Goal: Information Seeking & Learning: Check status

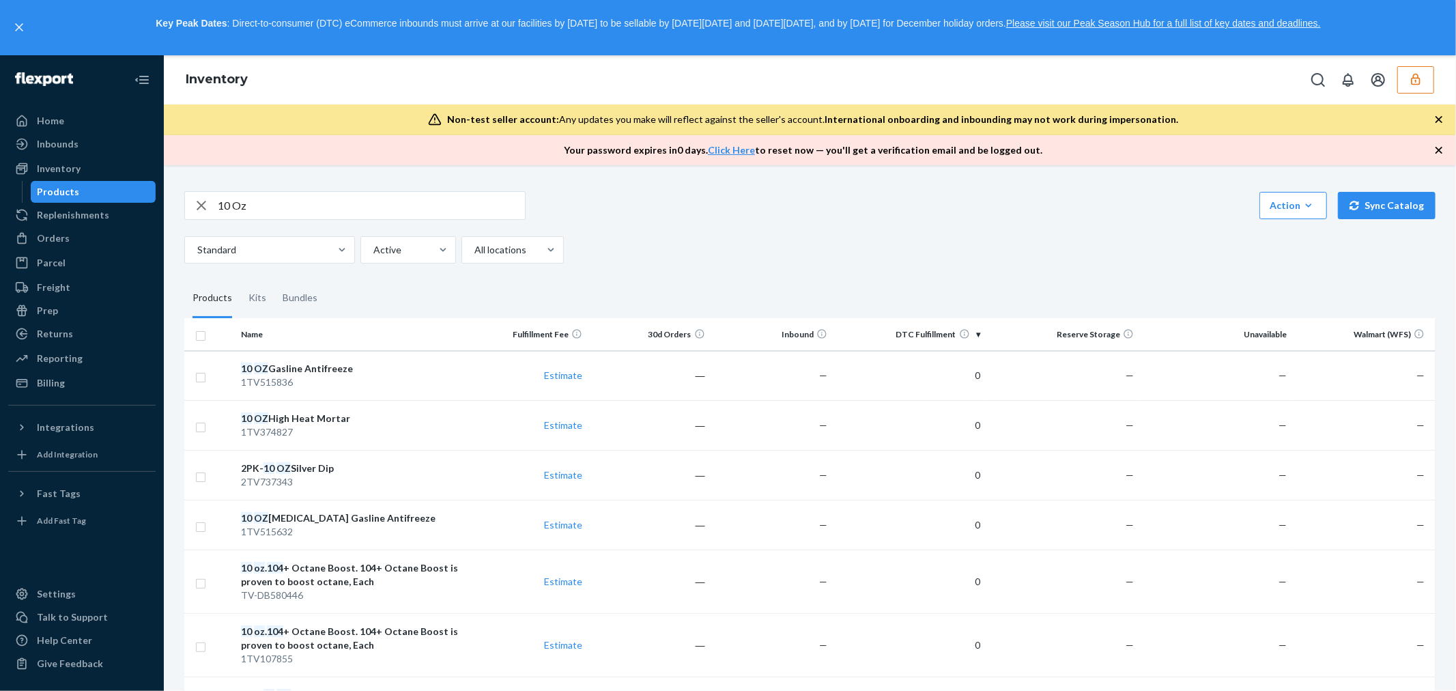
scroll to position [2376, 0]
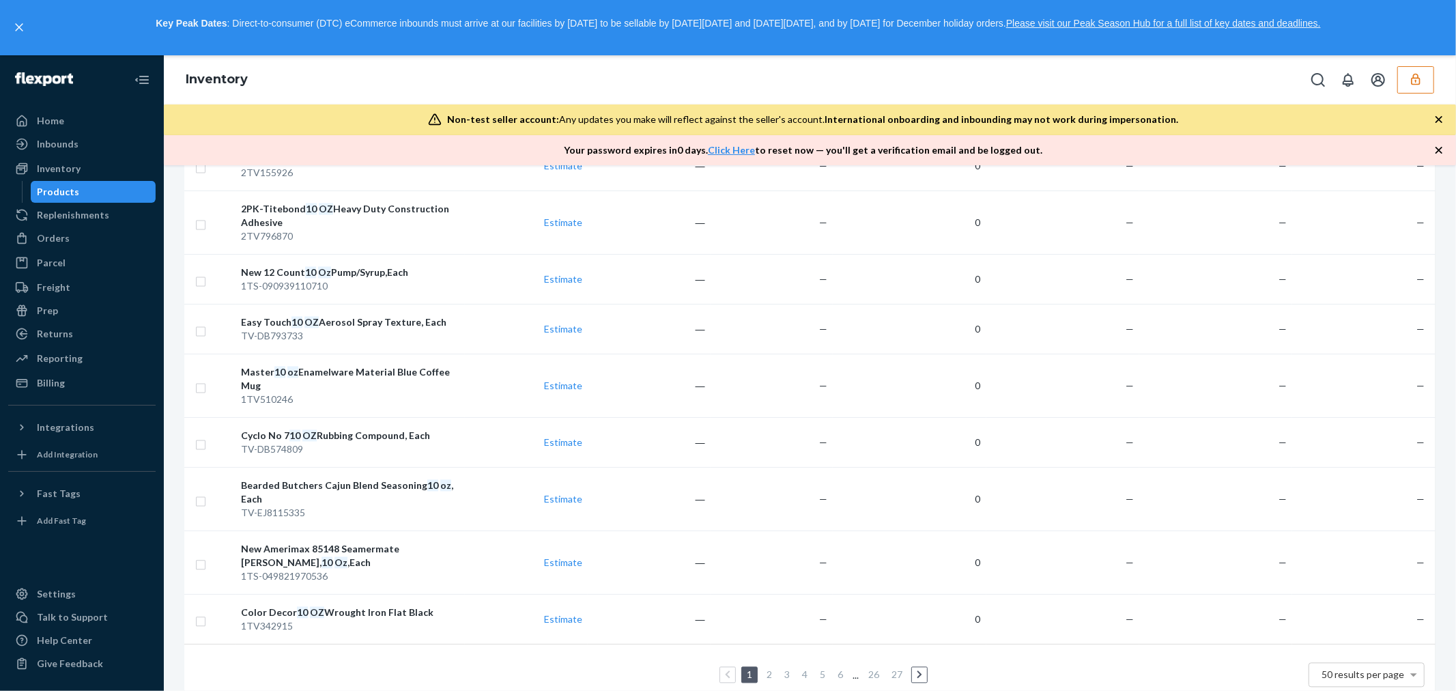
click at [1415, 85] on icon "button" at bounding box center [1416, 79] width 14 height 14
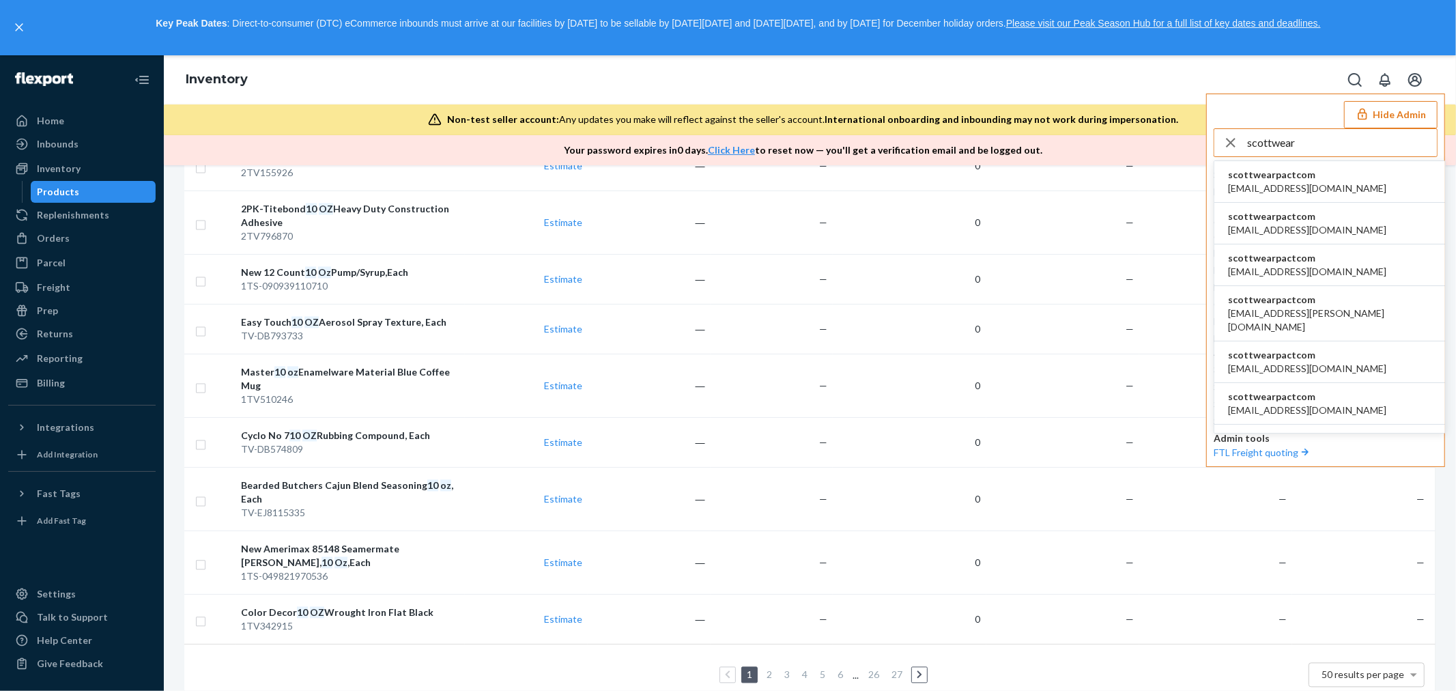
type input "scottwear"
click at [1308, 177] on span "scottwearpactcom" at bounding box center [1307, 175] width 158 height 14
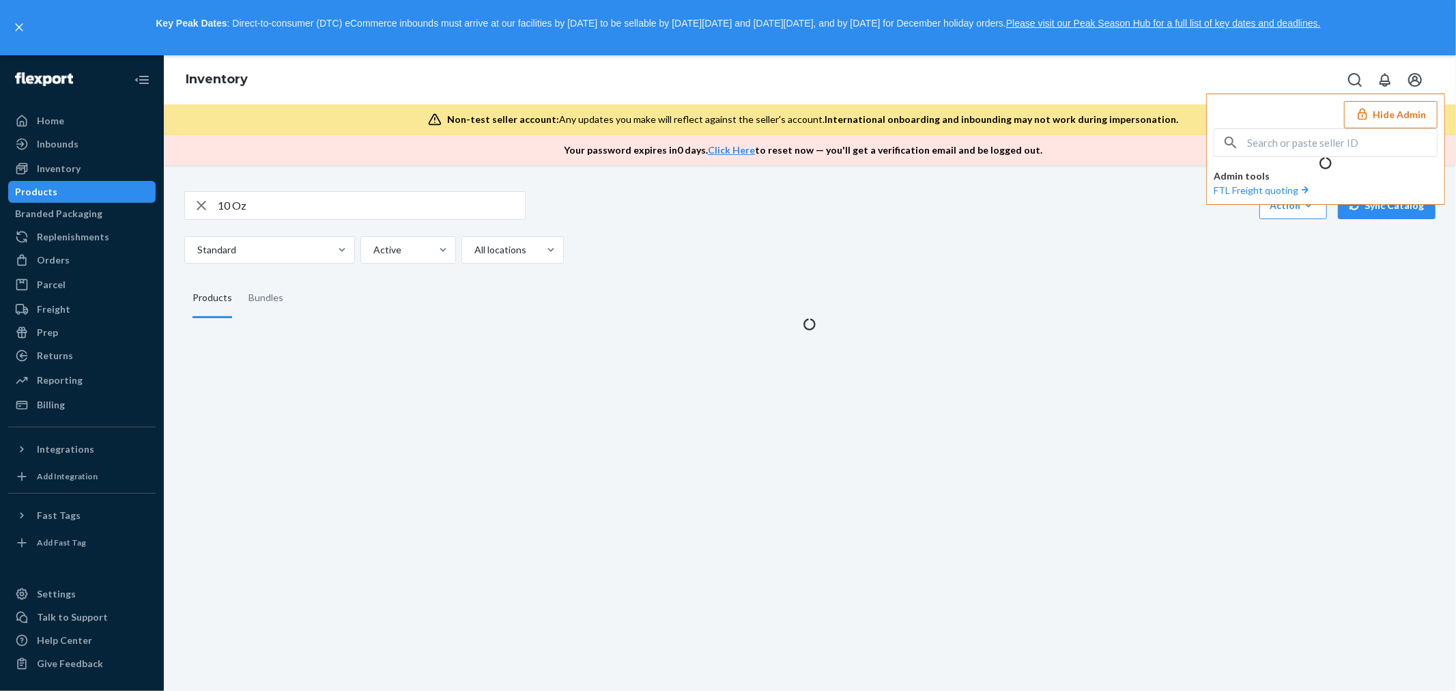
scroll to position [0, 0]
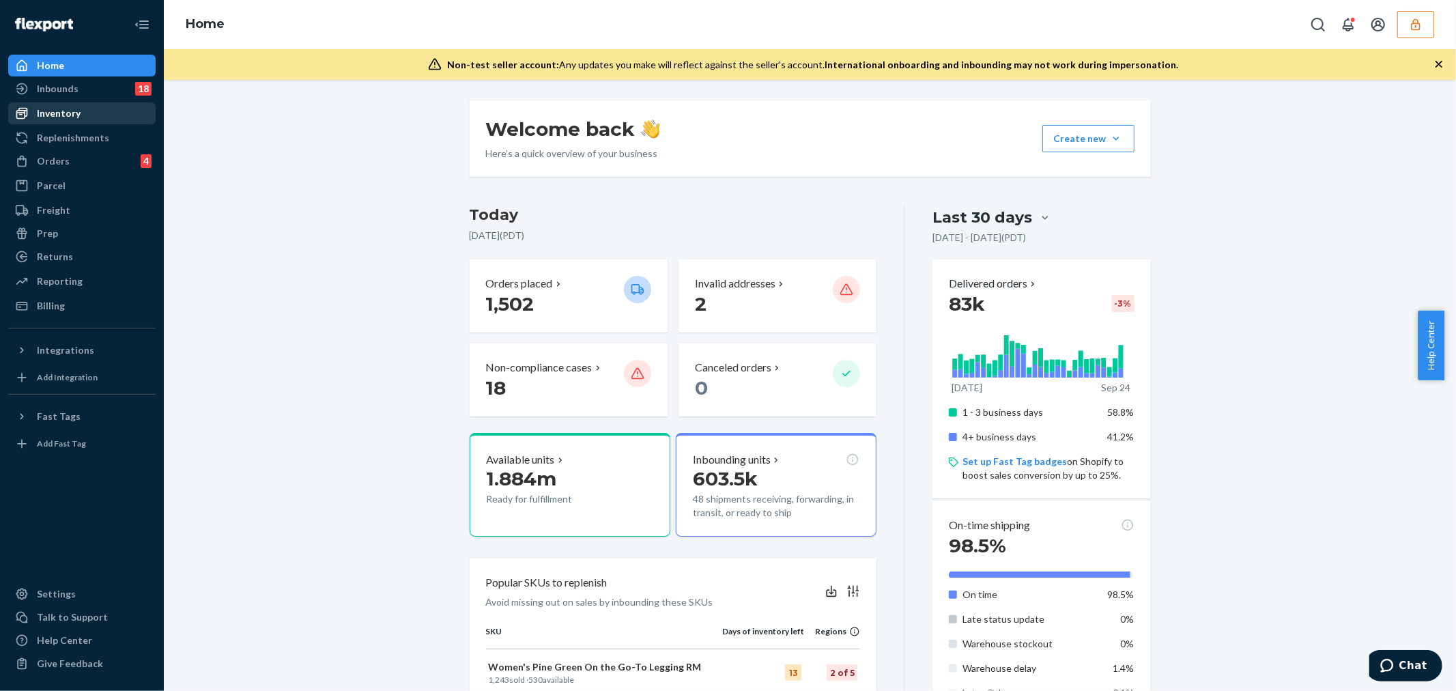
click at [110, 113] on div "Inventory" at bounding box center [82, 113] width 145 height 19
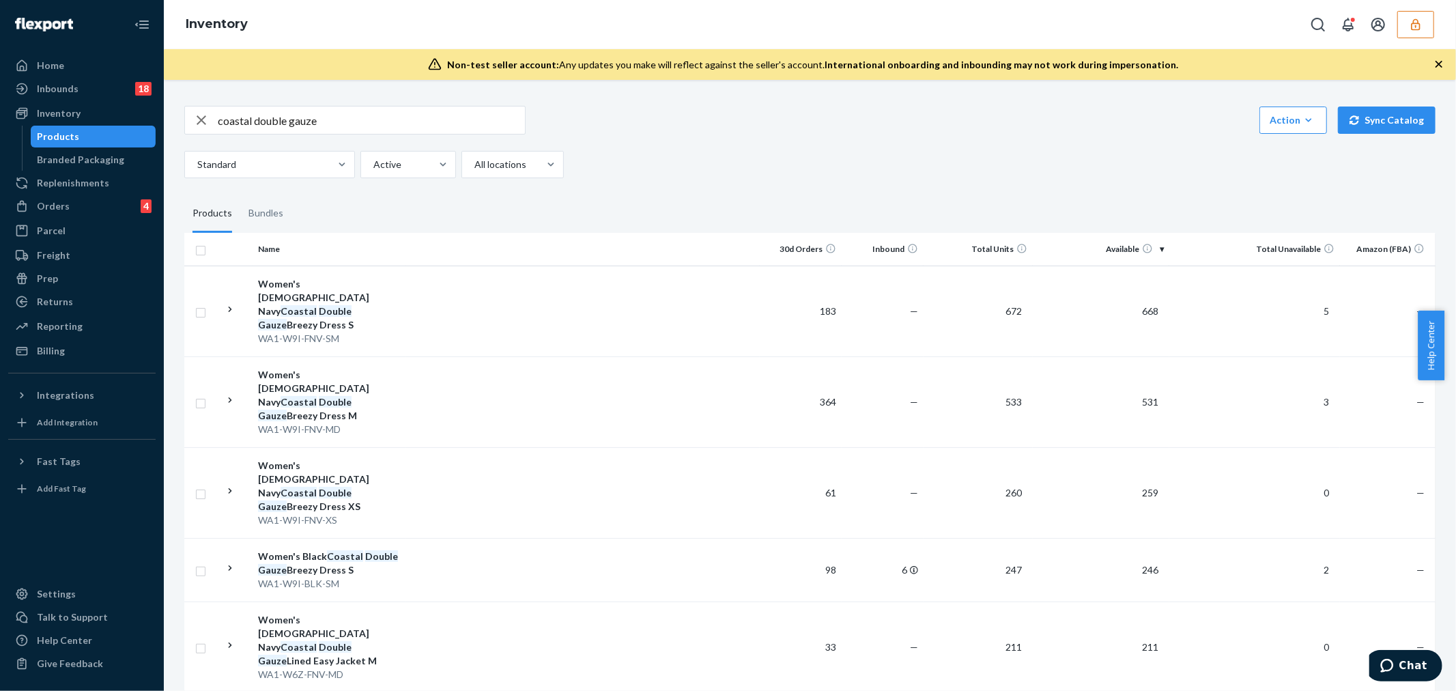
click at [358, 112] on input "coastal double gauze" at bounding box center [371, 119] width 307 height 27
paste input "Women's Organic Cotton Coastal Double Gauze Tiered Maxi Skirt"
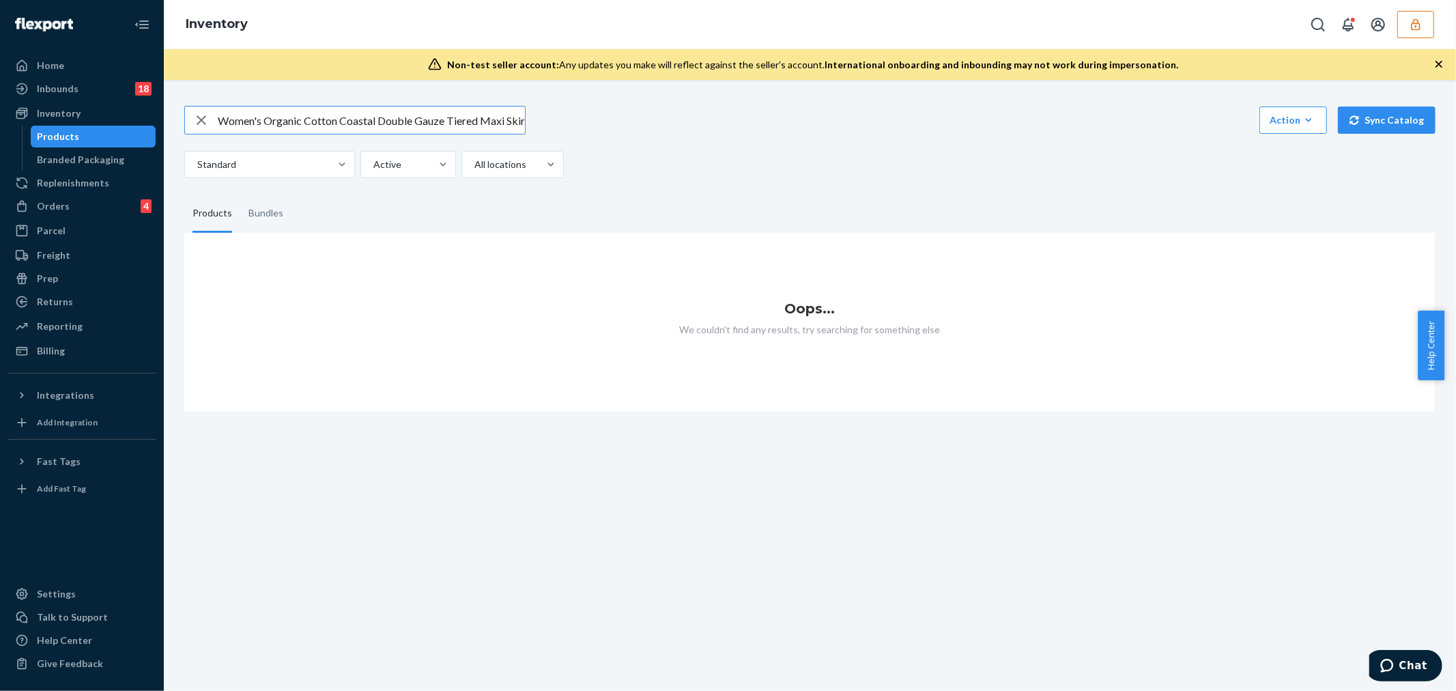
drag, startPoint x: 341, startPoint y: 122, endPoint x: 169, endPoint y: 130, distance: 172.9
click at [169, 130] on div "Women's Organic Cotton Coastal Double Gauze Tiered Maxi Skirt Action Create pro…" at bounding box center [810, 385] width 1292 height 611
type input "Coastal Double Gauze Tiered Maxi Skirt"
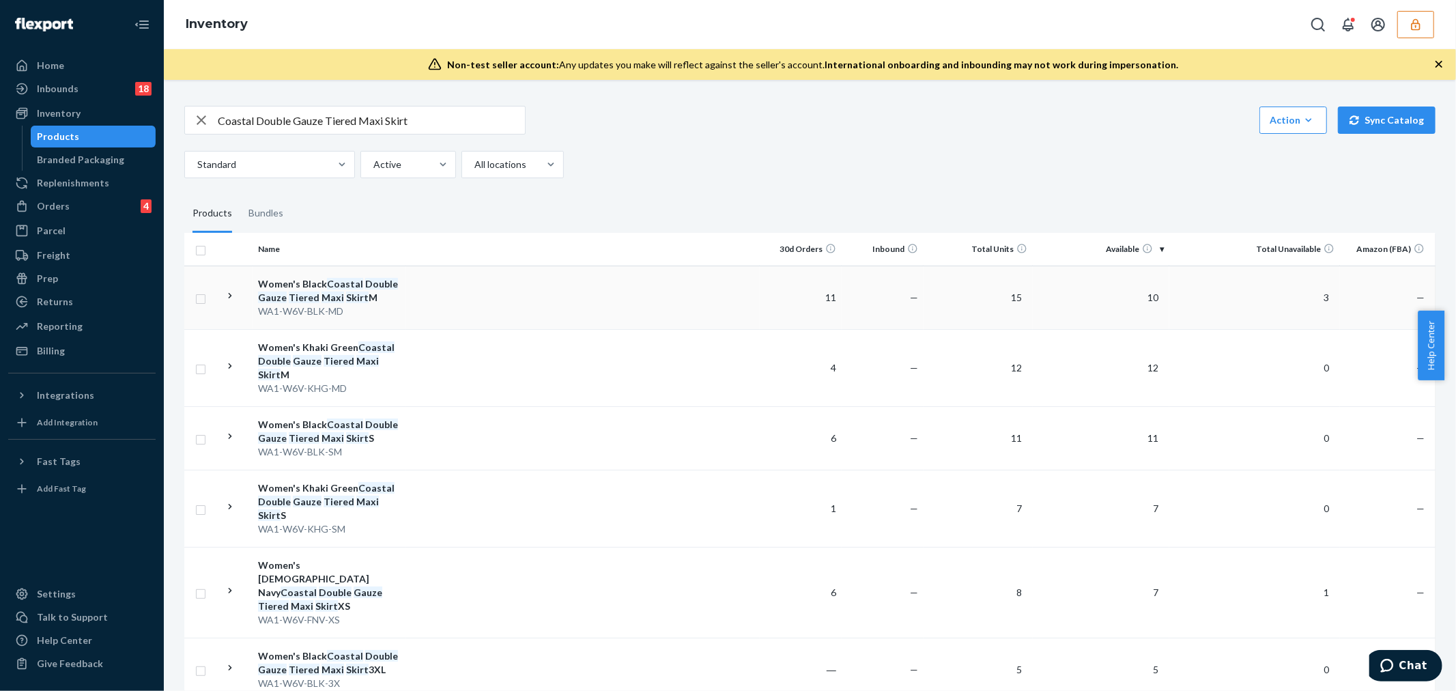
click at [455, 283] on td at bounding box center [583, 297] width 354 height 63
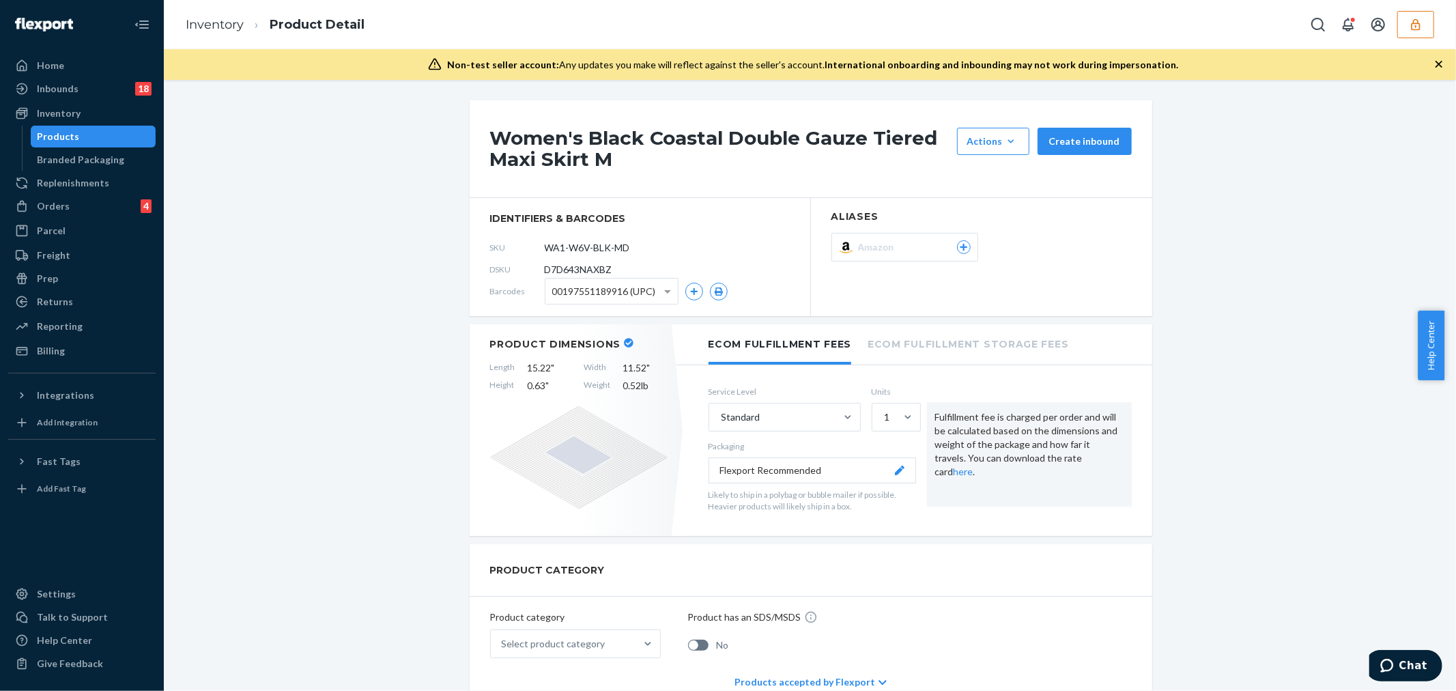
click at [597, 270] on span "D7D643NAXBZ" at bounding box center [579, 270] width 68 height 14
copy span "D7D643NAXBZ"
click at [1423, 34] on button "button" at bounding box center [1415, 24] width 37 height 27
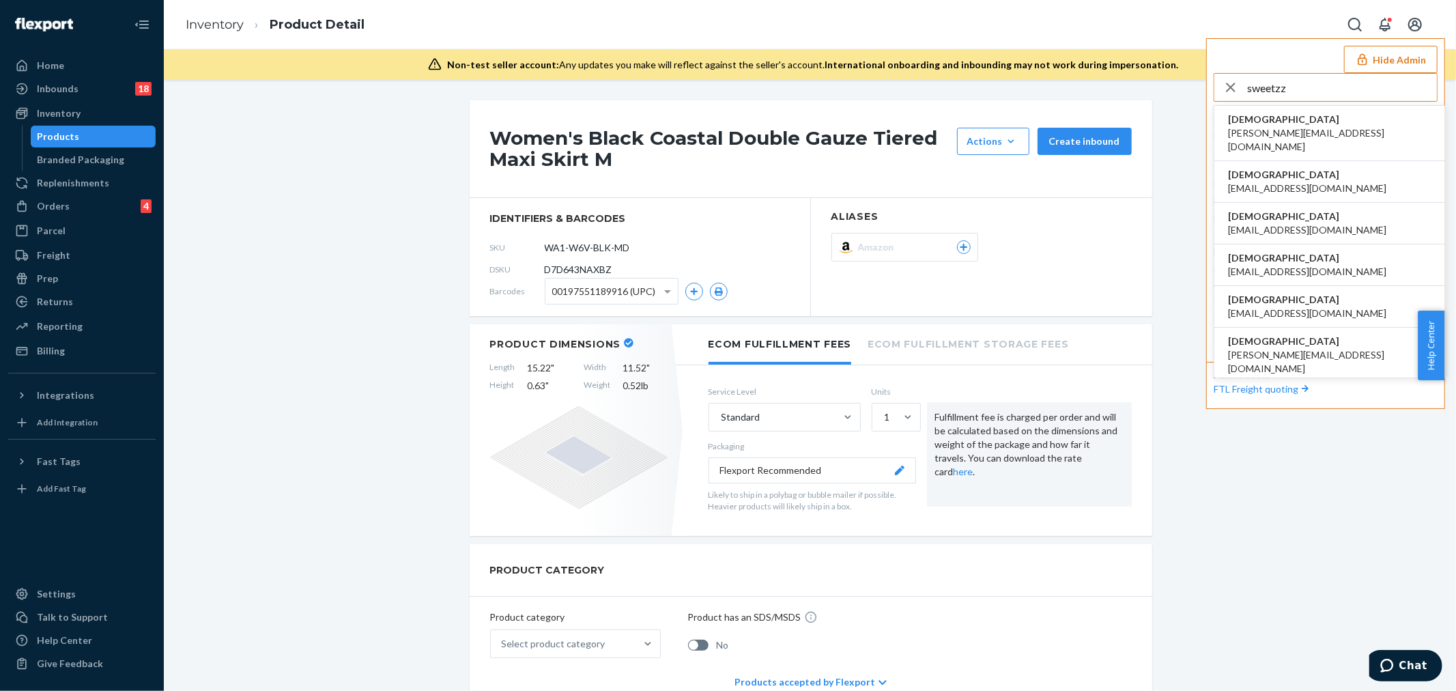
type input "sweetzz"
click at [1360, 128] on li "hadisweetzzzmattresscom dianah@sweetzzzmattress.com" at bounding box center [1330, 133] width 231 height 55
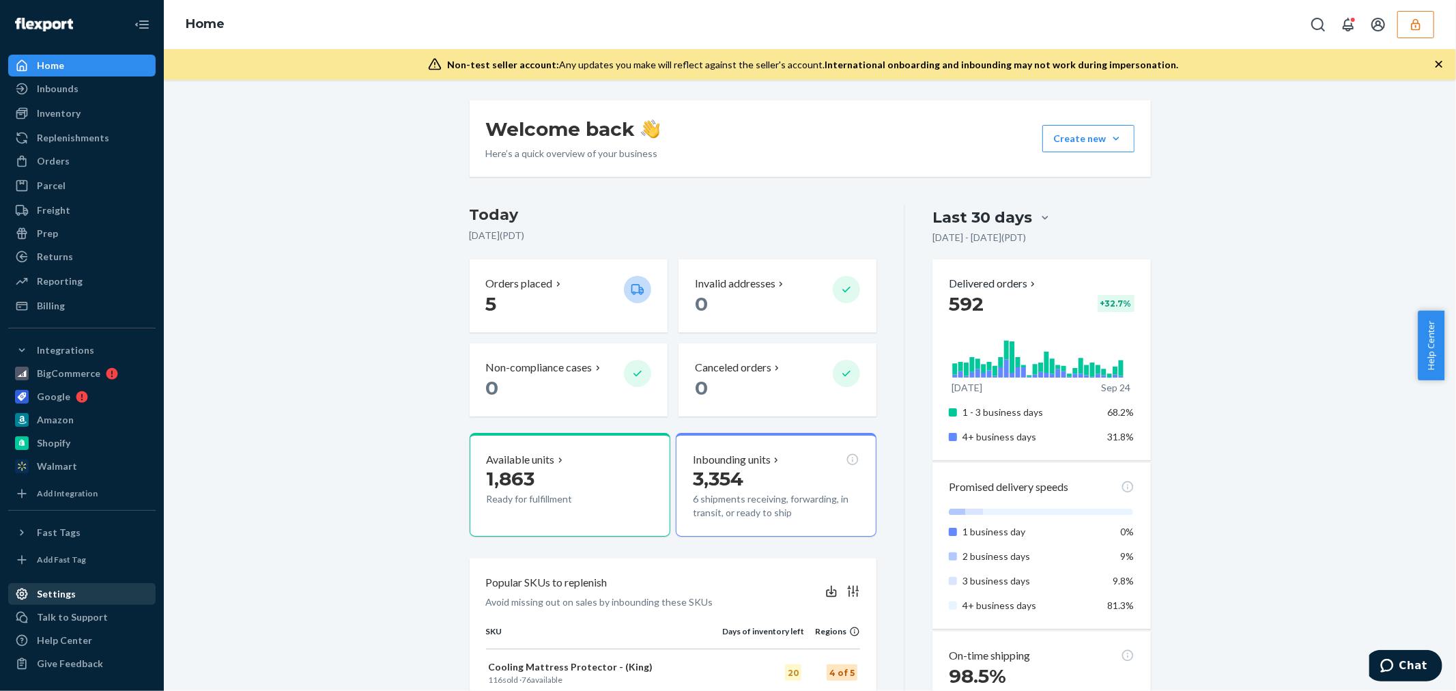
click at [64, 586] on div "Settings" at bounding box center [82, 593] width 145 height 19
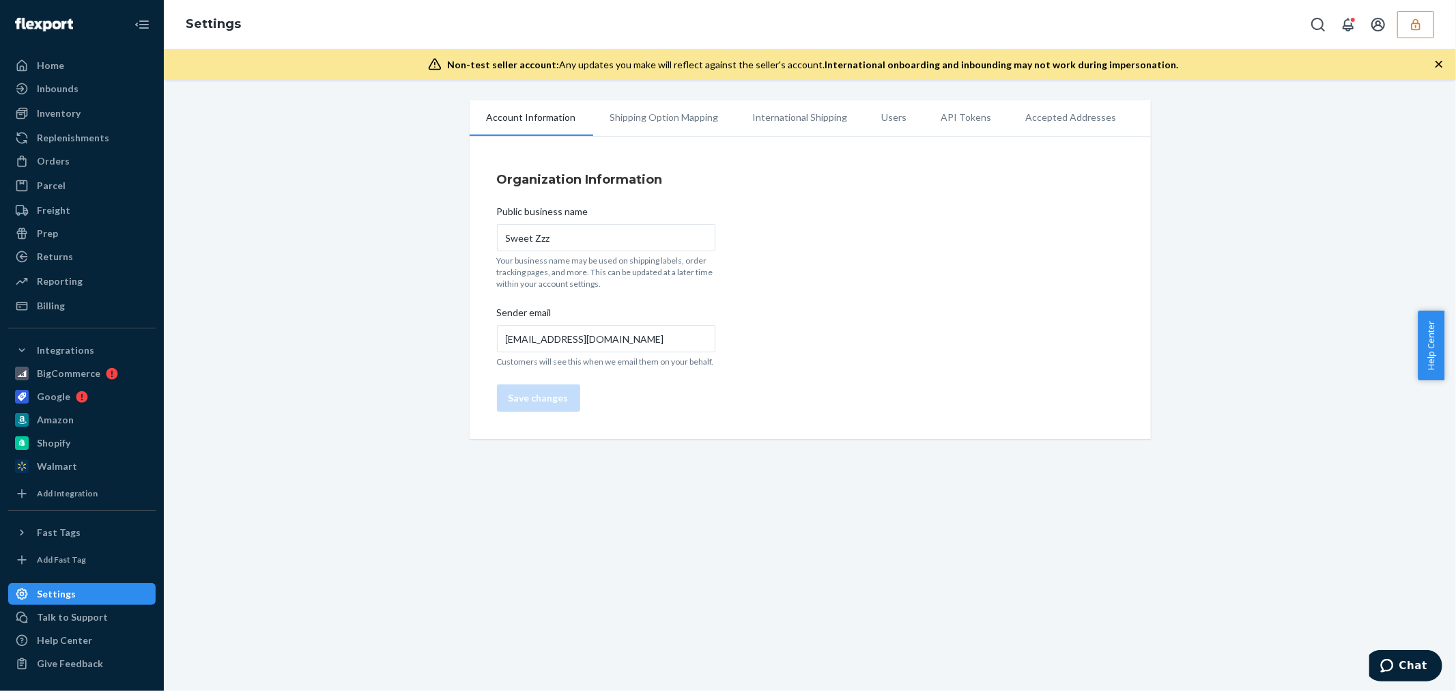
click at [865, 115] on li "Users" at bounding box center [894, 117] width 59 height 34
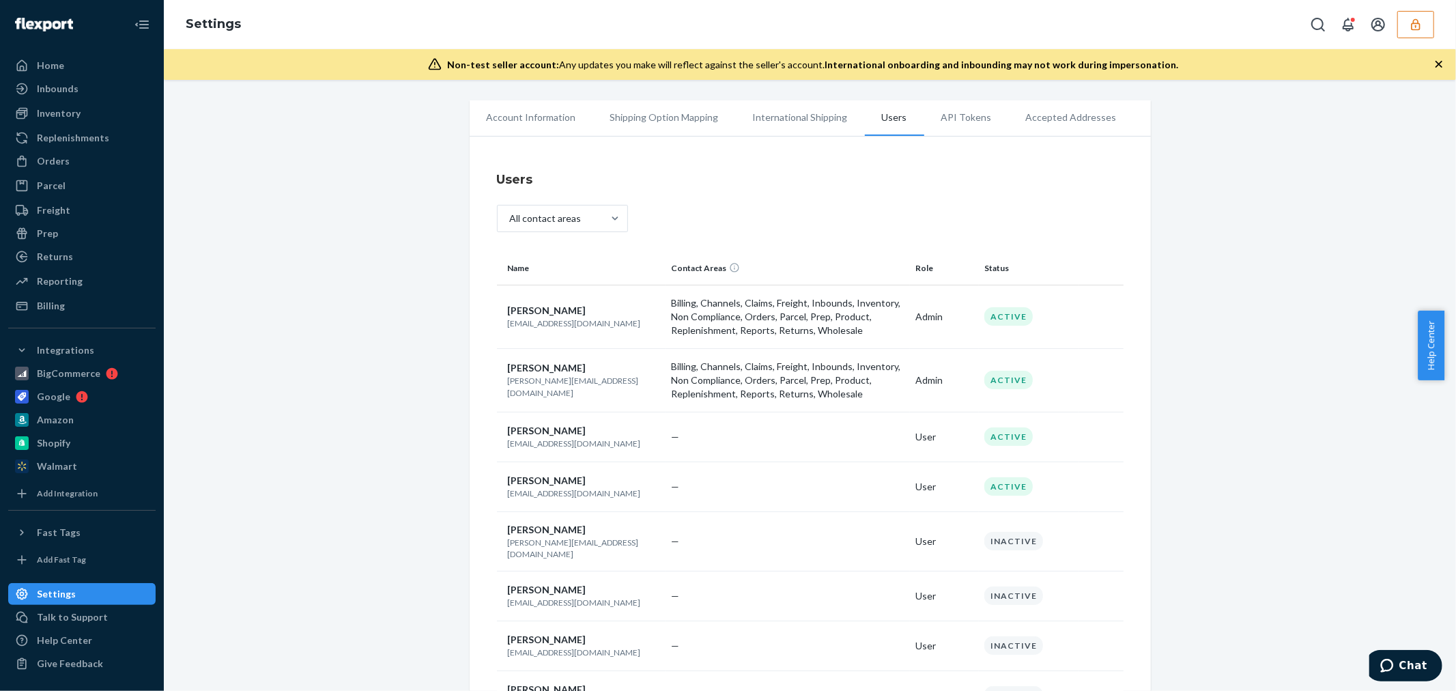
click at [573, 325] on p "[EMAIL_ADDRESS][DOMAIN_NAME]" at bounding box center [584, 323] width 153 height 12
copy p "[EMAIL_ADDRESS][DOMAIN_NAME]"
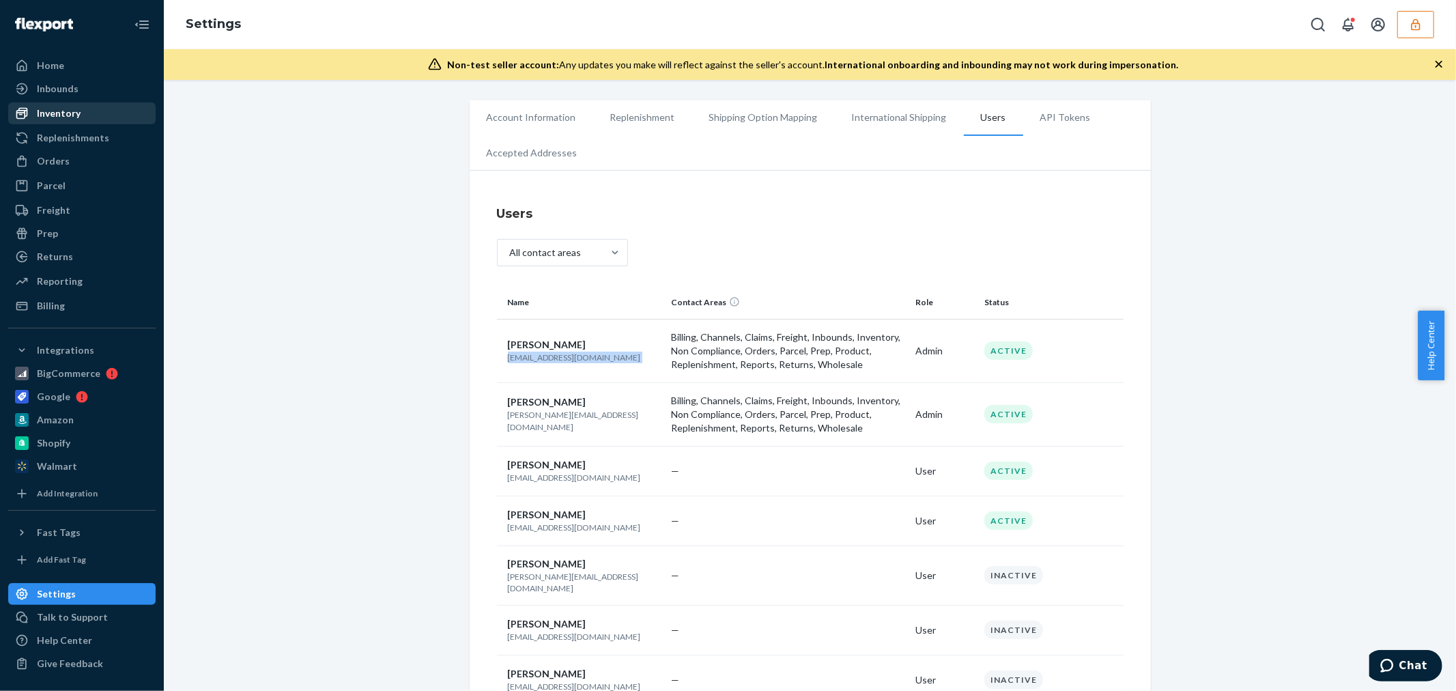
click at [31, 111] on div at bounding box center [26, 113] width 22 height 14
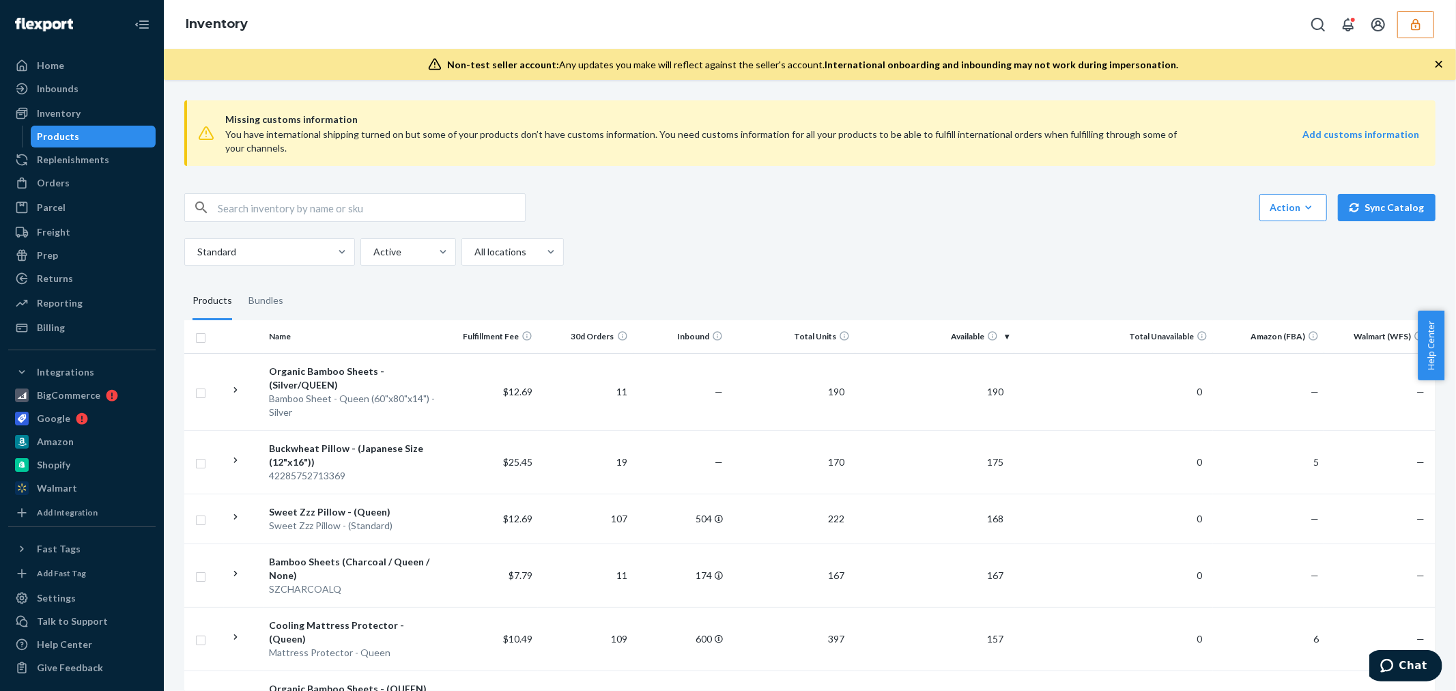
click at [390, 210] on input "text" at bounding box center [371, 207] width 307 height 27
type input "mattress pad"
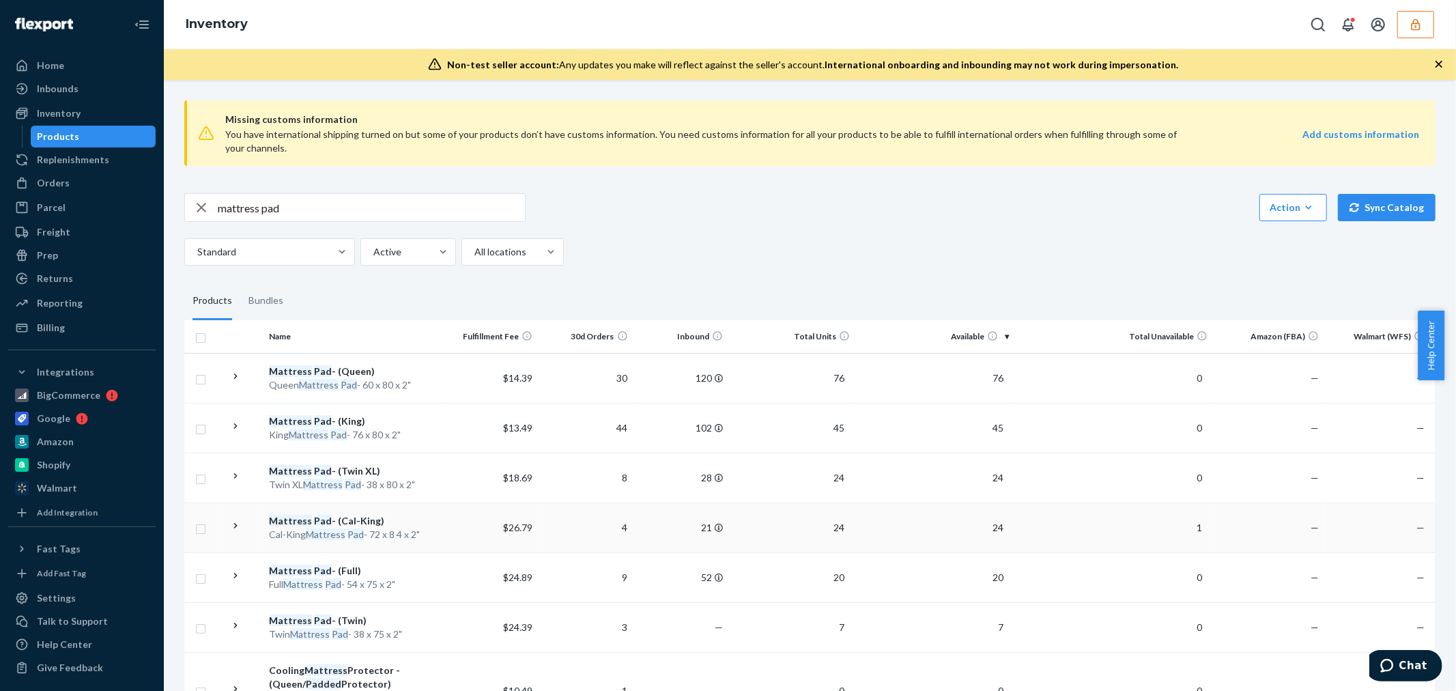
click at [416, 523] on div "Mattress Pad - (Cal-King)" at bounding box center [353, 521] width 168 height 14
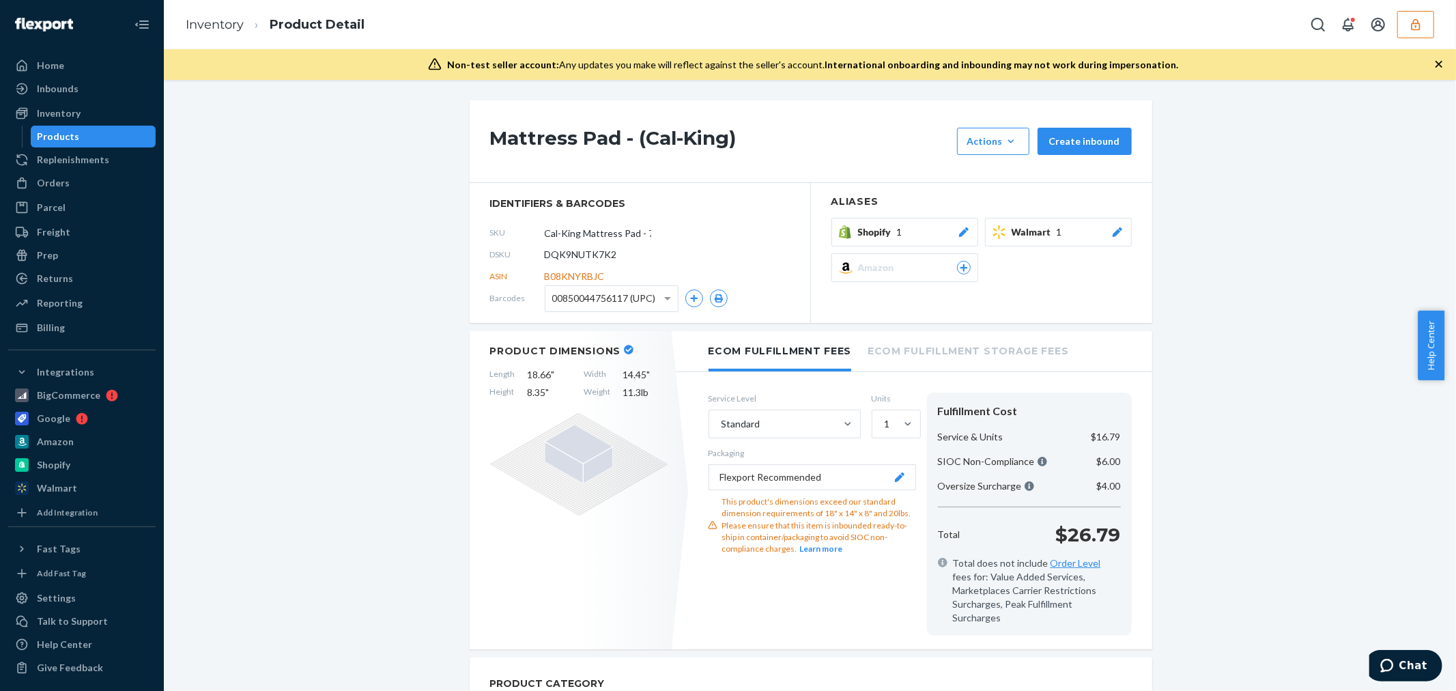
click at [590, 251] on span "DQK9NUTK7K2" at bounding box center [581, 255] width 72 height 14
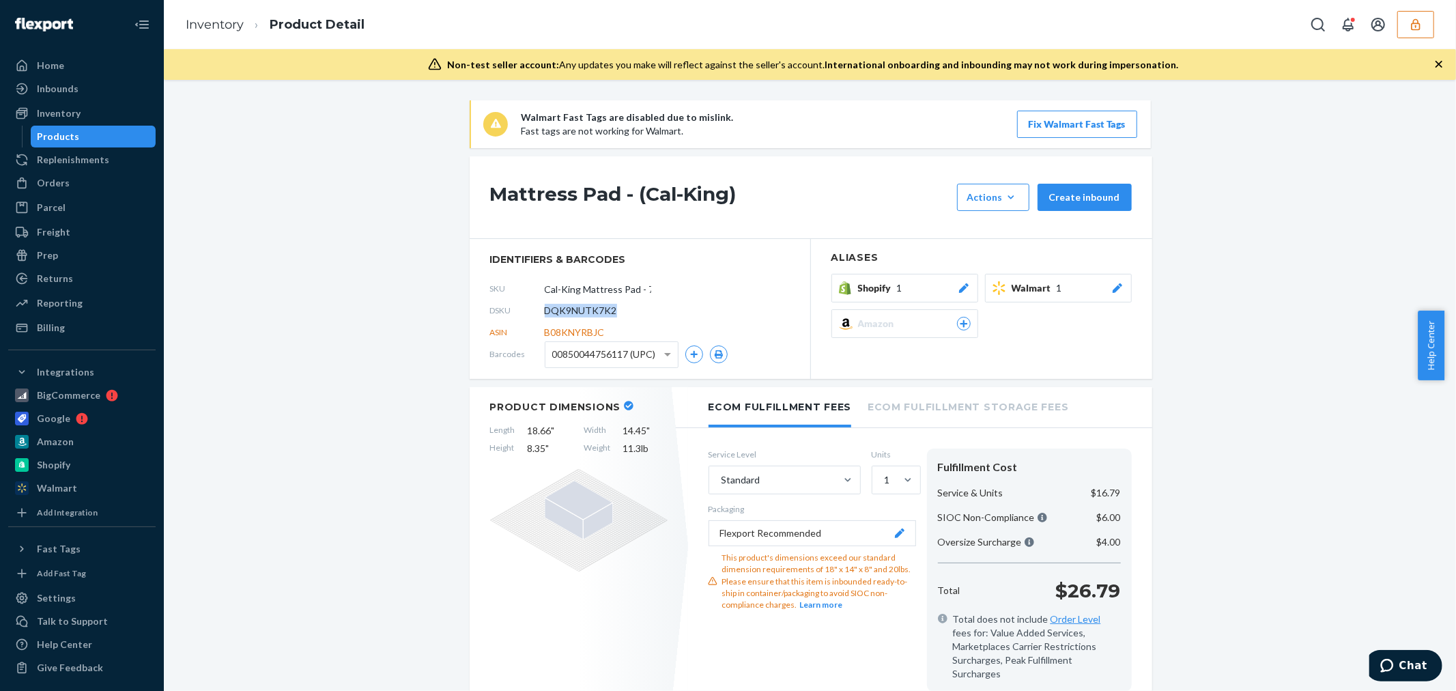
copy span "DQK9NUTK7K2"
click at [1405, 21] on button "button" at bounding box center [1415, 24] width 37 height 27
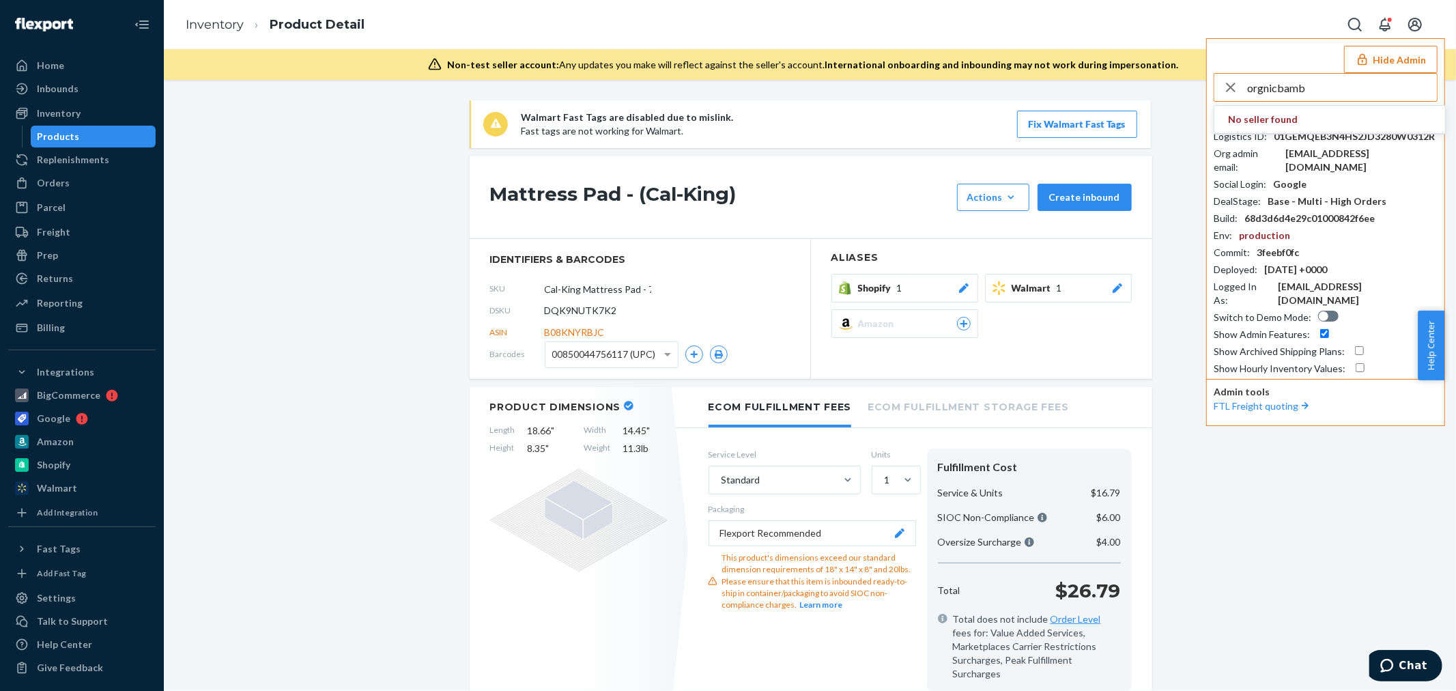
click at [1260, 87] on input "orgnicbamb" at bounding box center [1342, 87] width 190 height 27
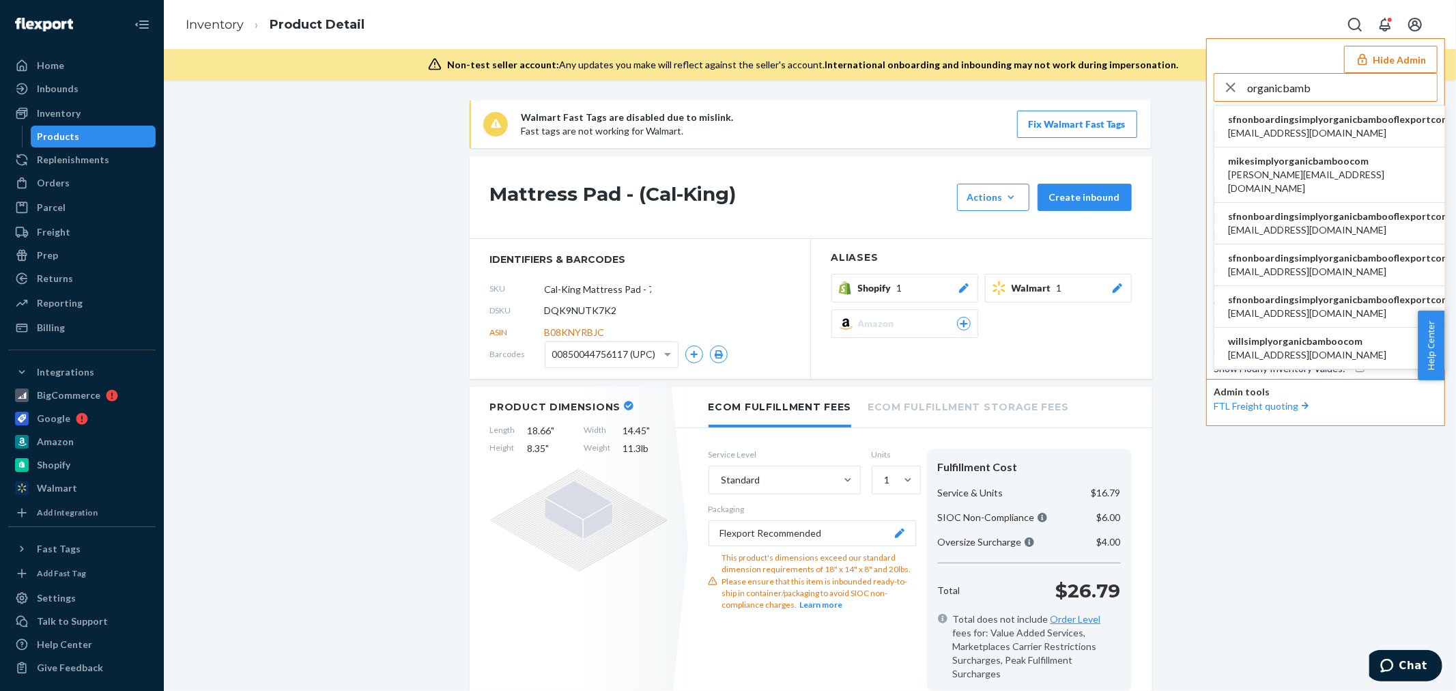
click at [1329, 91] on input "organicbamb" at bounding box center [1342, 87] width 190 height 27
type input "organicbamb"
click at [1331, 128] on span "[EMAIL_ADDRESS][DOMAIN_NAME]" at bounding box center [1339, 133] width 222 height 14
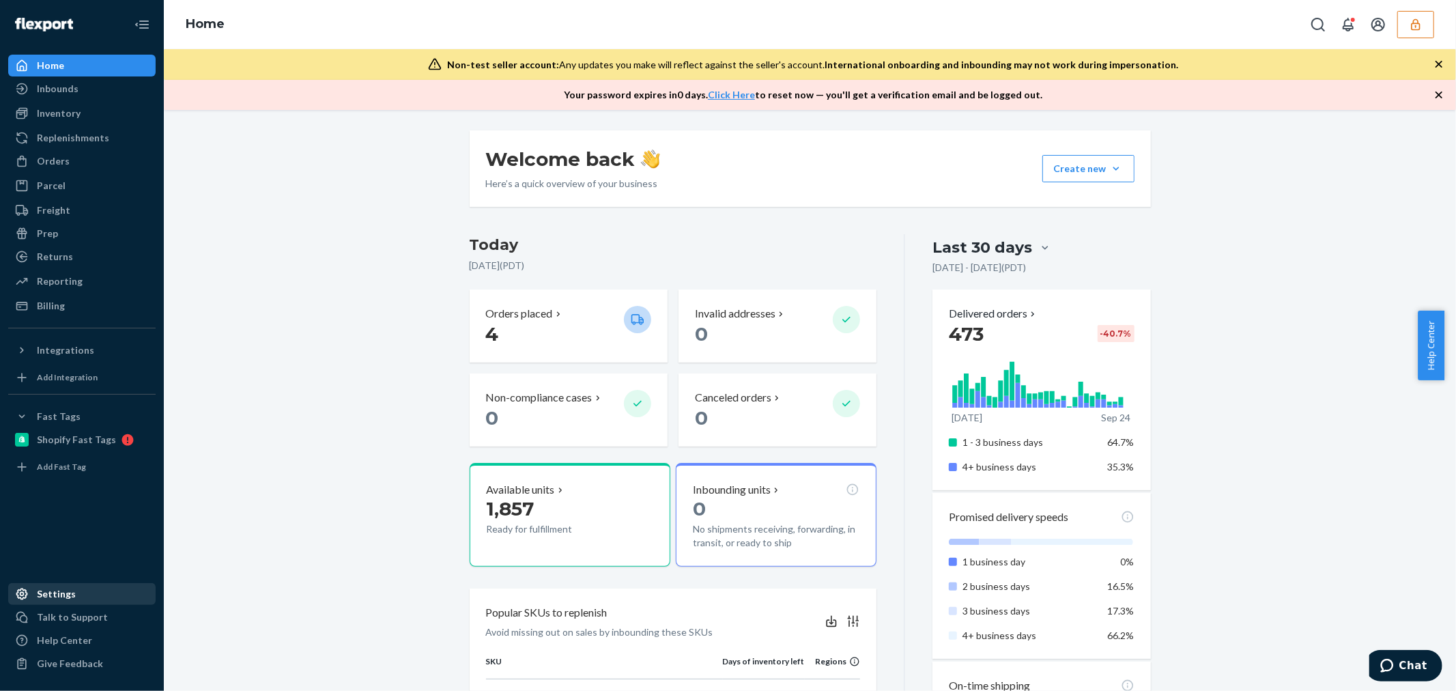
click at [59, 590] on div "Settings" at bounding box center [56, 594] width 39 height 14
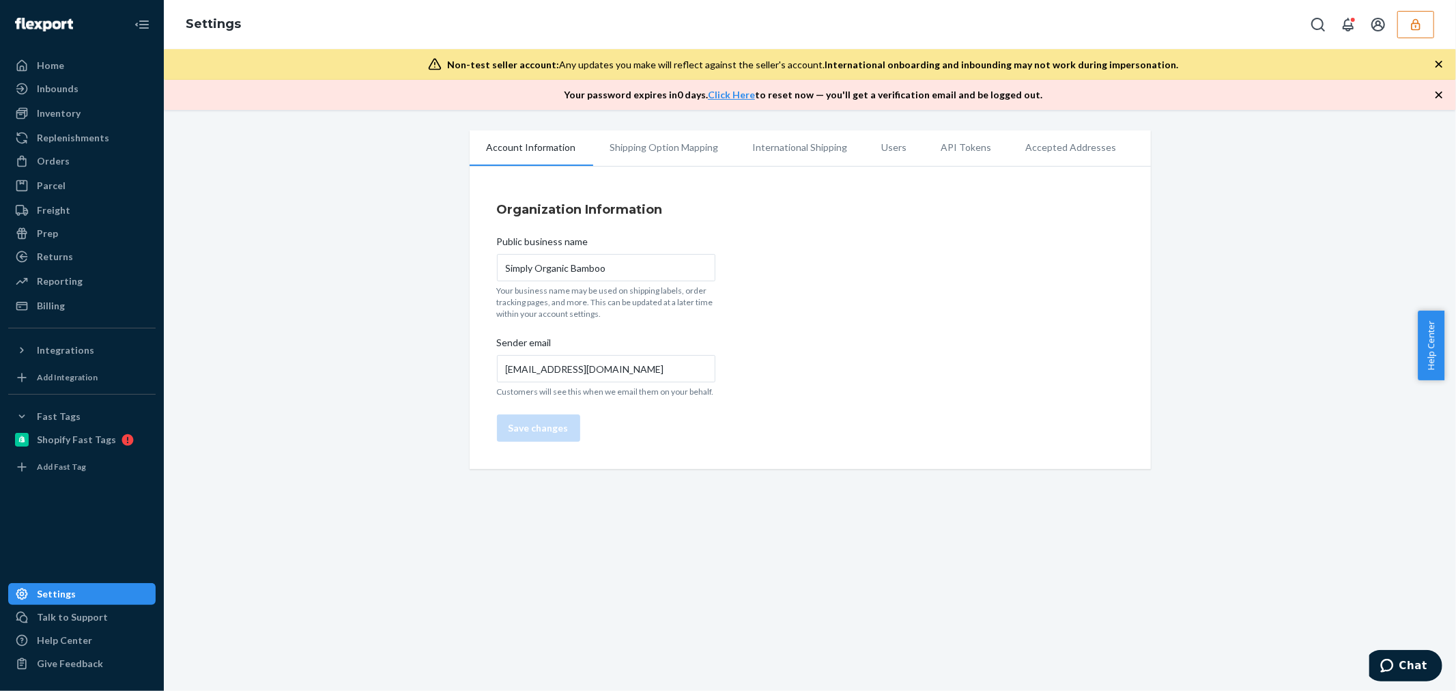
click at [872, 141] on li "Users" at bounding box center [894, 147] width 59 height 34
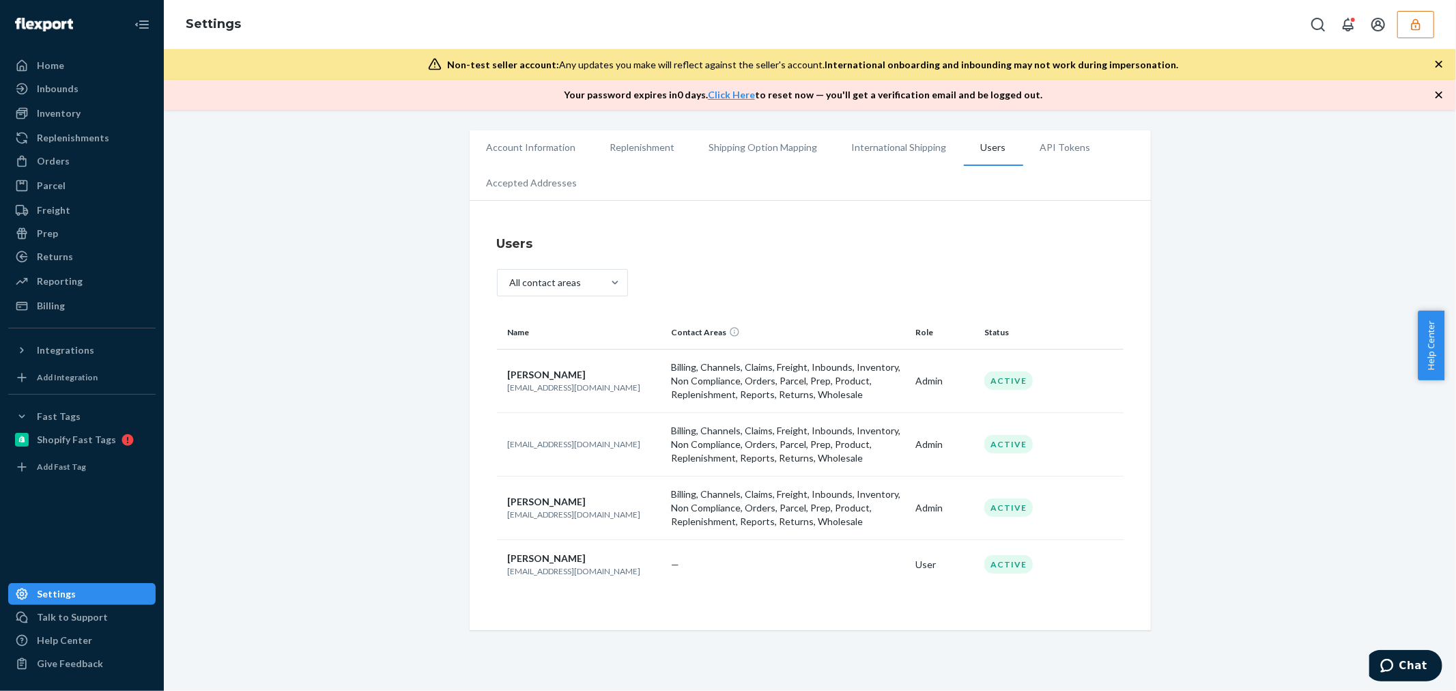
click at [575, 386] on p "[EMAIL_ADDRESS][DOMAIN_NAME]" at bounding box center [584, 388] width 153 height 12
click at [575, 386] on p "mandy@simplyorganicbamboo.com" at bounding box center [584, 388] width 153 height 12
copy p "mandy@simplyorganicbamboo.com"
click at [58, 102] on link "Inventory" at bounding box center [81, 113] width 147 height 22
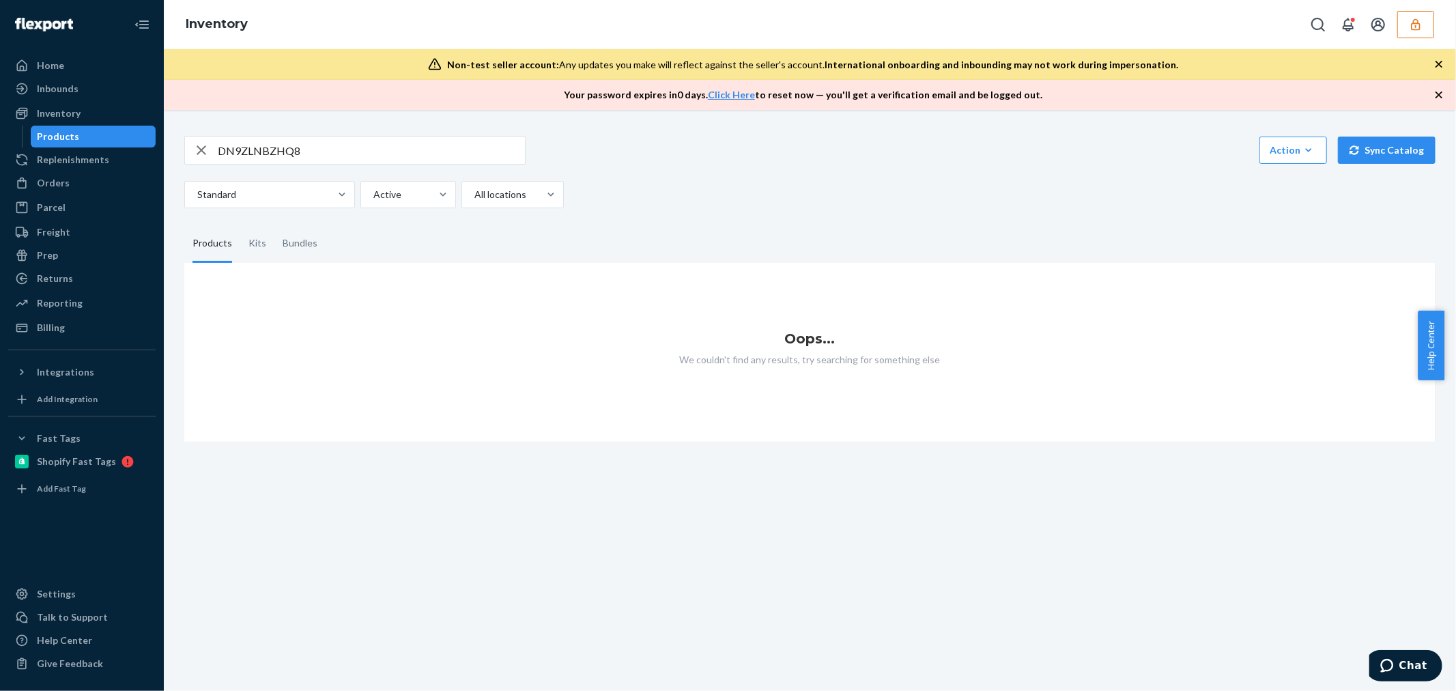
drag, startPoint x: 337, startPoint y: 142, endPoint x: 337, endPoint y: 150, distance: 8.2
click at [337, 146] on input "DN9ZLNBZHQ8" at bounding box center [371, 150] width 307 height 27
click at [347, 165] on div "DN9ZLNBZHQ8 Action Create product Create kit or bundle Bulk create products Bul…" at bounding box center [809, 172] width 1251 height 72
click at [349, 144] on input "DN9ZLNBZHQ8" at bounding box center [371, 150] width 307 height 27
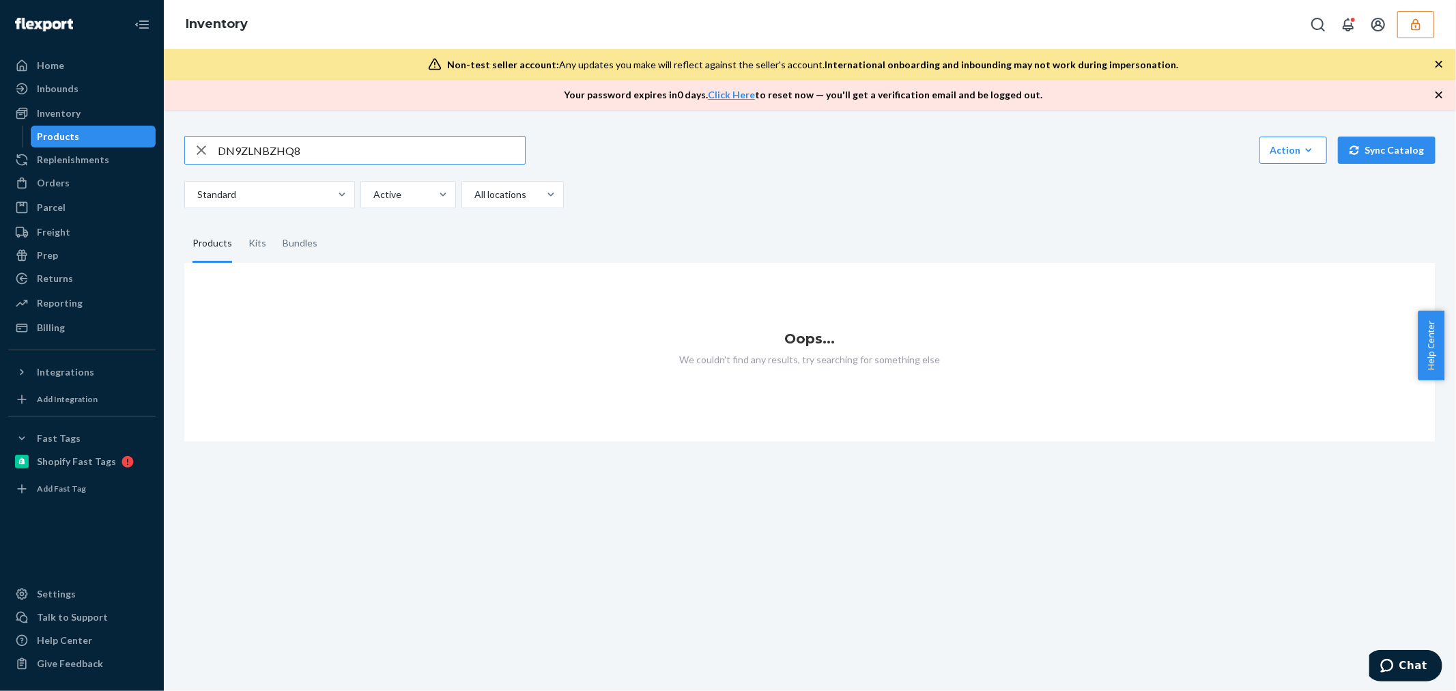
paste input "QT0002WT"
type input "QT0002WT"
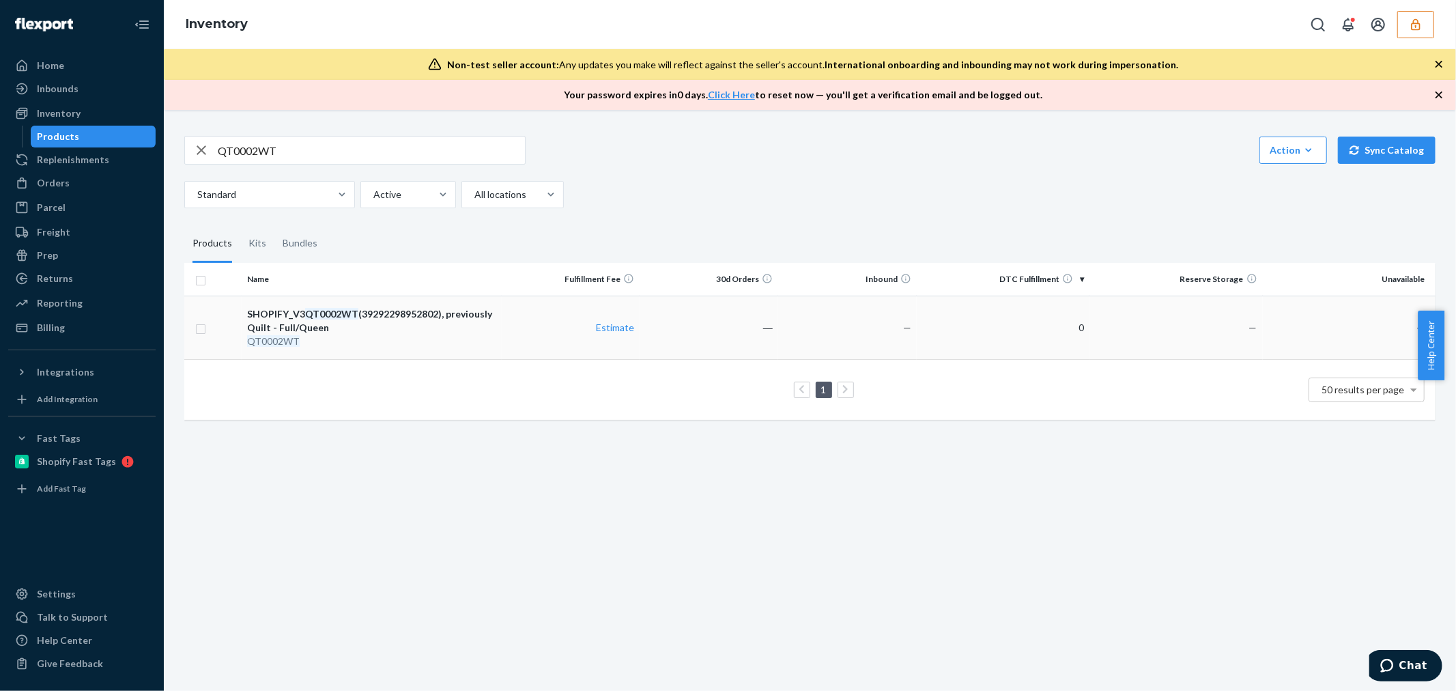
click at [451, 347] on div "QT0002WT" at bounding box center [371, 342] width 248 height 14
click at [337, 156] on input "QT0002WT" at bounding box center [371, 150] width 307 height 27
type input "mattress pad"
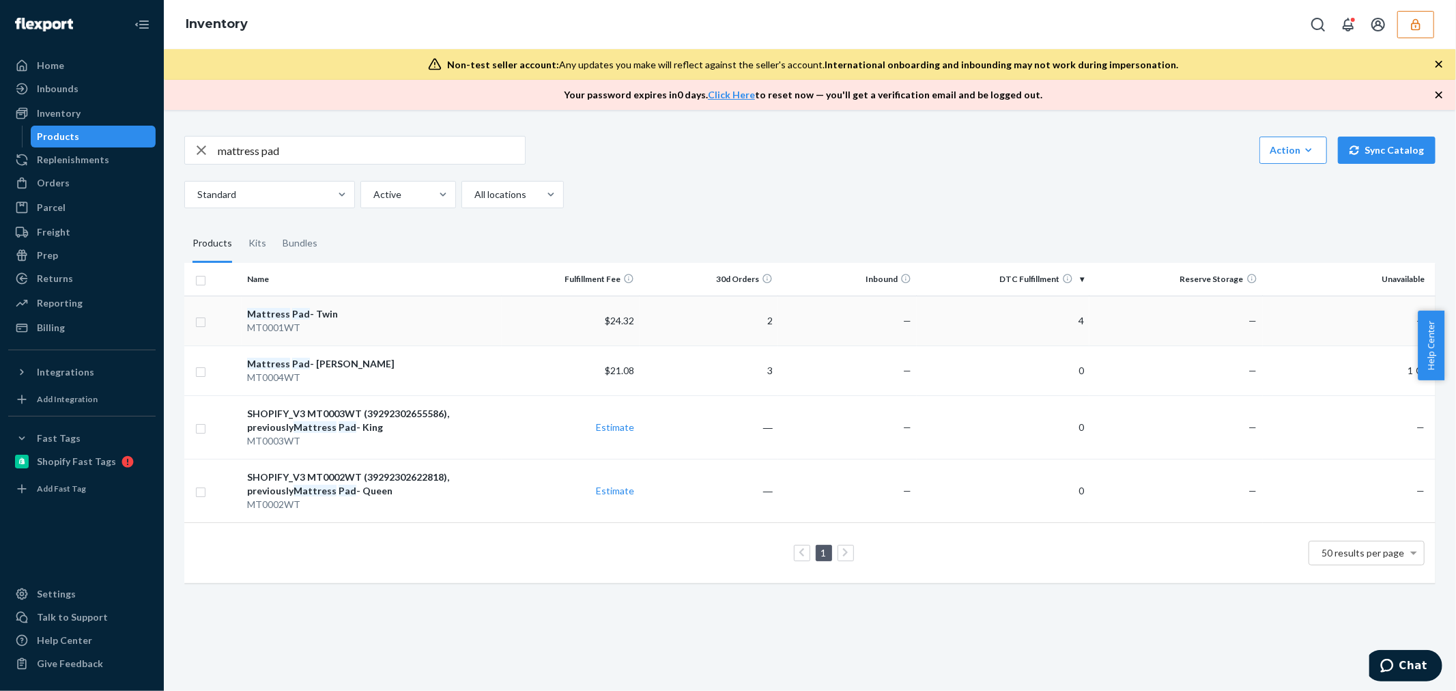
click at [403, 317] on div "Mattress Pad - Twin" at bounding box center [371, 314] width 248 height 14
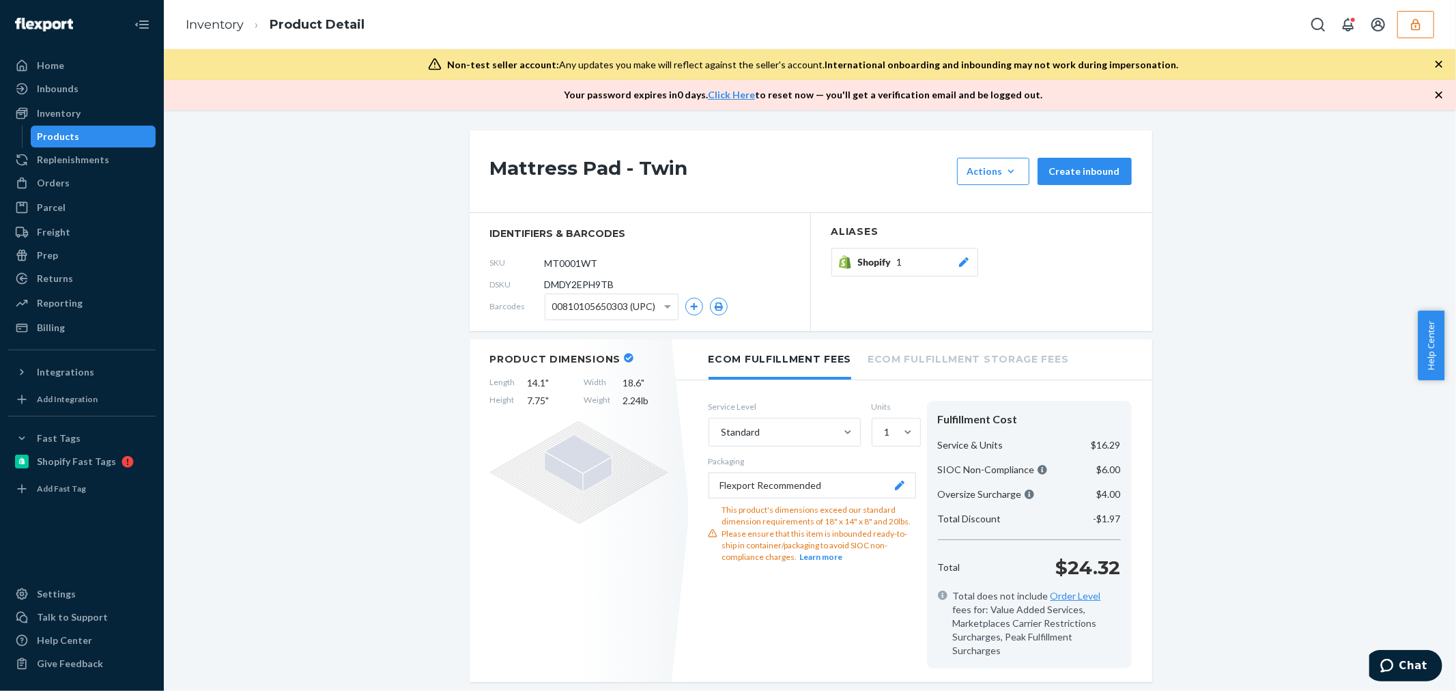
click at [570, 282] on span "DMDY2EPH9TB" at bounding box center [580, 285] width 70 height 14
copy span "DMDY2EPH9TB"
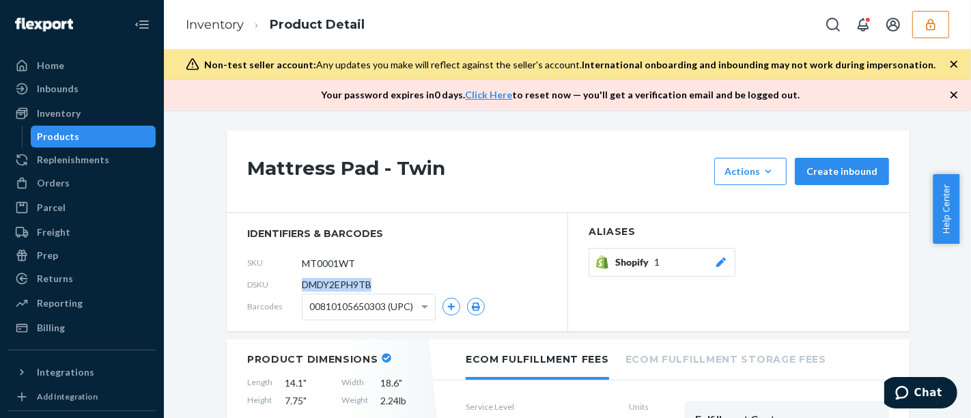
click at [932, 27] on icon "button" at bounding box center [931, 25] width 14 height 14
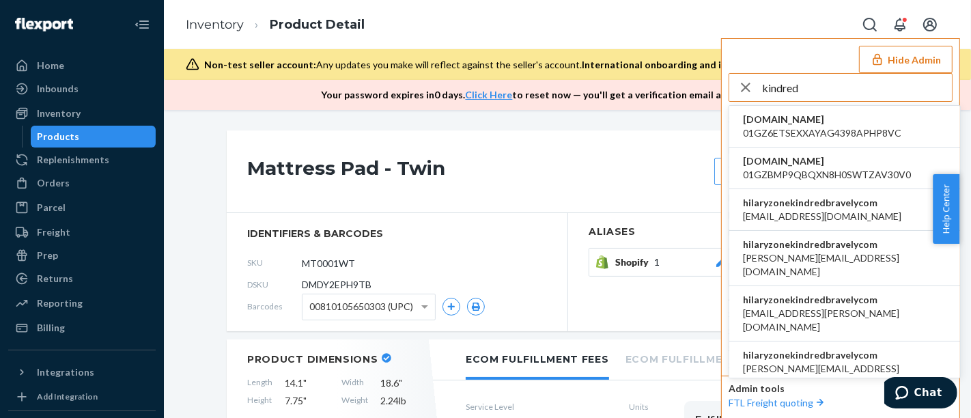
type input "kindred"
click at [823, 198] on span "hilaryzonekindredbravelycom" at bounding box center [822, 203] width 158 height 14
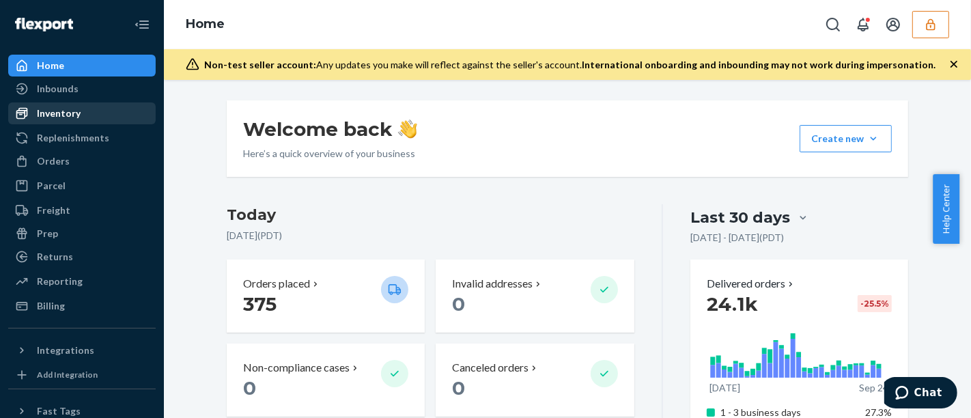
click at [99, 104] on div "Inventory" at bounding box center [82, 113] width 145 height 19
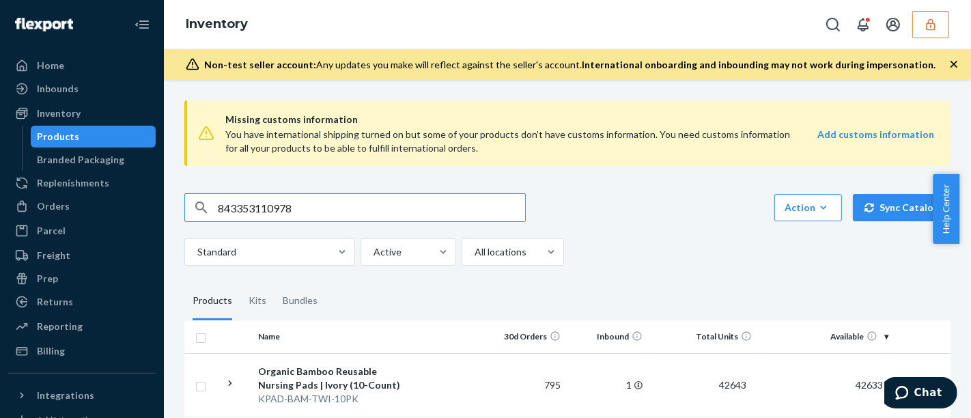
type input "843353110978"
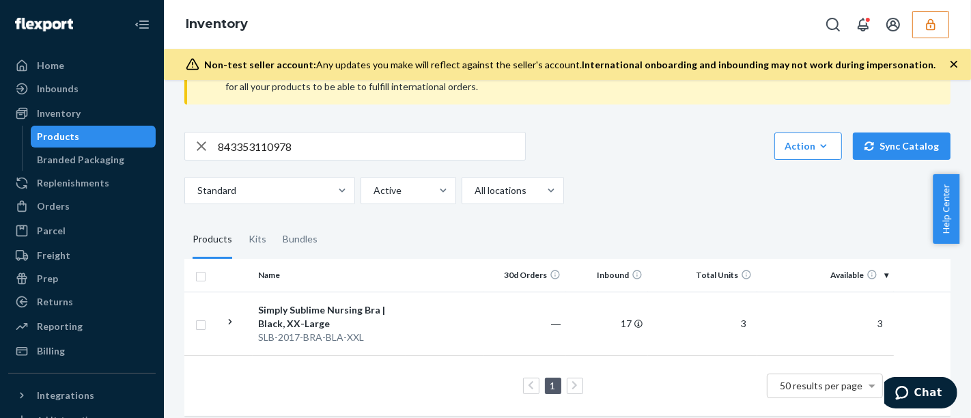
scroll to position [76, 0]
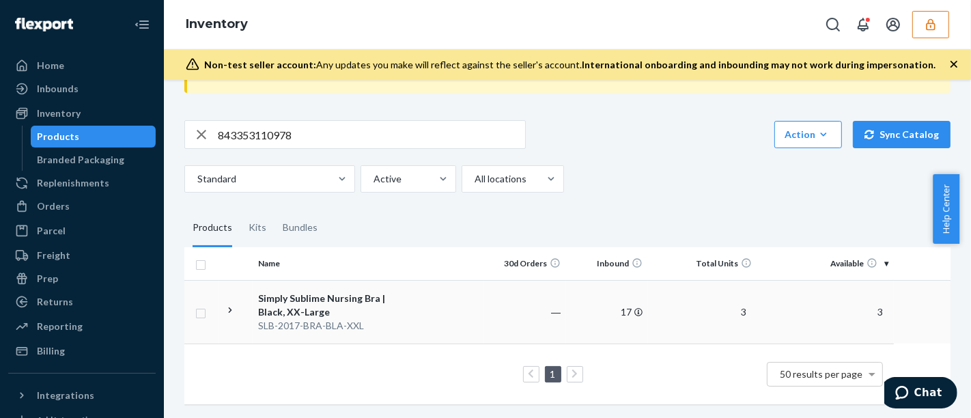
click at [391, 319] on div "SLB-2017-BRA-BLA-XXL" at bounding box center [329, 326] width 143 height 14
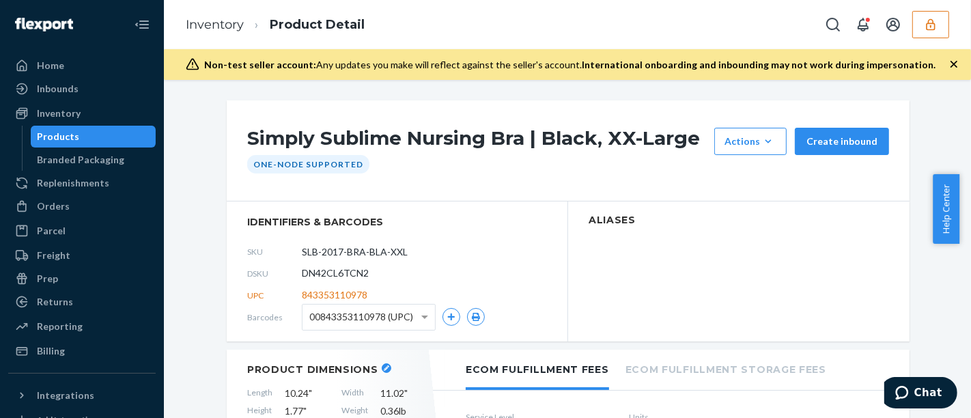
click at [344, 268] on span "DN42CL6TCN2" at bounding box center [335, 273] width 67 height 14
copy span "DN42CL6TCN2"
click at [447, 317] on icon "button" at bounding box center [451, 317] width 8 height 8
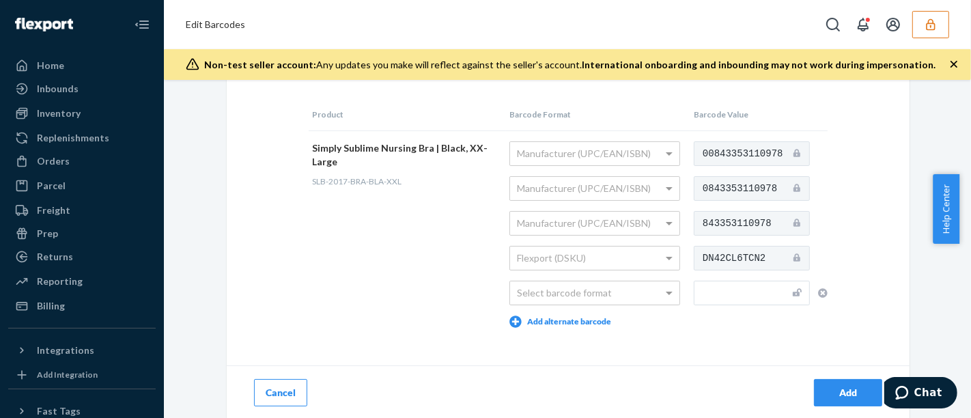
click at [254, 392] on button "Cancel" at bounding box center [280, 392] width 53 height 27
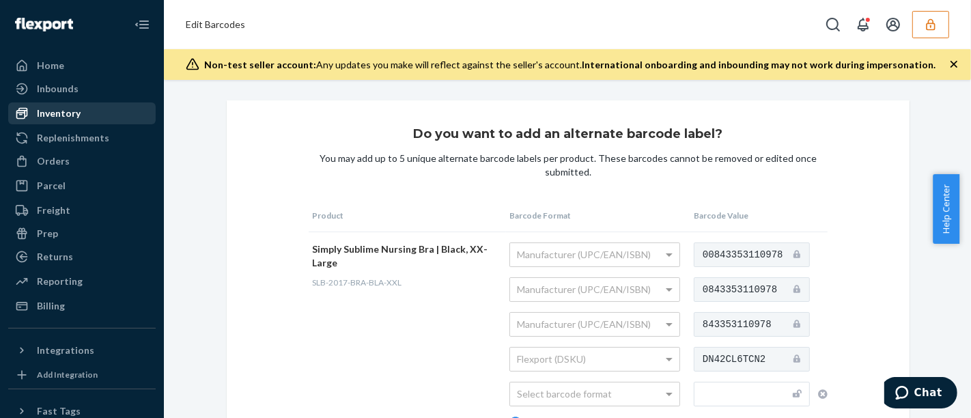
drag, startPoint x: 74, startPoint y: 110, endPoint x: 105, endPoint y: 121, distance: 32.6
click at [74, 110] on div "Inventory" at bounding box center [59, 113] width 44 height 14
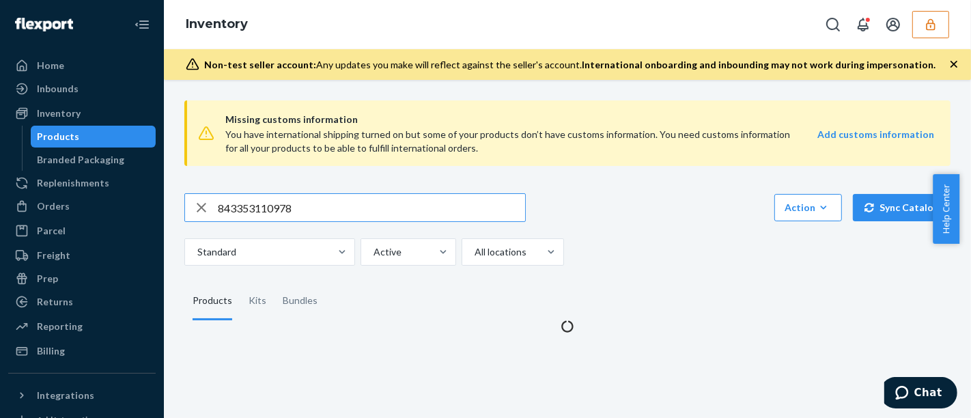
click at [285, 205] on input "843353110978" at bounding box center [371, 207] width 307 height 27
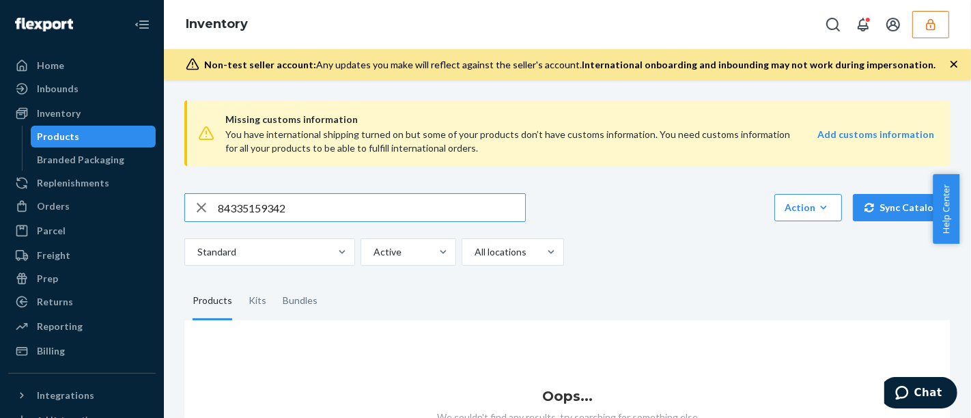
click at [335, 209] on input "84335159342" at bounding box center [371, 207] width 307 height 27
click at [337, 208] on input "84335159342" at bounding box center [371, 207] width 307 height 27
click at [275, 203] on input "KPTY-SUS-TG-5PK-MLT-XSS" at bounding box center [371, 207] width 307 height 27
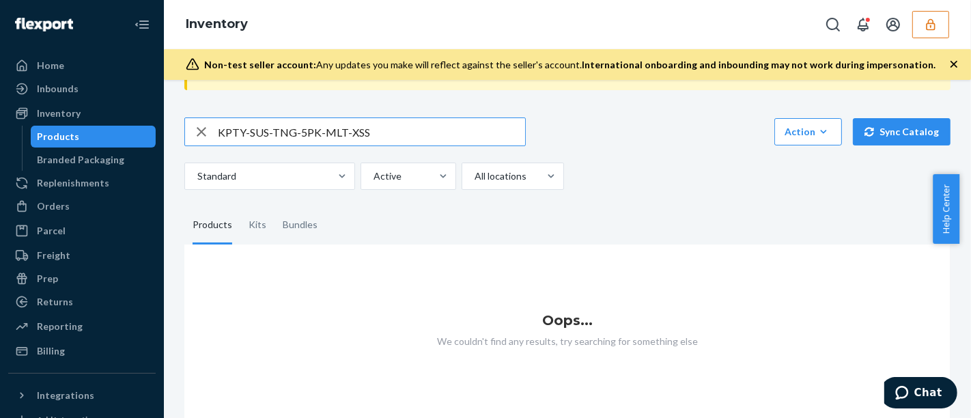
drag, startPoint x: 365, startPoint y: 128, endPoint x: 280, endPoint y: 131, distance: 84.7
click at [280, 131] on input "KPTY-SUS-TNG-5PK-MLT-XSS" at bounding box center [371, 131] width 307 height 27
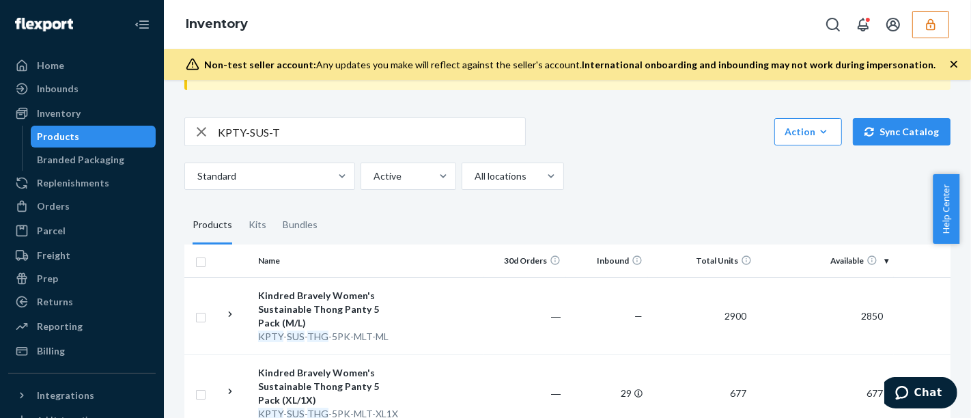
click at [338, 137] on input "KPTY-SUS-T" at bounding box center [371, 131] width 307 height 27
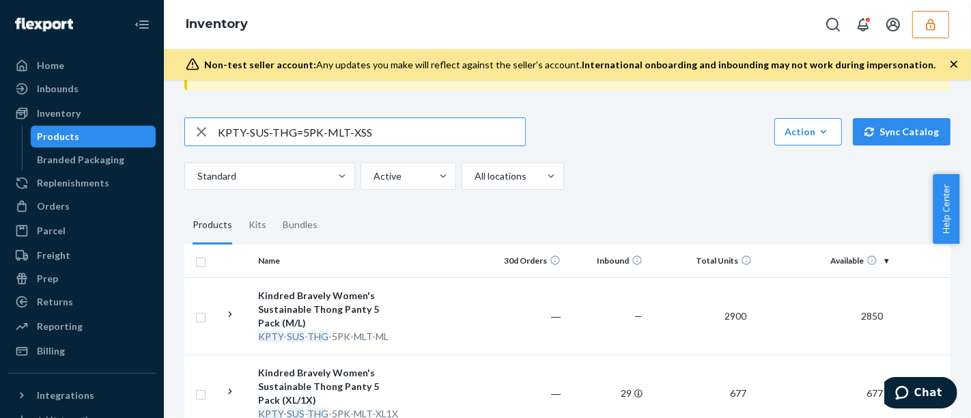
type input "KPTY-SUS-THG=5PK-MLT-XSS"
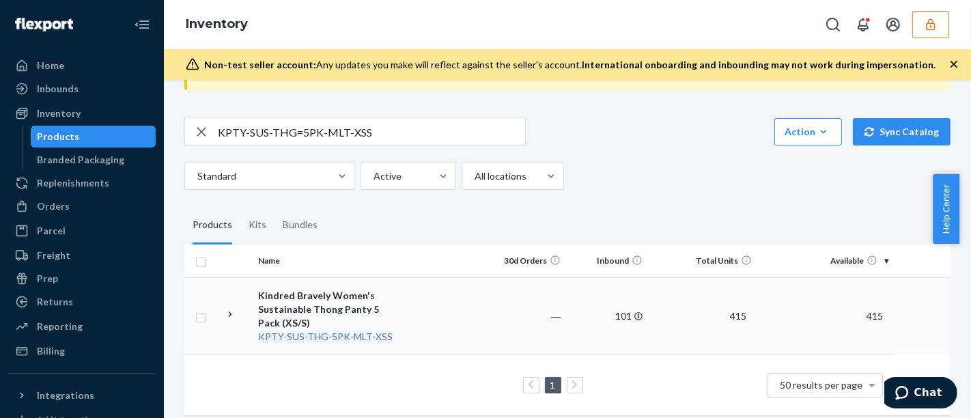
scroll to position [96, 0]
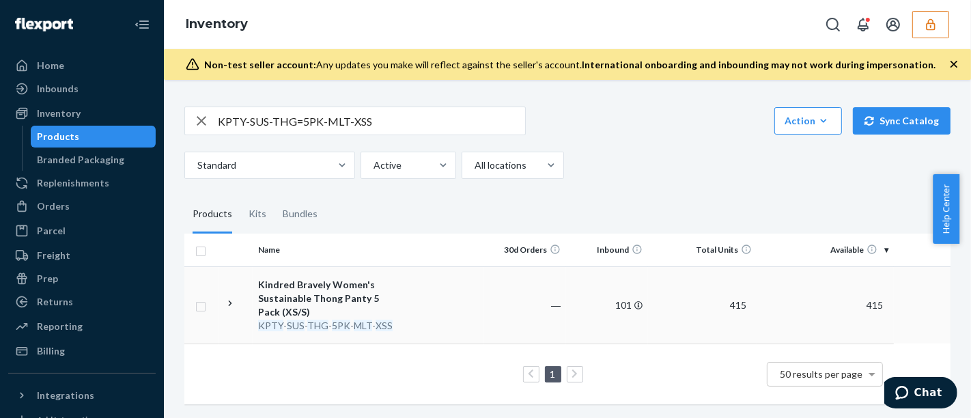
click at [440, 315] on td at bounding box center [445, 304] width 78 height 77
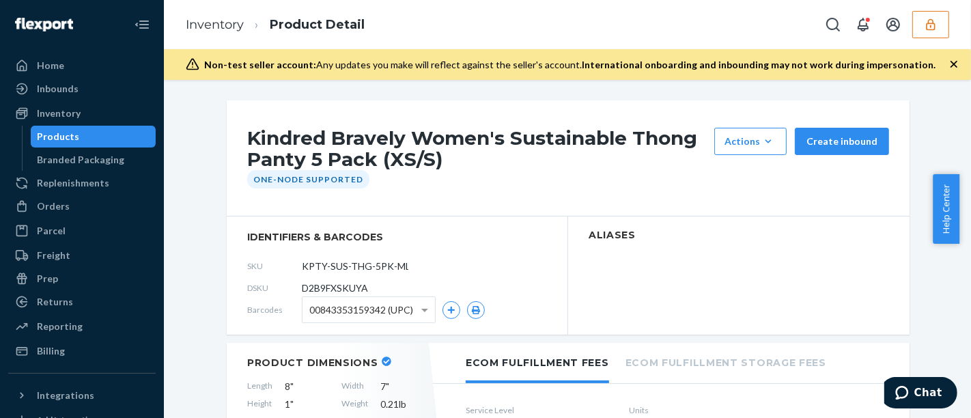
click at [358, 283] on span "D2B9FXSKUYA" at bounding box center [335, 288] width 66 height 14
copy span "D2B9FXSKUYA"
click at [505, 248] on section "identifiers & barcodes SKU KPTY-SUS-THG-5PK-MLT-XSS DSKU D2B9FXSKUYA Barcodes 0…" at bounding box center [397, 275] width 341 height 118
click at [419, 313] on span at bounding box center [426, 309] width 17 height 25
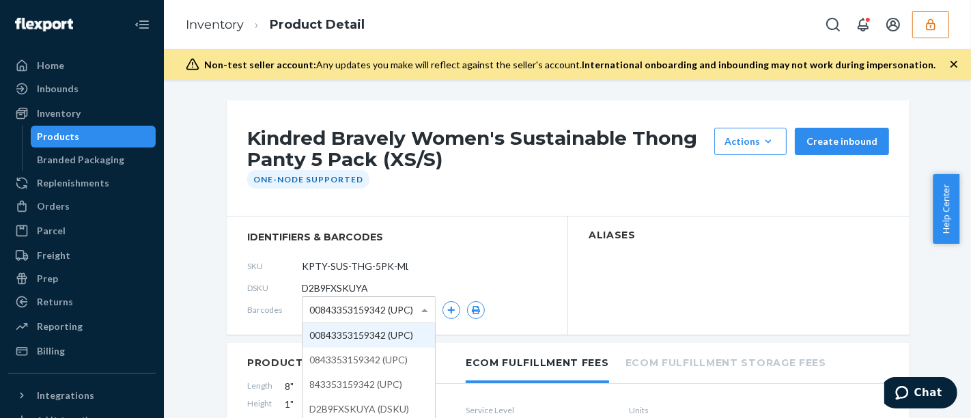
scroll to position [76, 0]
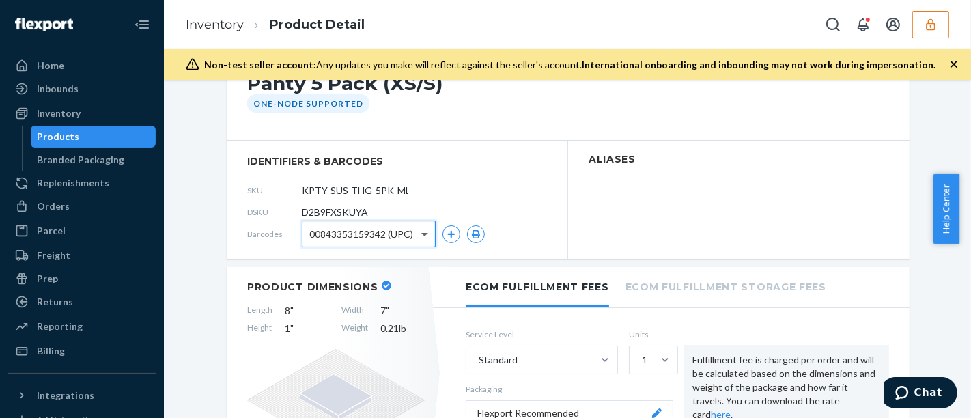
click at [421, 239] on span at bounding box center [426, 233] width 17 height 25
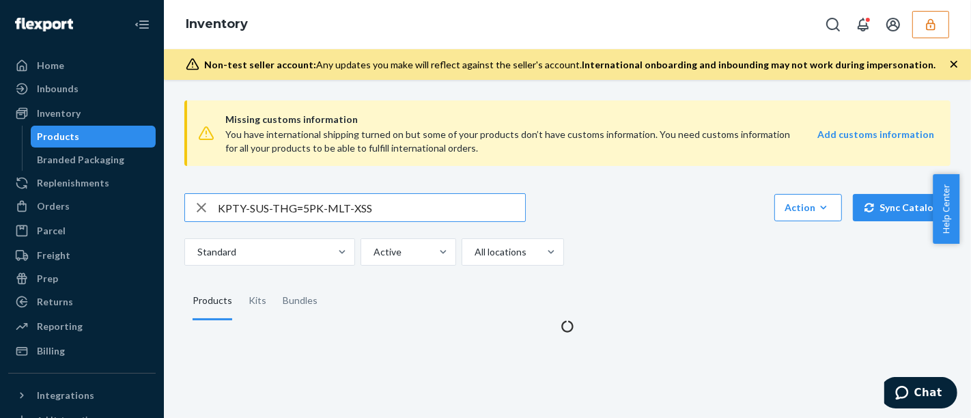
click at [331, 203] on input "KPTY-SUS-THG=5PK-MLT-XSS" at bounding box center [371, 207] width 307 height 27
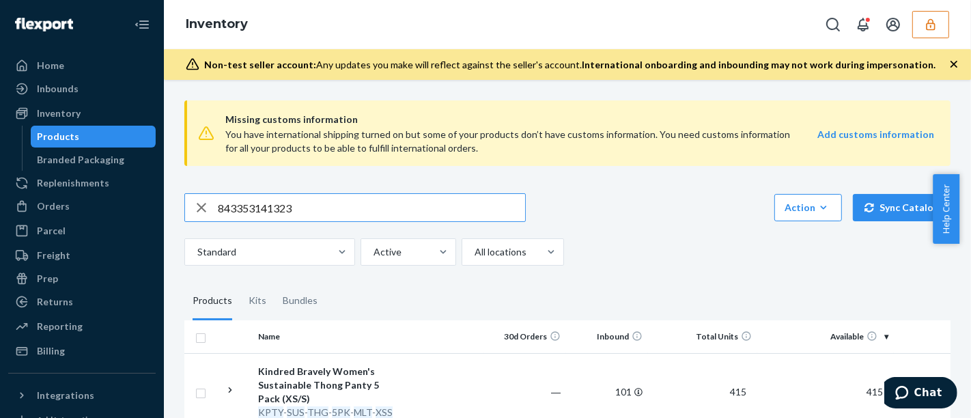
type input "843353141323"
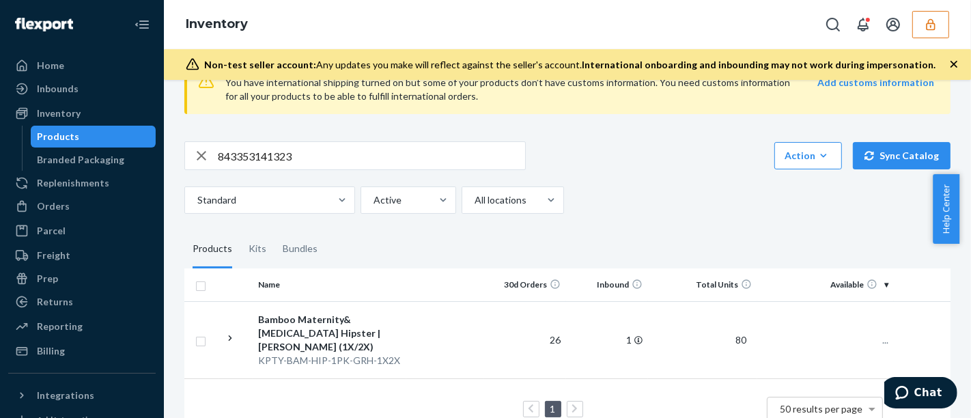
scroll to position [76, 0]
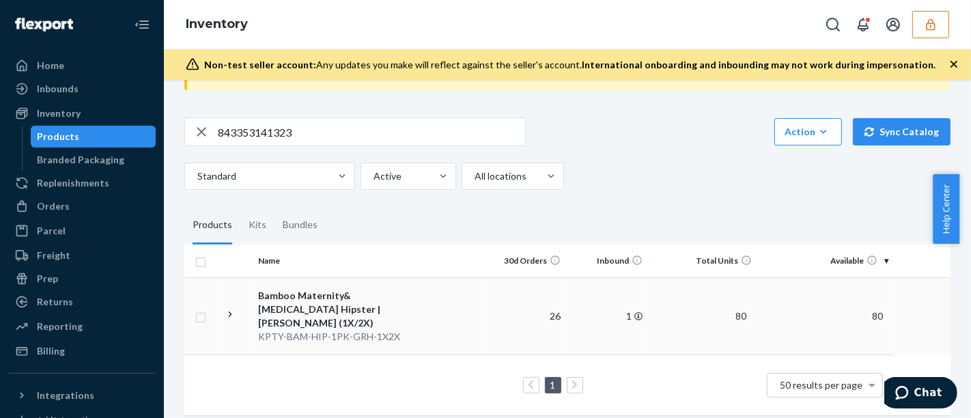
click at [406, 287] on td at bounding box center [445, 315] width 78 height 77
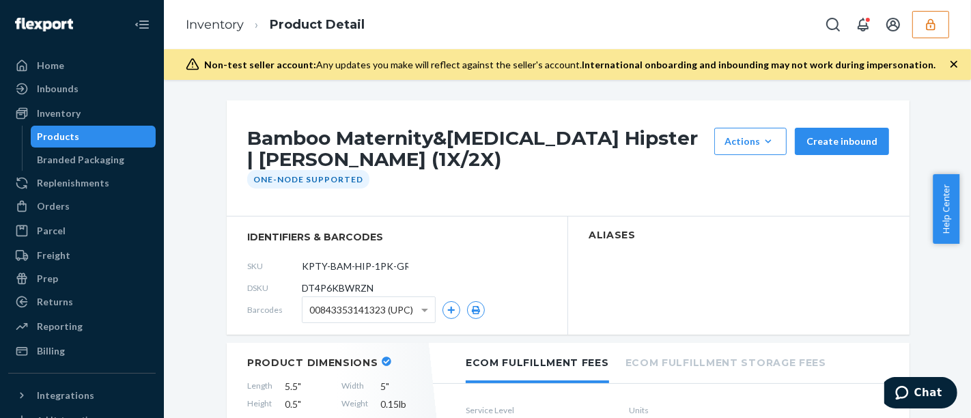
click at [360, 285] on span "DT4P6KBWRZN" at bounding box center [338, 288] width 72 height 14
copy span "DT4P6KBWRZN"
click at [85, 132] on div "Products" at bounding box center [93, 136] width 123 height 19
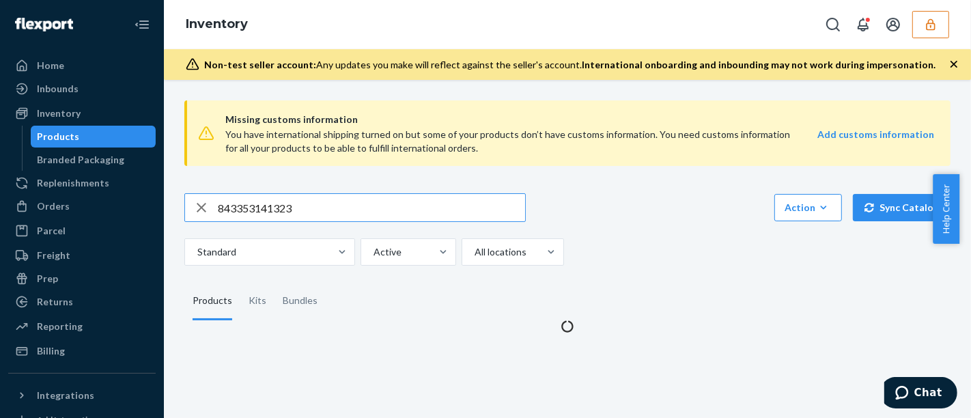
click at [287, 218] on input "843353141323" at bounding box center [371, 207] width 307 height 27
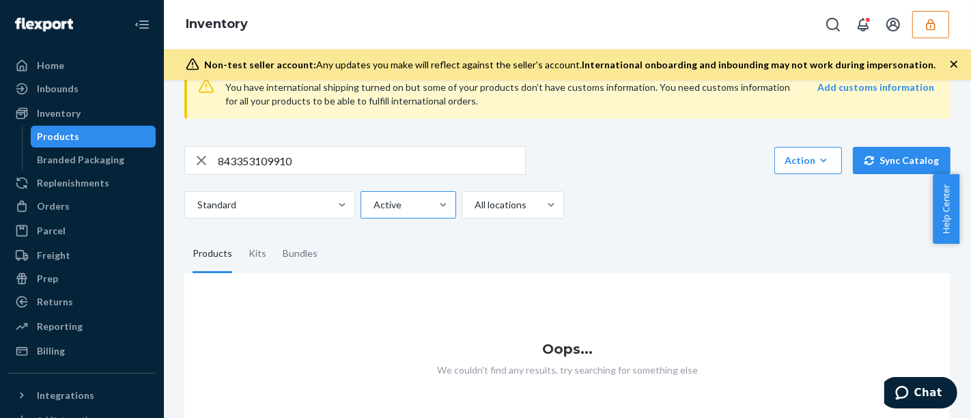
scroll to position [91, 0]
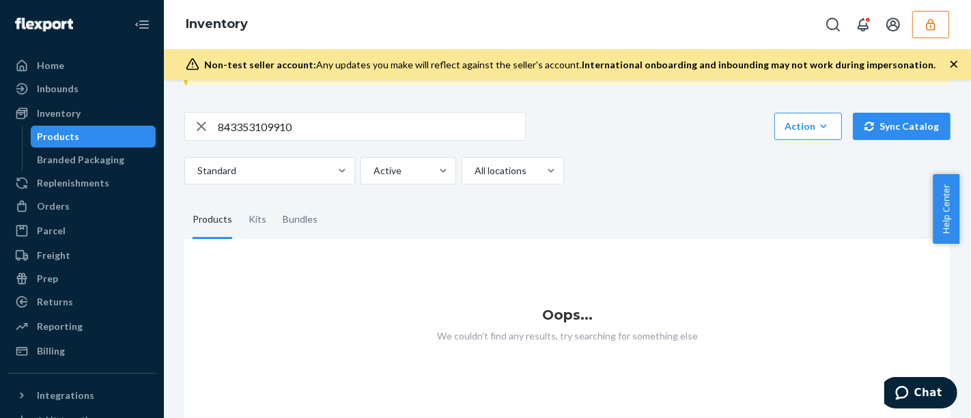
click at [384, 122] on input "843353109910" at bounding box center [371, 126] width 307 height 27
type input "KTEE-ESS-LGS-GRH-XXL"
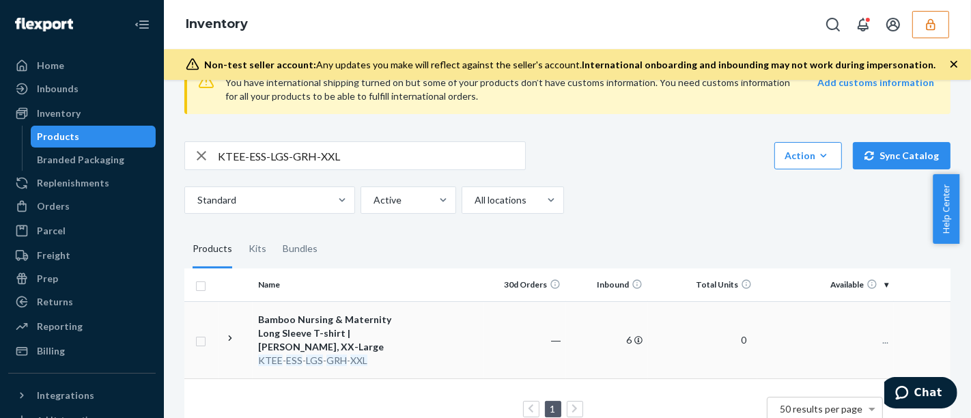
scroll to position [76, 0]
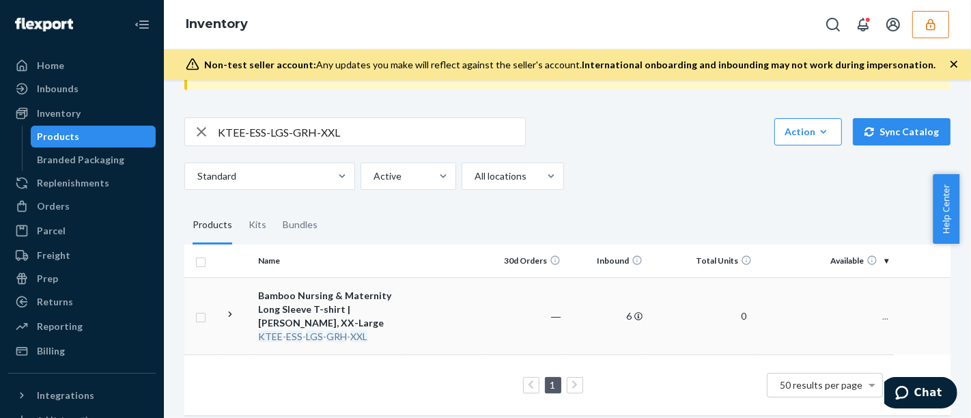
click at [442, 310] on td at bounding box center [445, 315] width 78 height 77
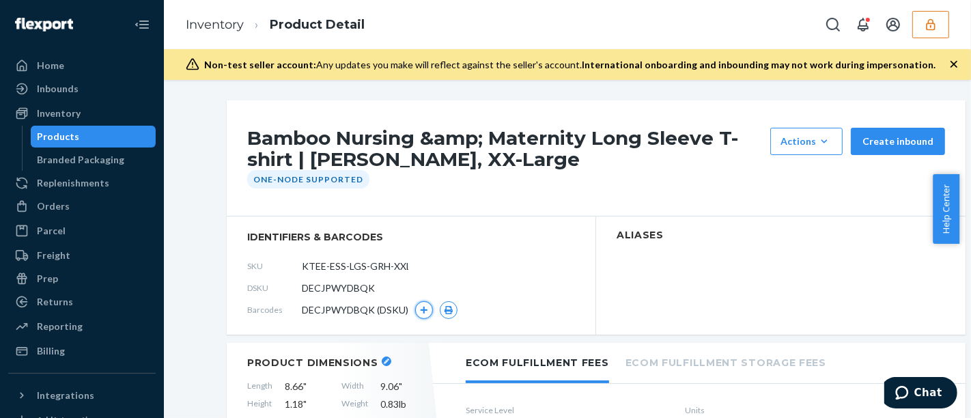
click at [420, 306] on icon "button" at bounding box center [424, 310] width 8 height 8
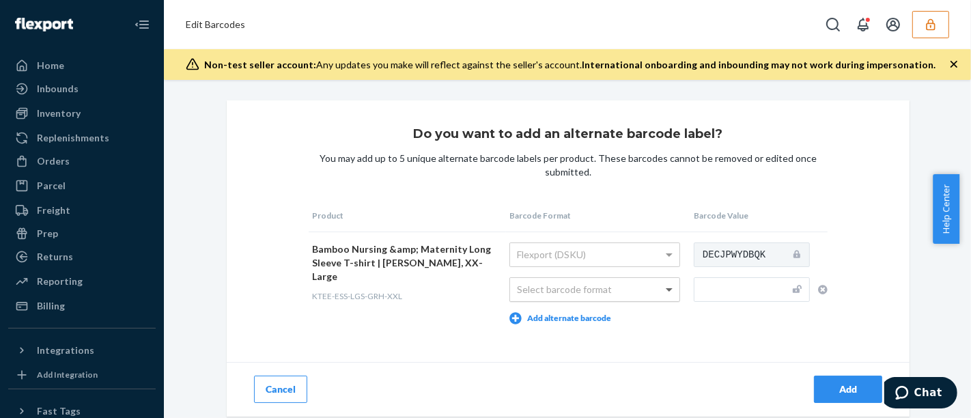
click at [668, 289] on span at bounding box center [670, 289] width 17 height 23
click at [715, 292] on input "text" at bounding box center [752, 289] width 116 height 25
type input "843353109910"
click at [836, 389] on div "Add" at bounding box center [847, 389] width 45 height 14
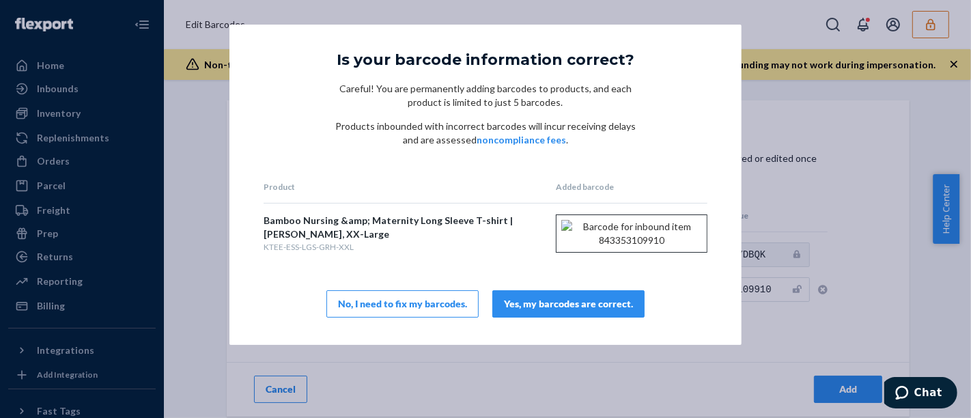
click at [586, 311] on div "Yes, my barcodes are correct." at bounding box center [568, 304] width 129 height 14
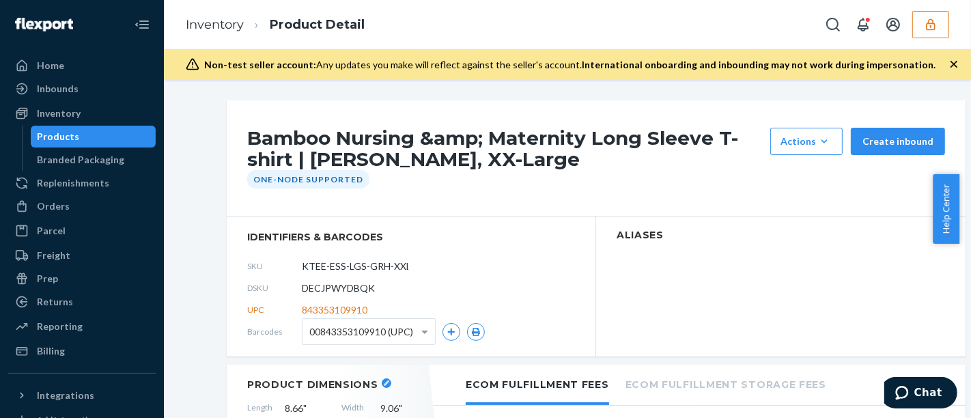
click at [322, 284] on span "DECJPWYDBQK" at bounding box center [338, 288] width 73 height 14
copy span "DECJPWYDBQK"
drag, startPoint x: 99, startPoint y: 115, endPoint x: 152, endPoint y: 143, distance: 59.6
click at [99, 115] on div "Inventory" at bounding box center [82, 113] width 145 height 19
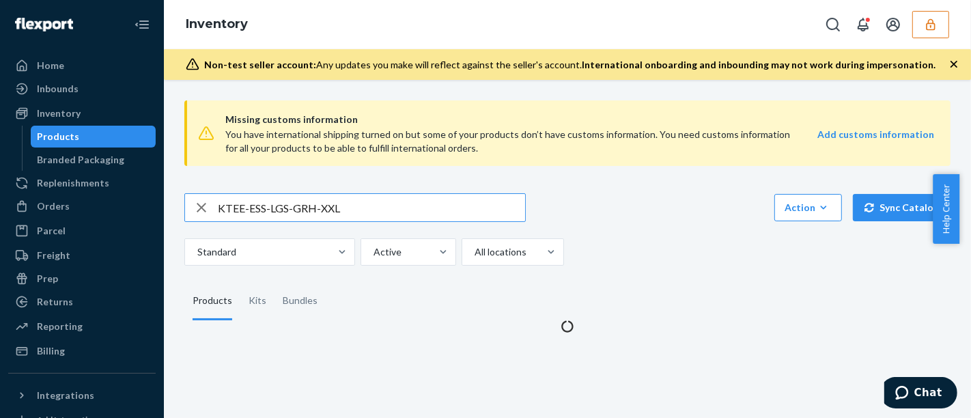
click at [337, 212] on input "KTEE-ESS-LGS-GRH-XXL" at bounding box center [371, 207] width 307 height 27
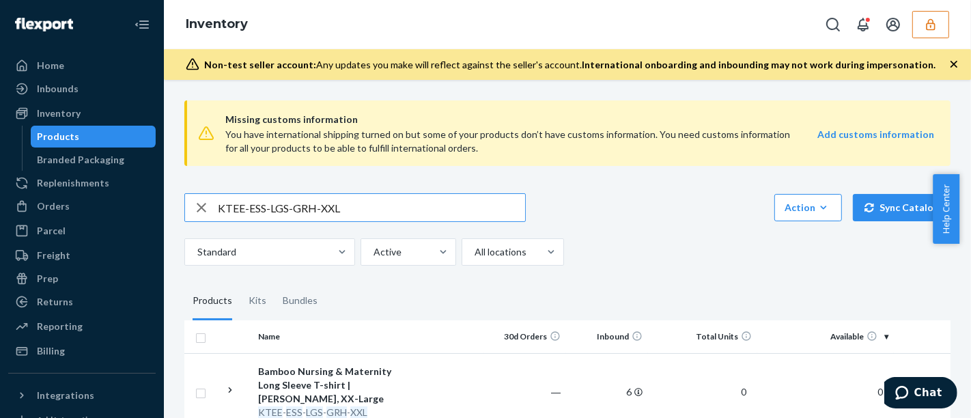
click at [347, 210] on input "KTEE-ESS-LGS-GRH-XXL" at bounding box center [371, 207] width 307 height 27
type input "843353160485"
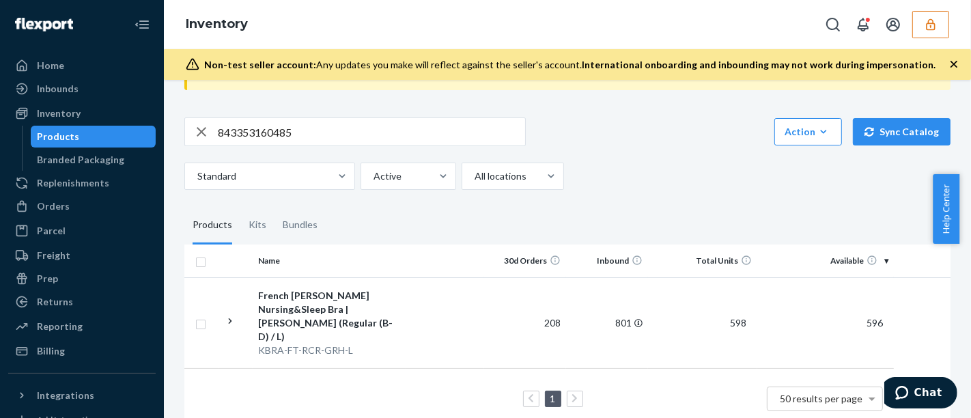
scroll to position [96, 0]
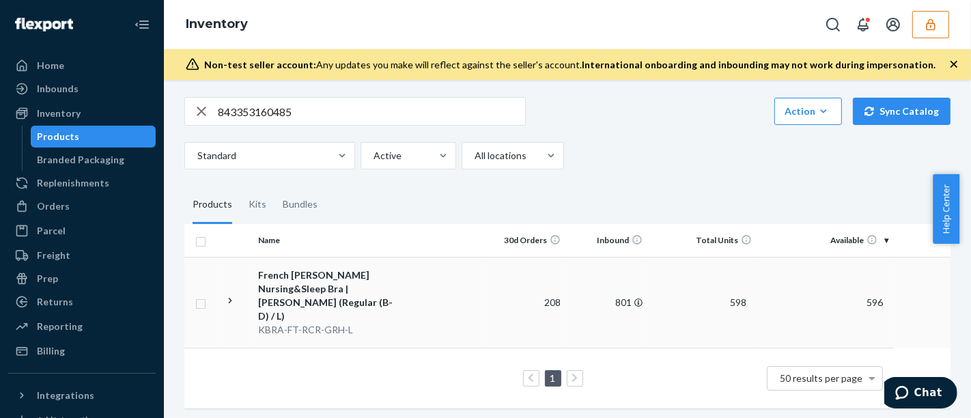
click at [425, 280] on td at bounding box center [445, 302] width 78 height 91
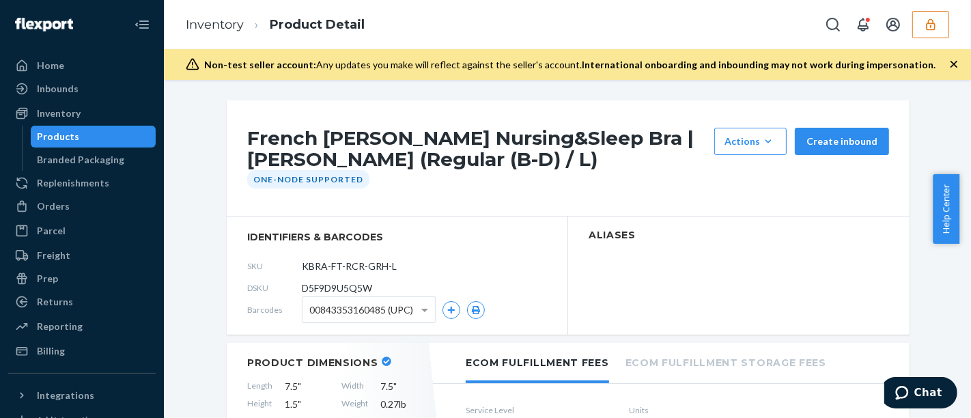
click at [346, 289] on span "D5F9D9U5Q5W" at bounding box center [337, 288] width 70 height 14
copy span "D5F9D9U5Q5W"
click at [58, 116] on div "Inventory" at bounding box center [59, 113] width 44 height 14
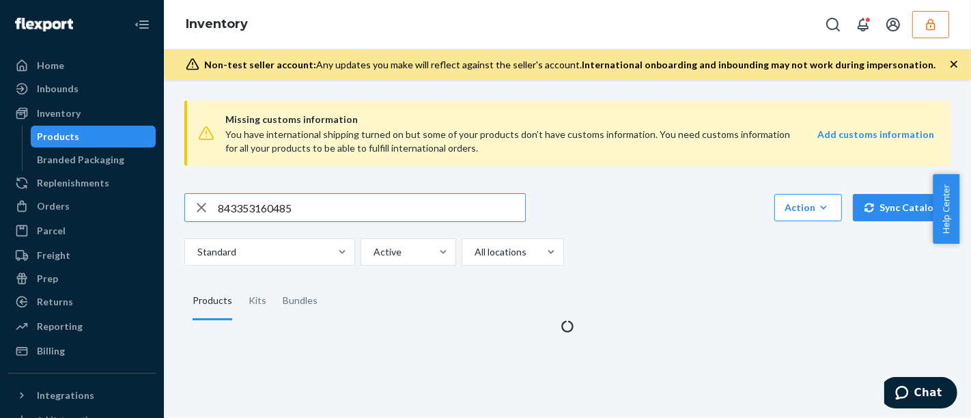
click at [288, 210] on input "843353160485" at bounding box center [371, 207] width 307 height 27
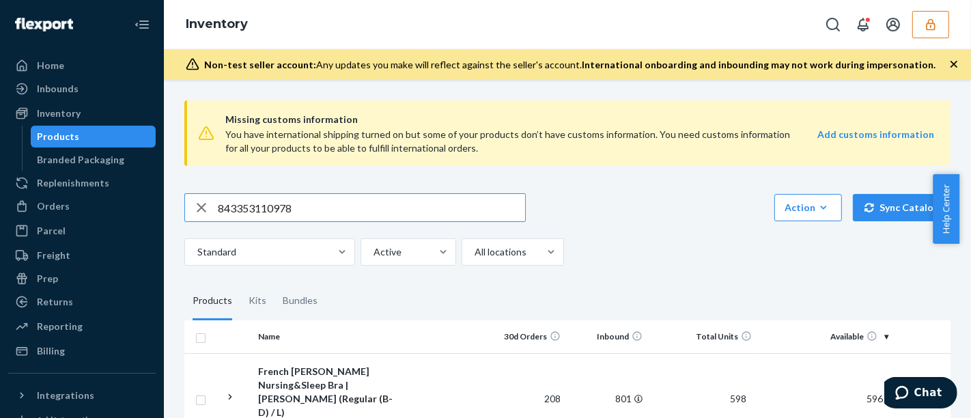
type input "843353110978"
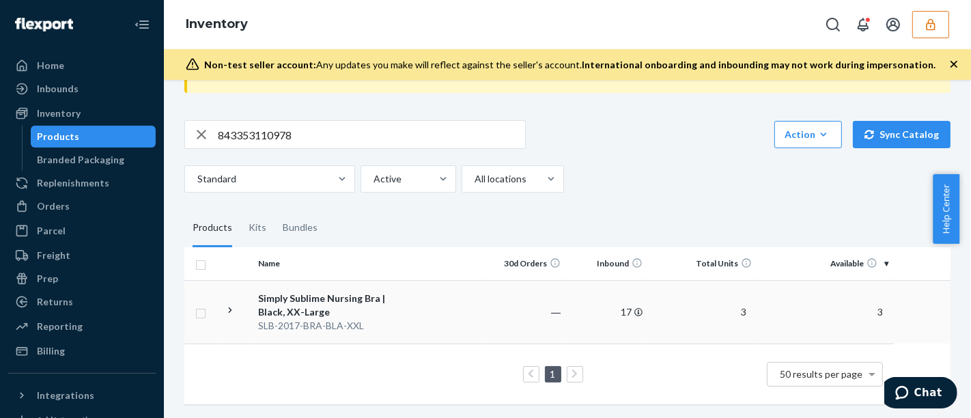
scroll to position [83, 0]
click at [396, 292] on div "Simply Sublime Nursing Bra | Black, XX-Large" at bounding box center [329, 305] width 143 height 27
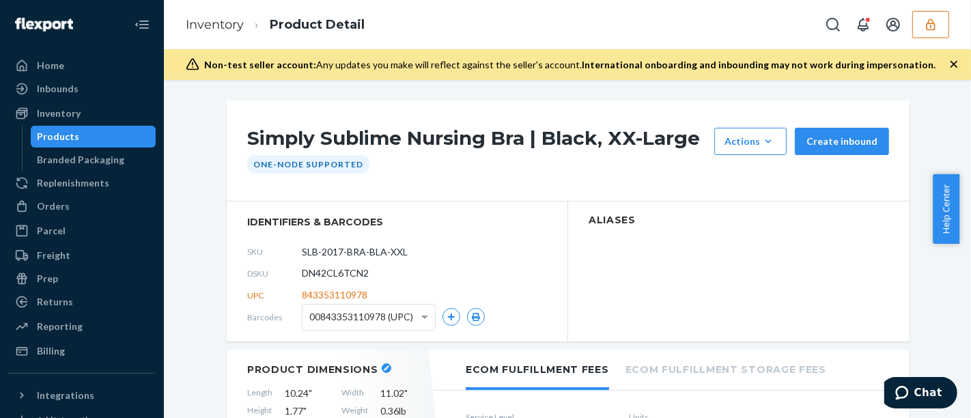
click at [355, 270] on span "DN42CL6TCN2" at bounding box center [335, 273] width 67 height 14
copy span "DN42CL6TCN2"
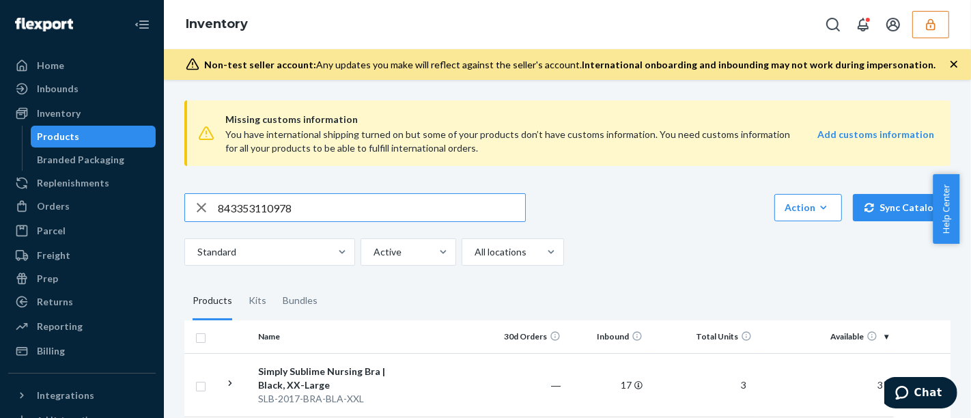
click at [385, 208] on input "843353110978" at bounding box center [371, 207] width 307 height 27
type input "843353110978"
click at [466, 353] on td at bounding box center [445, 384] width 78 height 63
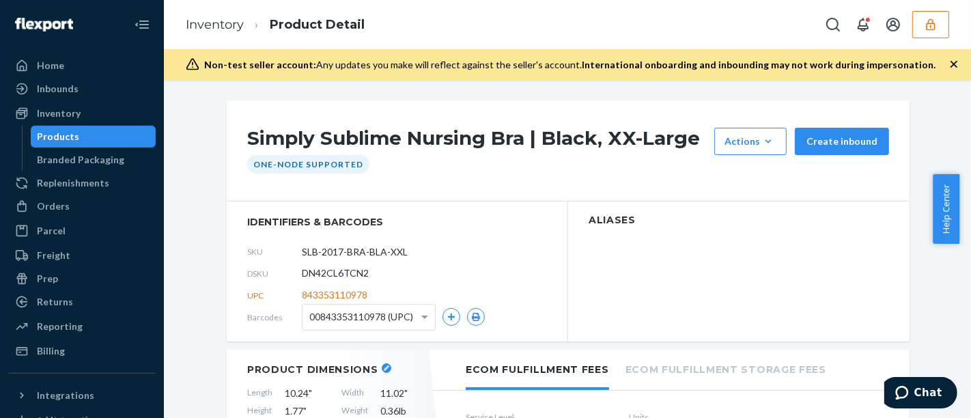
click at [353, 274] on span "DN42CL6TCN2" at bounding box center [335, 273] width 67 height 14
copy span "DN42CL6TCN2"
click at [91, 106] on div "Inventory" at bounding box center [82, 113] width 145 height 19
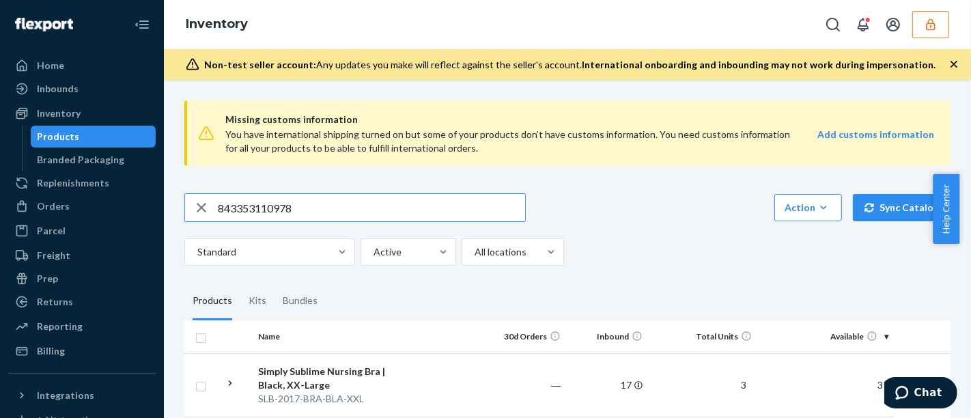
click at [246, 208] on input "843353110978" at bounding box center [371, 207] width 307 height 27
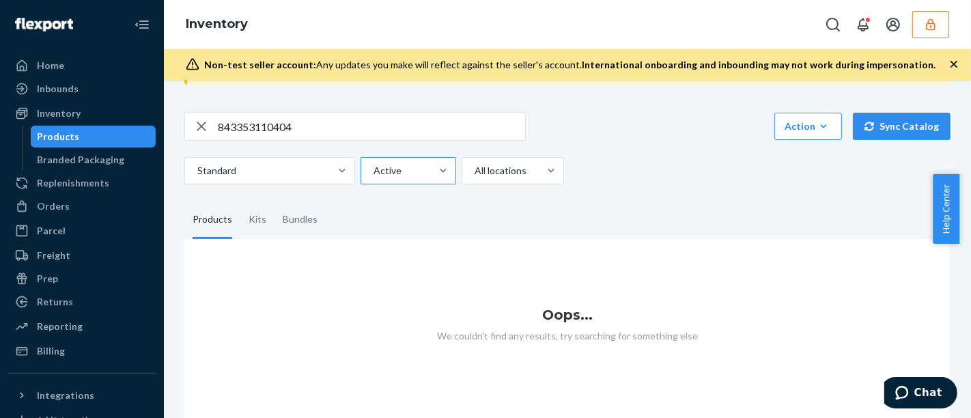
scroll to position [91, 0]
click at [366, 122] on input "843353110404" at bounding box center [371, 126] width 307 height 27
type input "KBRA-SBL-PUM-PNB-XXL"
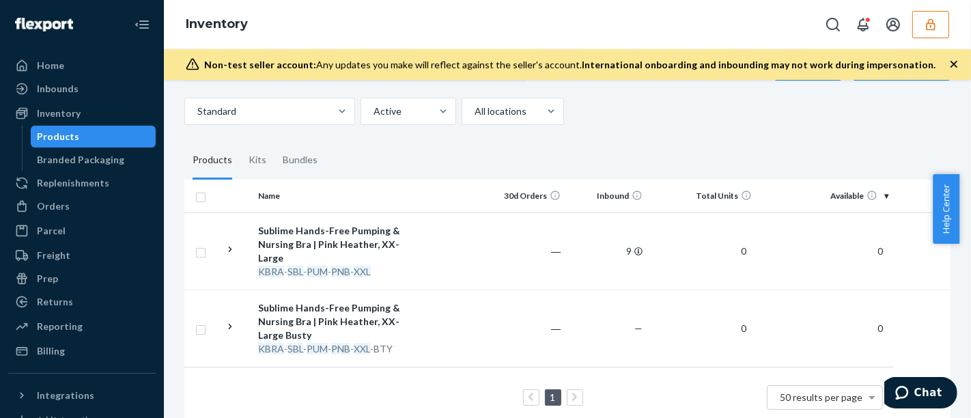
scroll to position [152, 0]
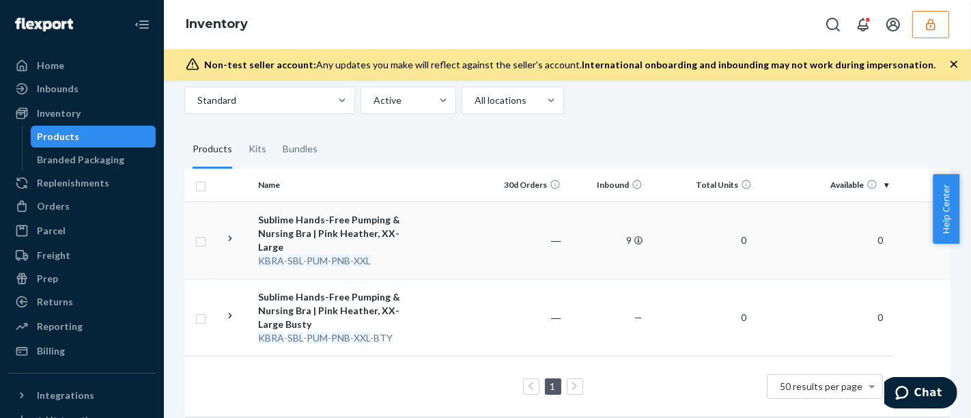
click at [388, 231] on div "Sublime Hands-Free Pumping & Nursing Bra | Pink Heather, XX-Large" at bounding box center [329, 233] width 143 height 41
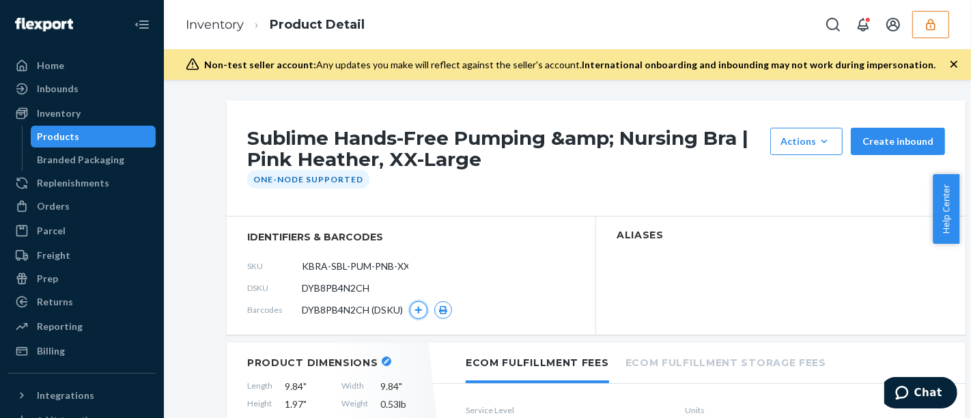
click at [411, 315] on button "button" at bounding box center [419, 310] width 18 height 18
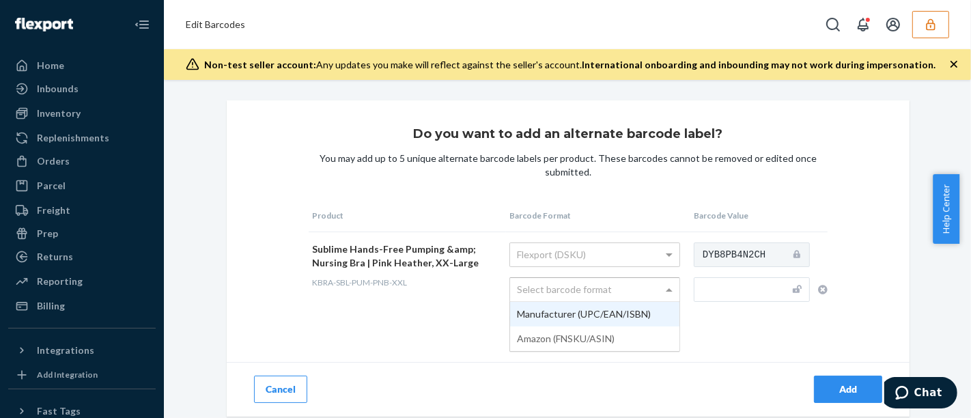
click at [630, 289] on div "Select barcode format" at bounding box center [594, 289] width 169 height 23
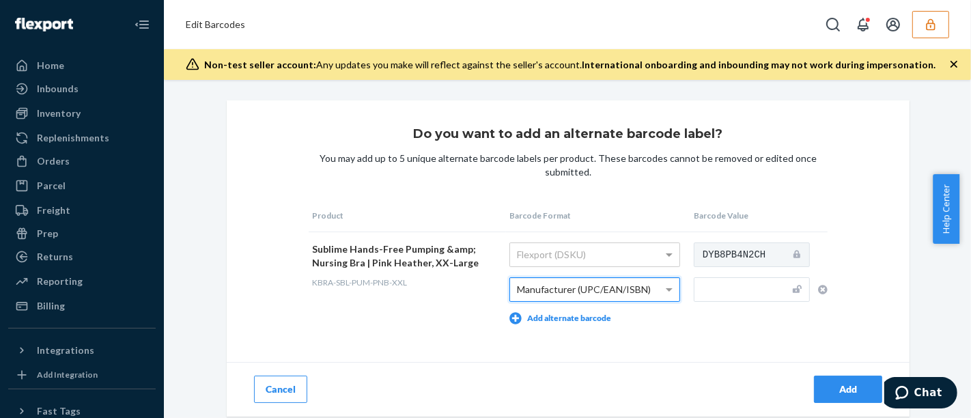
click at [722, 294] on input "text" at bounding box center [752, 289] width 116 height 25
type input "843353110404"
click at [825, 390] on div "Add" at bounding box center [847, 389] width 45 height 14
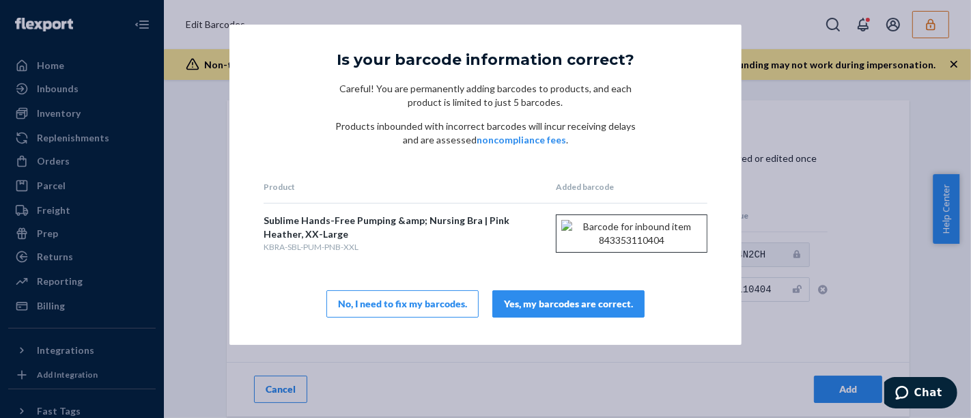
click at [612, 311] on div "Yes, my barcodes are correct." at bounding box center [568, 304] width 129 height 14
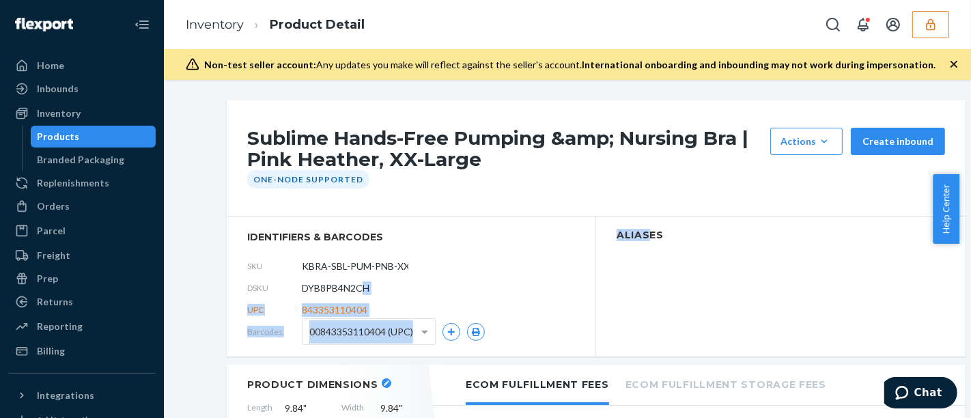
drag, startPoint x: 612, startPoint y: 311, endPoint x: 356, endPoint y: 291, distance: 256.8
click at [356, 291] on div "identifiers & barcodes SKU KBRA-SBL-PUM-PNB-XXL DSKU DYB8PB4N2CH UPC 8433531104…" at bounding box center [596, 286] width 739 height 140
click at [407, 292] on div "DSKU DYB8PB4N2CH" at bounding box center [411, 288] width 328 height 22
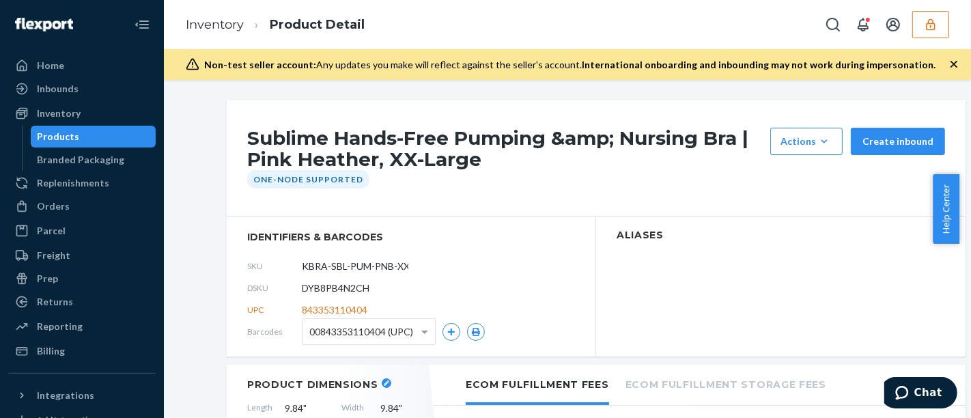
click at [347, 288] on span "DYB8PB4N2CH" at bounding box center [336, 288] width 68 height 14
copy span "DYB8PB4N2CH"
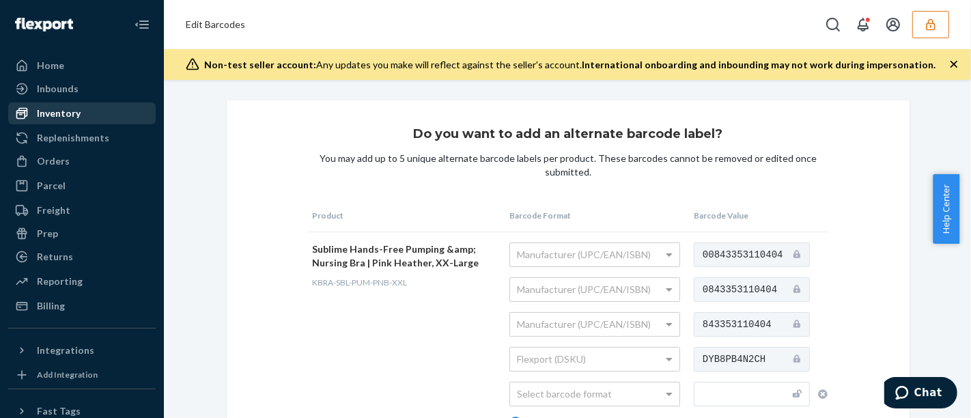
click at [66, 111] on div "Inventory" at bounding box center [59, 113] width 44 height 14
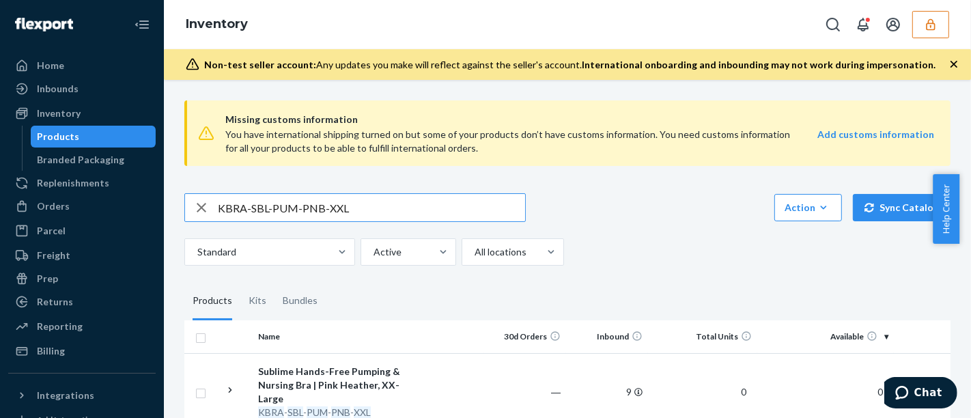
click at [266, 205] on input "KBRA-SBL-PUM-PNB-XXL" at bounding box center [371, 207] width 307 height 27
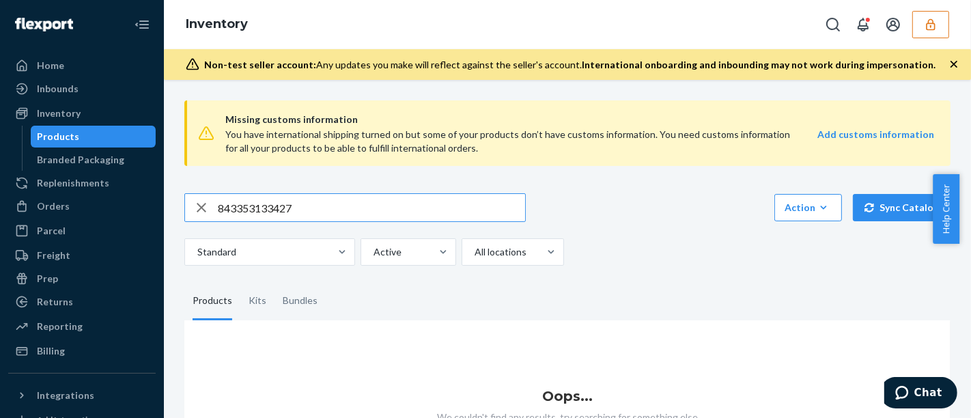
click at [266, 205] on input "843353133427" at bounding box center [371, 207] width 307 height 27
type input "DKSWT-CLO-CRD-THY-XXL"
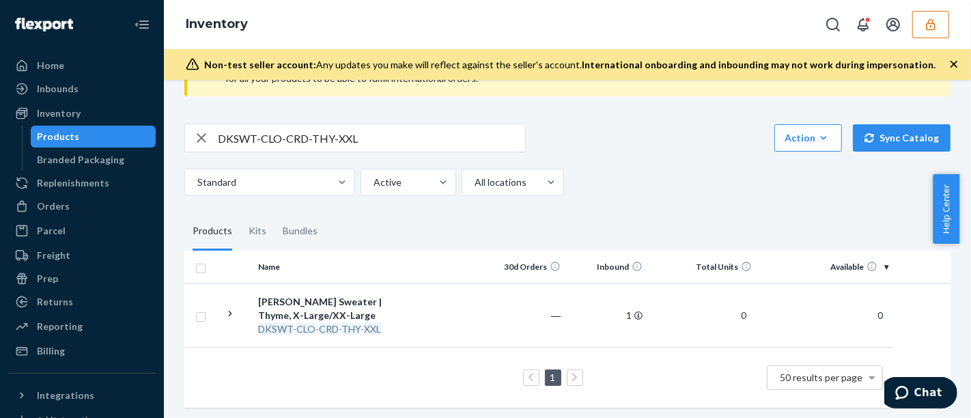
scroll to position [83, 0]
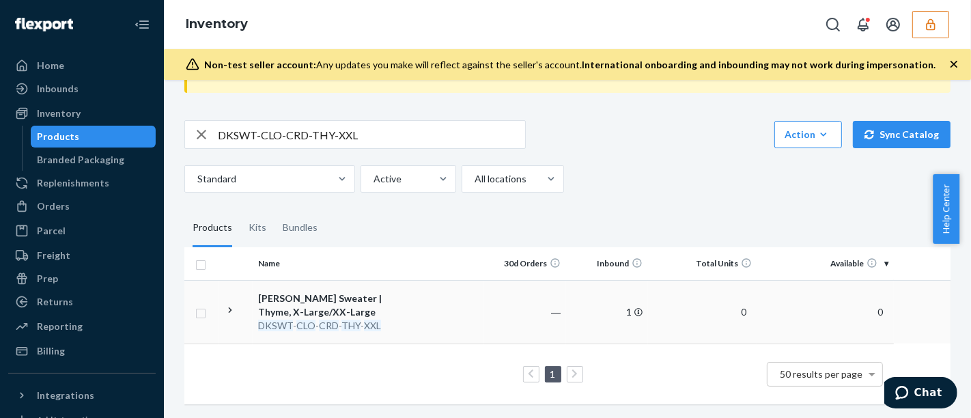
click at [373, 301] on div "Chloe Chunky Cardigan Sweater | Thyme, X-Large/XX-Large" at bounding box center [329, 305] width 143 height 27
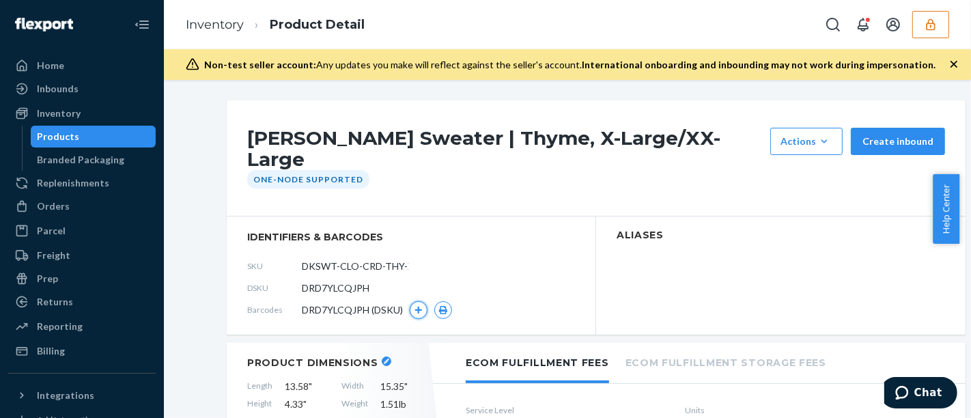
click at [414, 309] on icon "button" at bounding box center [418, 310] width 8 height 8
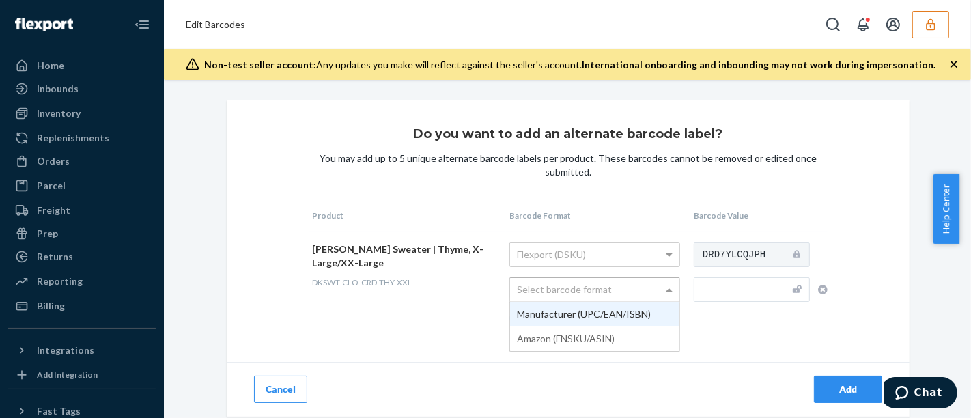
click at [642, 292] on div "Select barcode format" at bounding box center [594, 289] width 169 height 23
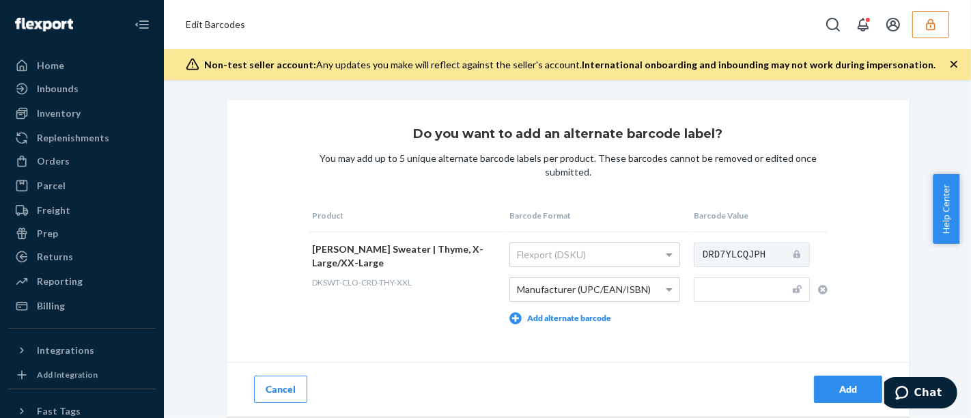
click at [711, 290] on input "text" at bounding box center [752, 289] width 116 height 25
type input "843353133427"
click at [833, 384] on div "Add" at bounding box center [847, 389] width 45 height 14
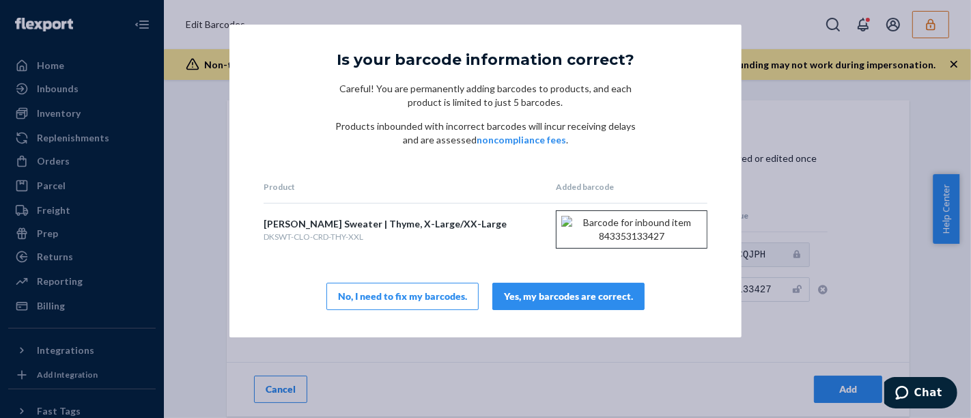
click at [591, 303] on div "Yes, my barcodes are correct." at bounding box center [568, 296] width 129 height 14
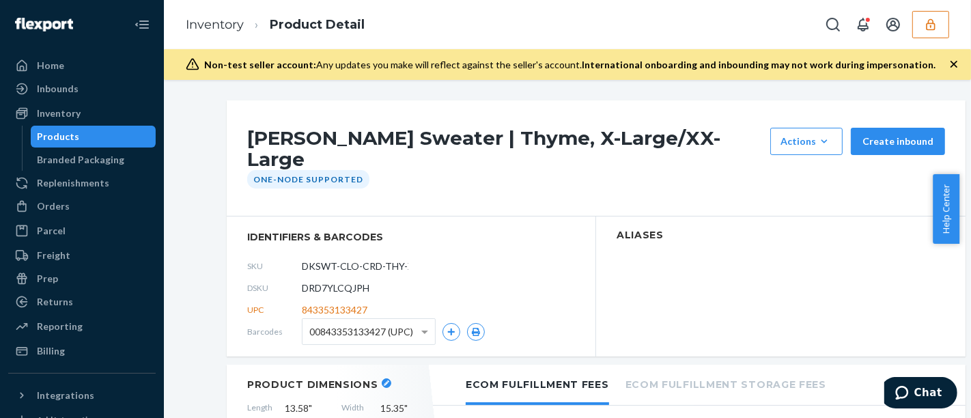
click at [350, 283] on span "DRD7YLCQJPH" at bounding box center [336, 288] width 68 height 14
copy span "DRD7YLCQJPH"
click at [76, 112] on div "Inventory" at bounding box center [59, 113] width 44 height 14
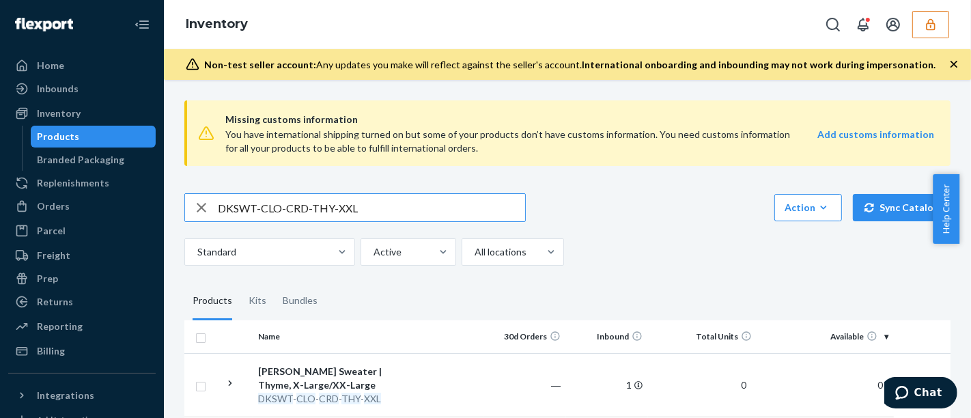
click at [244, 214] on input "DKSWT-CLO-CRD-THY-XXL" at bounding box center [371, 207] width 307 height 27
type input "843353110978"
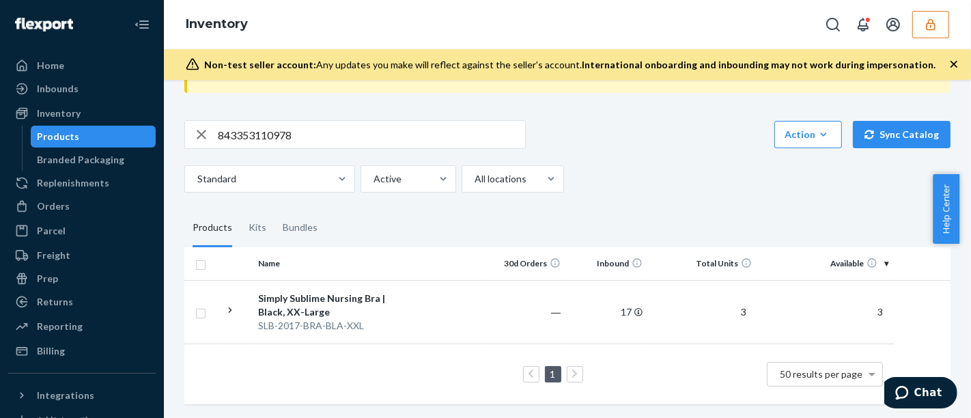
scroll to position [80, 0]
click at [289, 280] on td "Simply Sublime Nursing Bra | Black, XX-Large SLB-2017-BRA-BLA-XXL" at bounding box center [330, 311] width 154 height 63
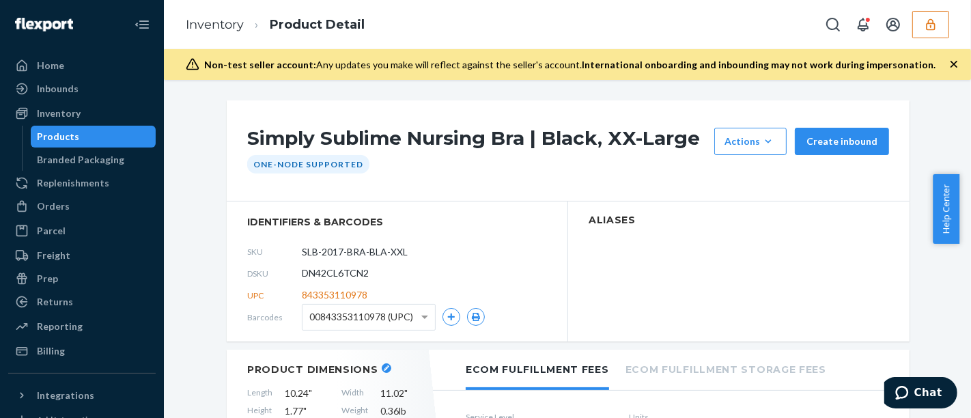
click at [351, 273] on span "DN42CL6TCN2" at bounding box center [335, 273] width 67 height 14
copy span "DN42CL6TCN2"
click at [928, 30] on icon "button" at bounding box center [930, 24] width 9 height 12
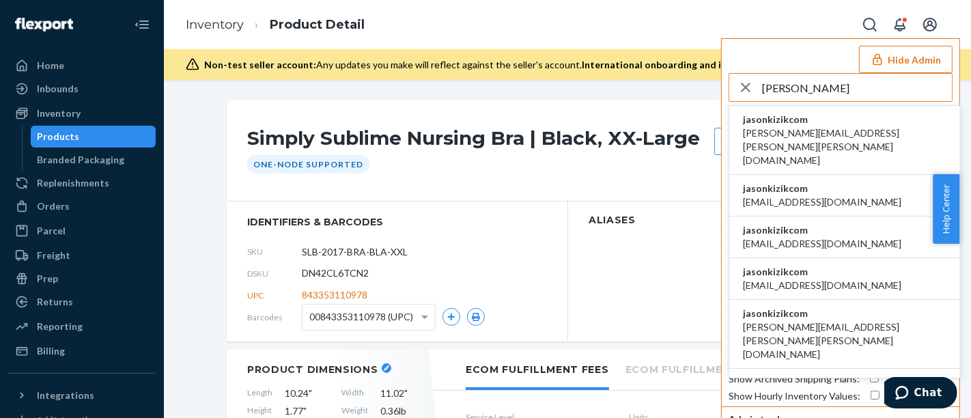
type input "jason kiz"
click at [883, 137] on li "jasonkizikcom amanda.madsen@kizik.com" at bounding box center [844, 140] width 231 height 69
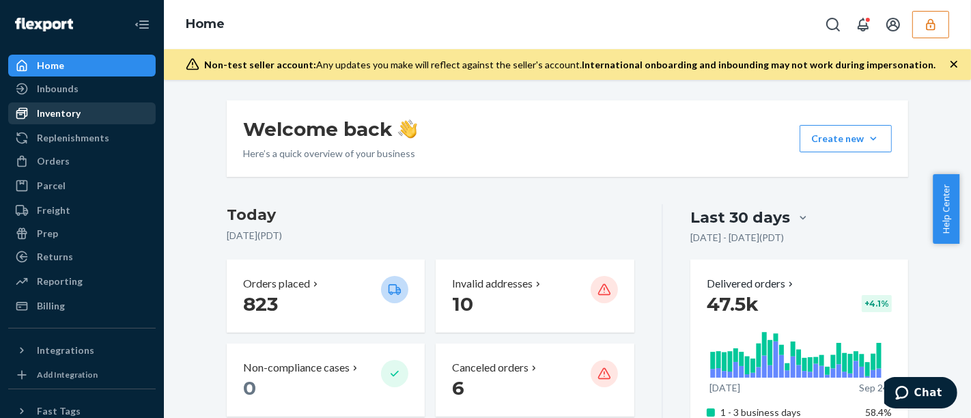
click at [83, 113] on div "Inventory" at bounding box center [82, 113] width 145 height 19
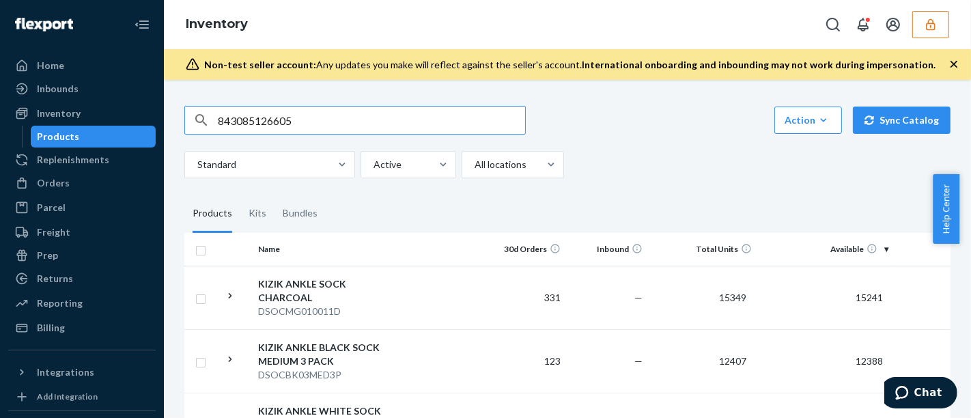
type input "843085126605"
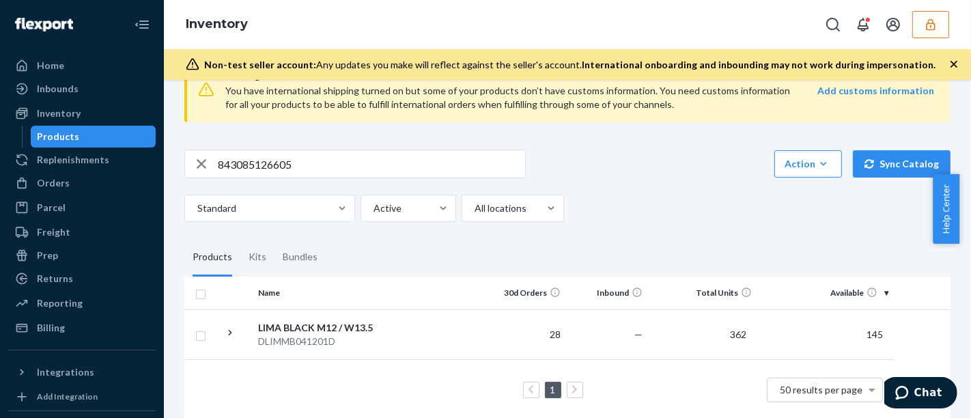
scroll to position [44, 0]
click at [403, 326] on td "LIMA BLACK M12 / W13.5 DLIMMB041201D" at bounding box center [330, 334] width 154 height 50
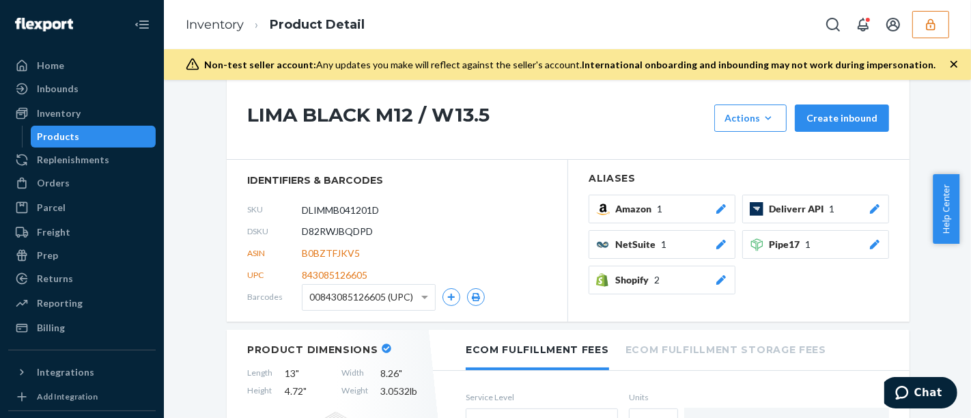
scroll to position [24, 0]
click at [250, 112] on h1 "LIMA BLACK M12 / W13.5" at bounding box center [477, 117] width 460 height 27
drag, startPoint x: 238, startPoint y: 106, endPoint x: 364, endPoint y: 124, distance: 126.9
click at [364, 124] on div "LIMA BLACK M12 / W13.5 Actions Add components Hide Request removal Create inbou…" at bounding box center [568, 117] width 683 height 83
copy h1 "LIMA BLACK"
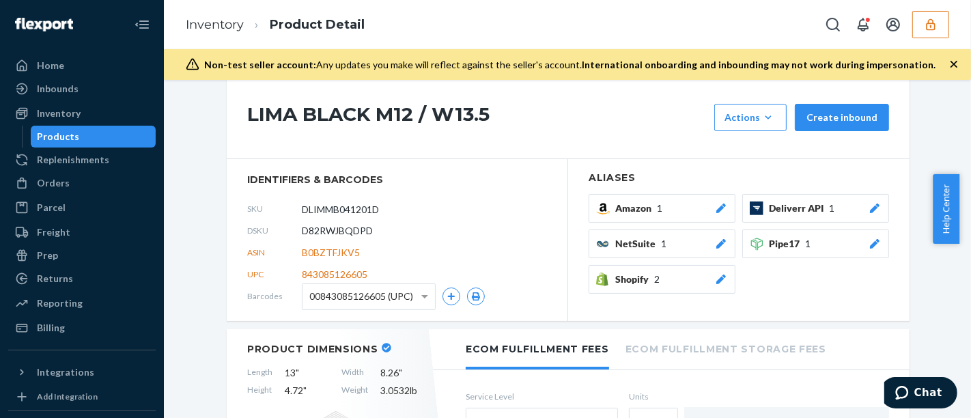
click at [629, 22] on div "Inventory Product Detail" at bounding box center [567, 24] width 807 height 49
click at [530, 133] on div "LIMA BLACK M12 / W13.5 Actions Add components Hide Request removal Create inbou…" at bounding box center [568, 117] width 683 height 83
click at [349, 233] on span "D82RWJBQDPD" at bounding box center [337, 231] width 71 height 14
copy span "D82RWJBQDPD"
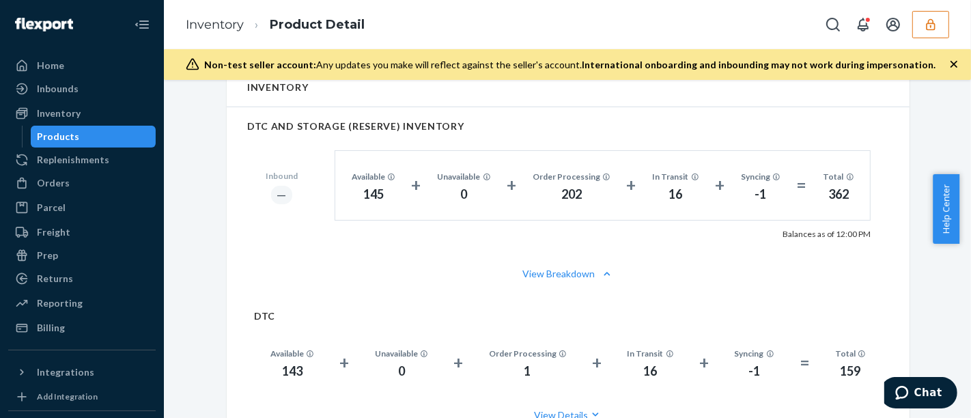
scroll to position [797, 0]
click at [105, 92] on div "Inbounds" at bounding box center [82, 88] width 145 height 19
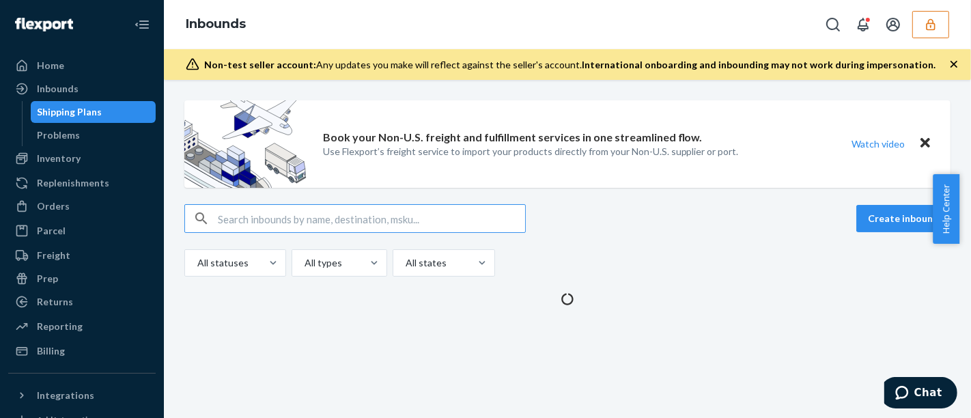
click at [294, 215] on input "text" at bounding box center [371, 218] width 307 height 27
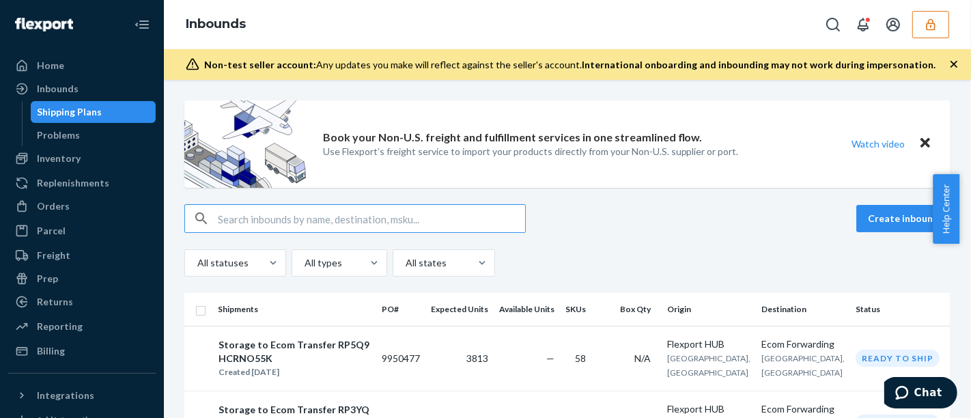
click at [294, 215] on input "text" at bounding box center [371, 218] width 307 height 27
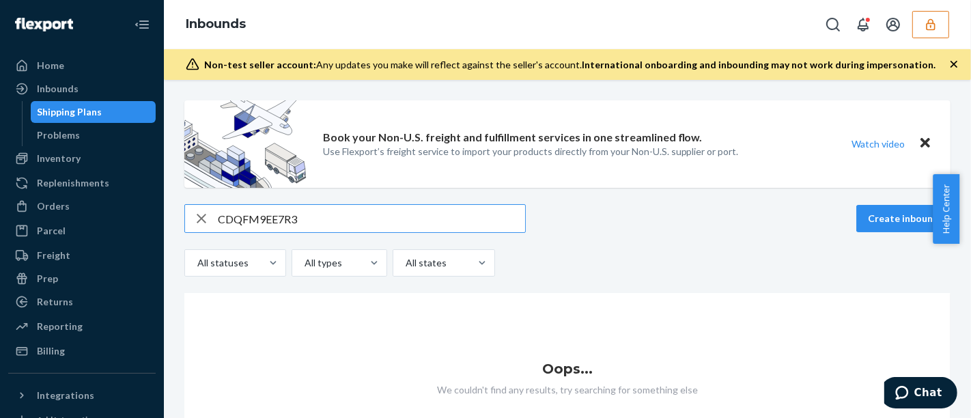
click at [343, 207] on input "CDQFM9EE7R3" at bounding box center [371, 218] width 307 height 27
paste input "D82RWJBQDPD"
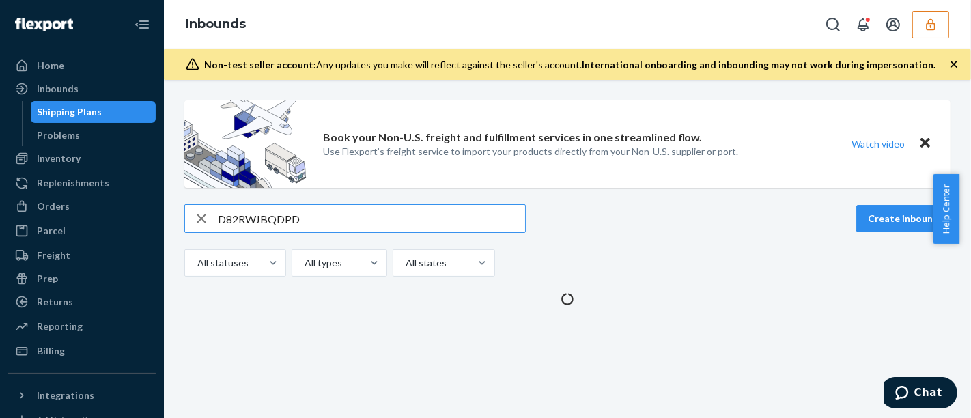
type input "D82RWJBQDPD"
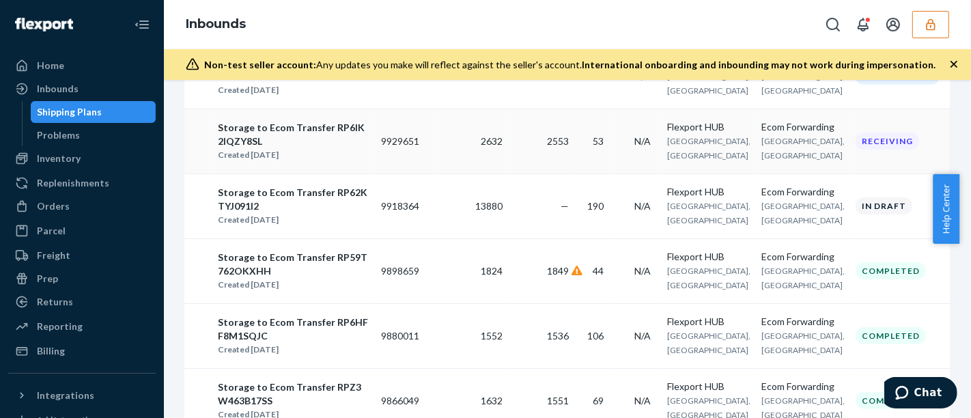
scroll to position [343, 0]
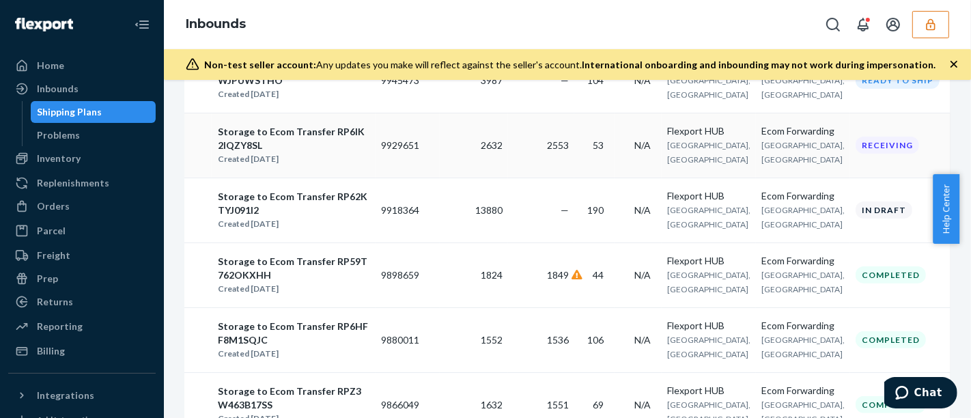
click at [345, 167] on div "Storage to Ecom Transfer RP6IK2IQZY8SL Created [DATE]" at bounding box center [293, 145] width 153 height 42
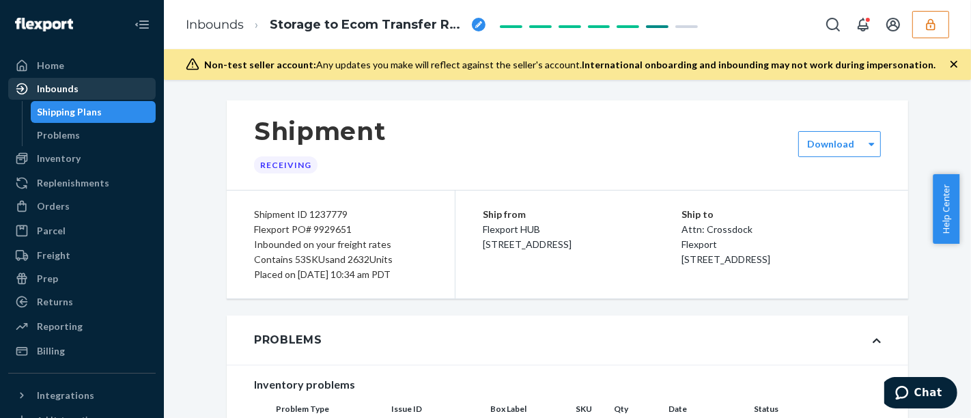
click at [80, 87] on div "Inbounds" at bounding box center [82, 88] width 145 height 19
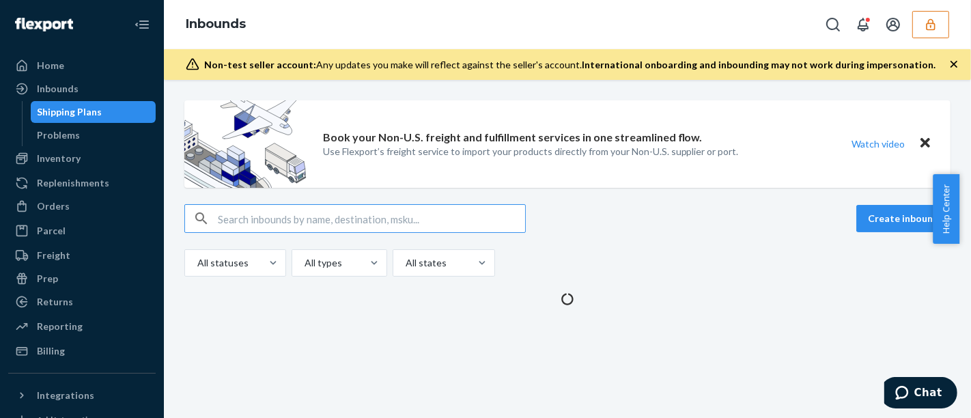
click at [427, 216] on input "text" at bounding box center [371, 218] width 307 height 27
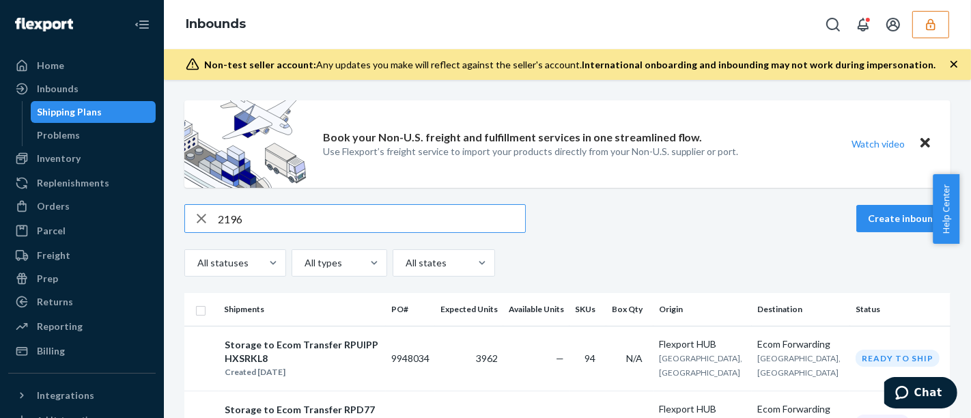
click at [260, 220] on input "2196" at bounding box center [371, 218] width 307 height 27
click at [254, 205] on input "2196" at bounding box center [371, 218] width 307 height 27
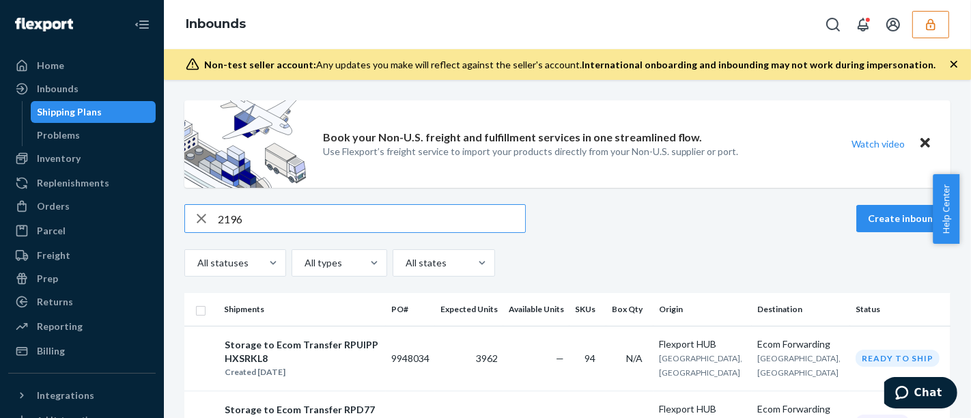
paste input "D82RWJBQDPD"
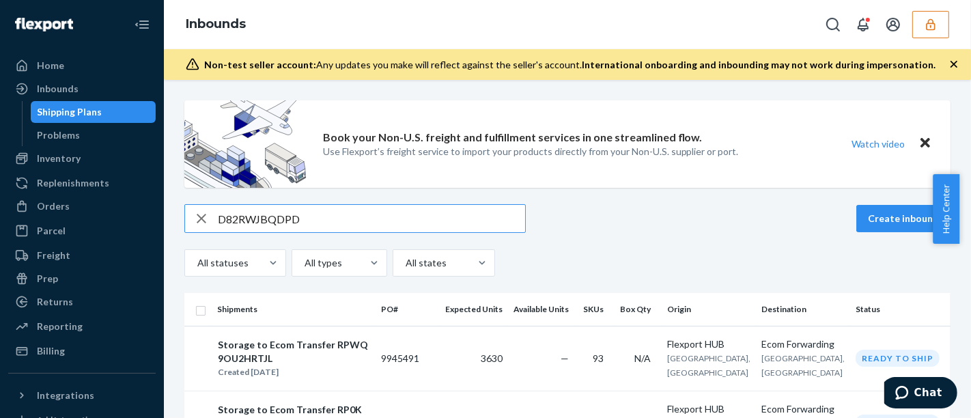
click at [406, 216] on input "D82RWJBQDPD" at bounding box center [371, 218] width 307 height 27
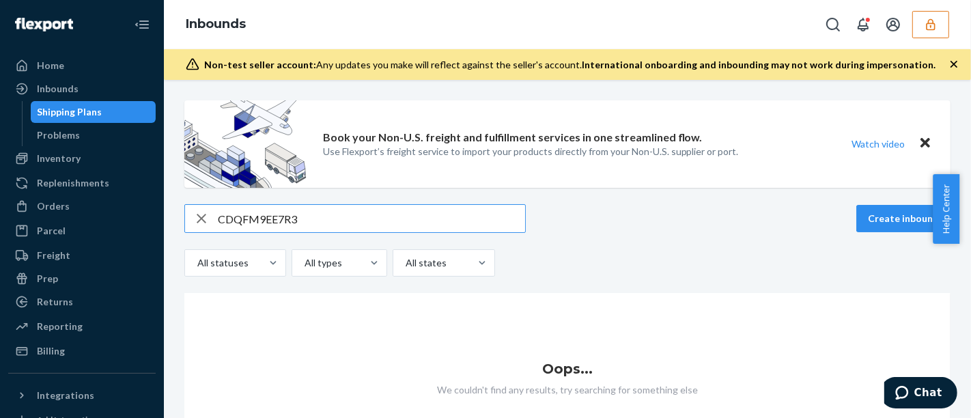
click at [353, 222] on input "CDQFM9EE7R3" at bounding box center [371, 218] width 307 height 27
paste input "D82RWJBQDPD"
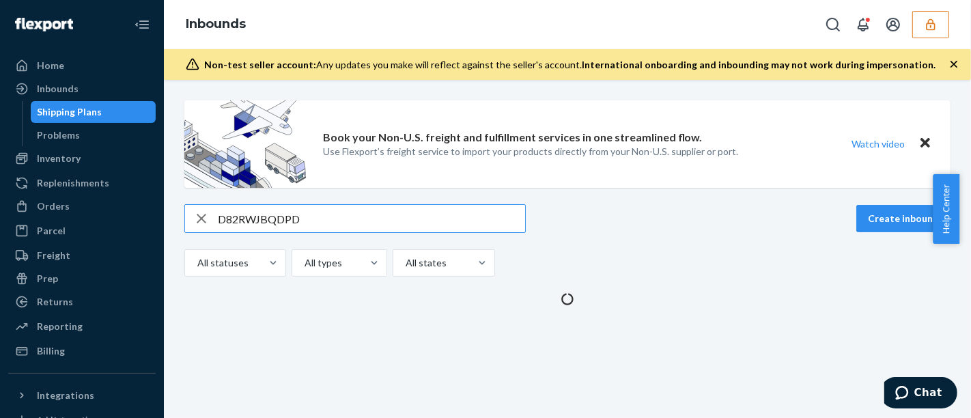
type input "D82RWJBQDPD"
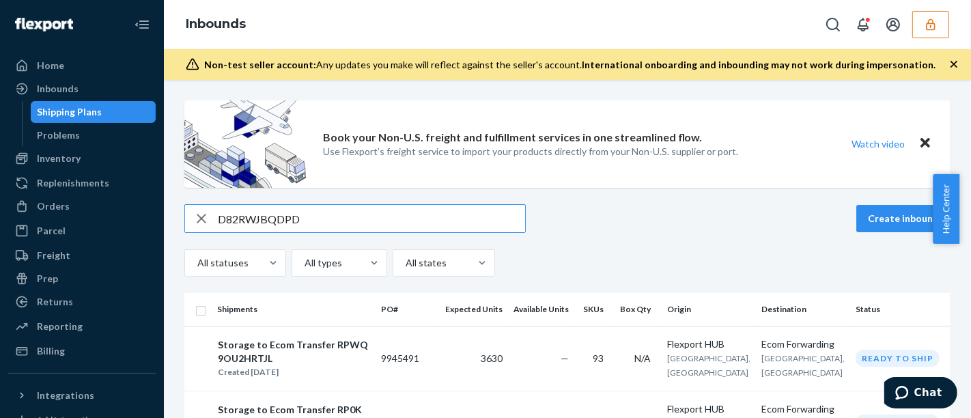
click at [353, 222] on input "D82RWJBQDPD" at bounding box center [371, 218] width 307 height 27
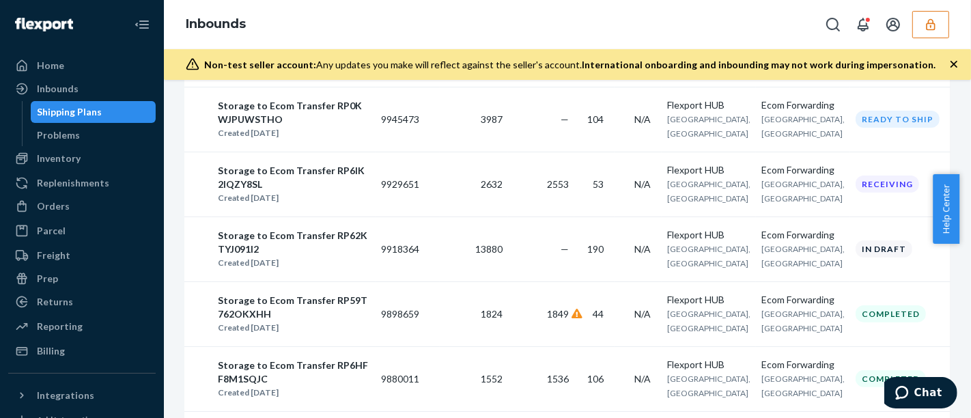
scroll to position [304, 0]
click at [357, 151] on td "Storage to Ecom Transfer RP0KWJPUWSTHO Created [DATE]" at bounding box center [294, 118] width 164 height 65
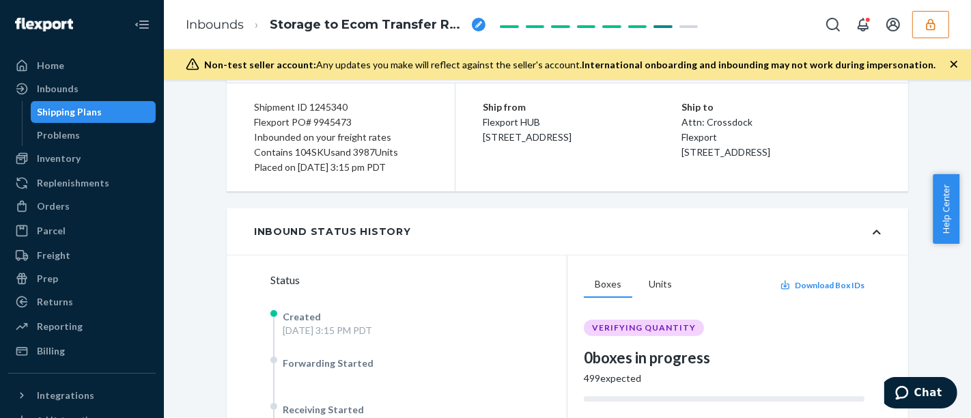
scroll to position [106, 0]
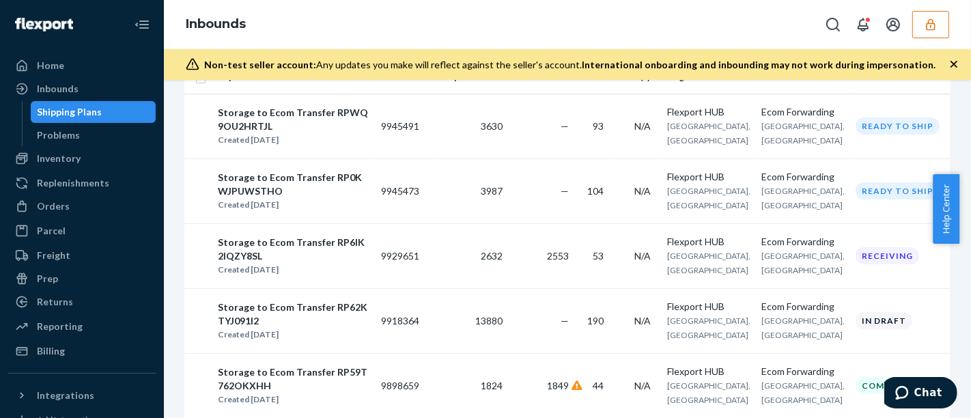
scroll to position [235, 0]
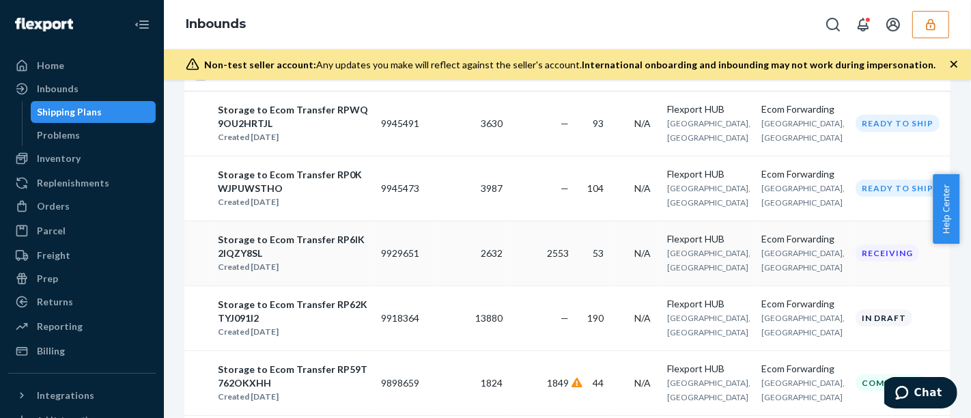
type input "D82RWJBQDPD"
click at [362, 260] on div "Storage to Ecom Transfer RP6IK2IQZY8SL" at bounding box center [294, 246] width 152 height 27
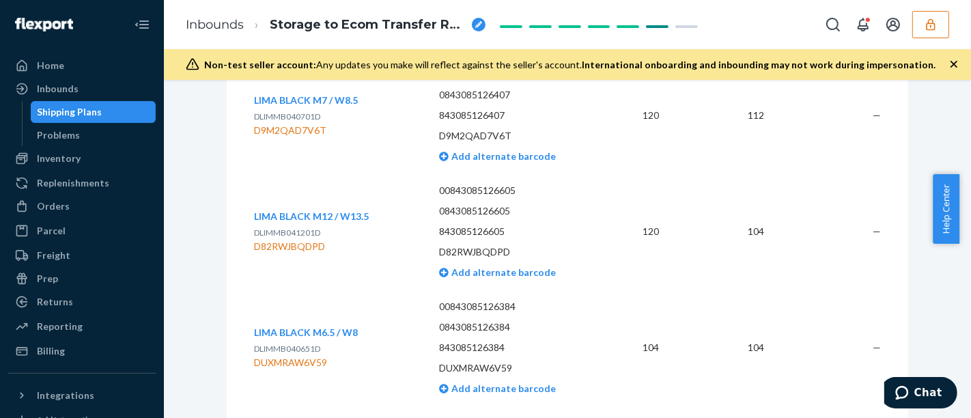
scroll to position [1593, 0]
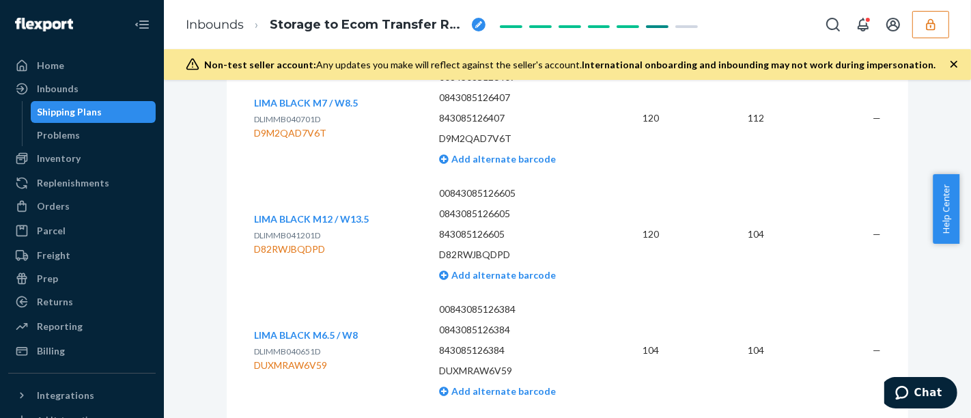
click at [381, 238] on div "LIMA BLACK M12 / W13.5 DLIMMB041201D D82RWJBQDPD" at bounding box center [335, 234] width 163 height 44
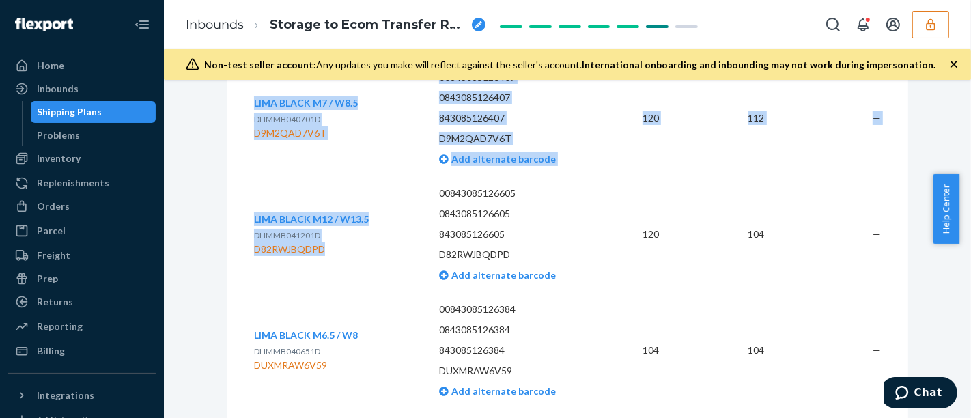
drag, startPoint x: 380, startPoint y: 237, endPoint x: 240, endPoint y: 234, distance: 140.7
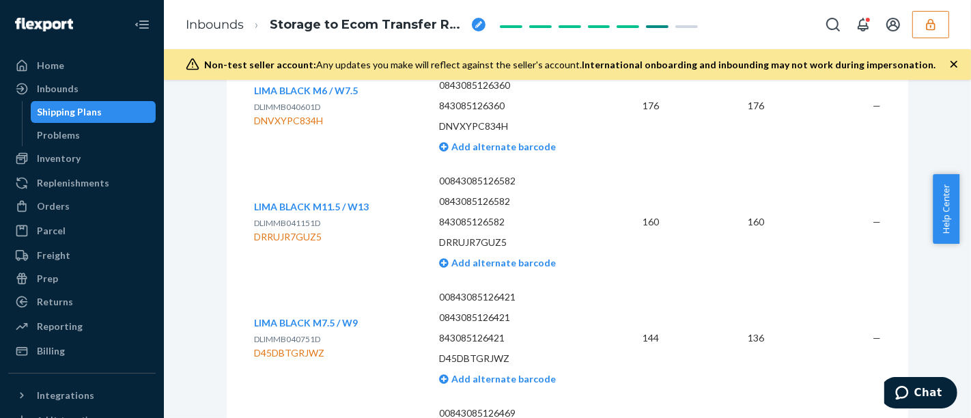
scroll to position [1151, 0]
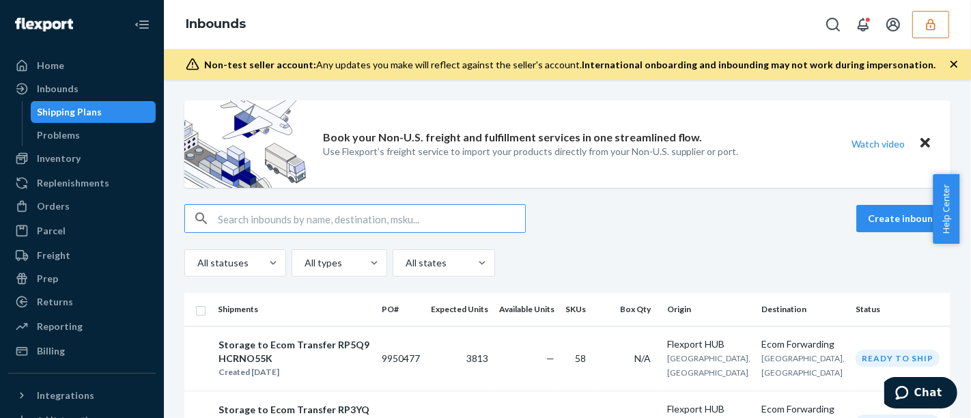
click at [354, 217] on input "text" at bounding box center [371, 218] width 307 height 27
click at [277, 213] on input "843085126605" at bounding box center [371, 218] width 307 height 27
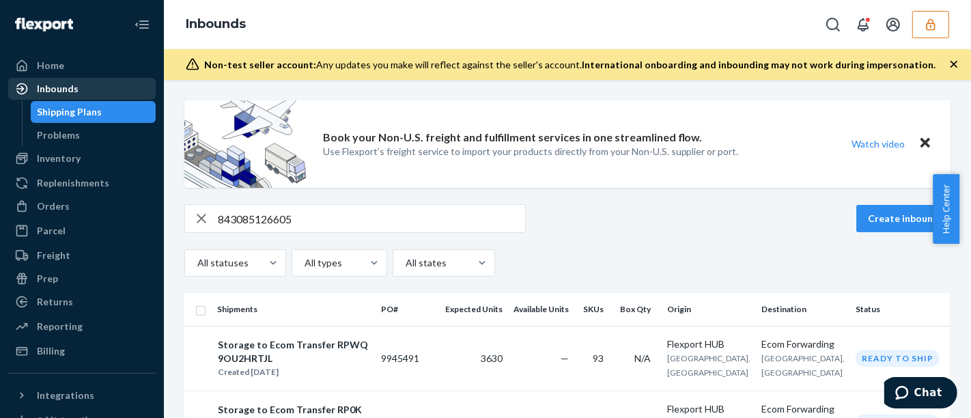
click at [72, 93] on div "Inbounds" at bounding box center [58, 89] width 42 height 14
click at [318, 227] on input "843085126605" at bounding box center [371, 218] width 307 height 27
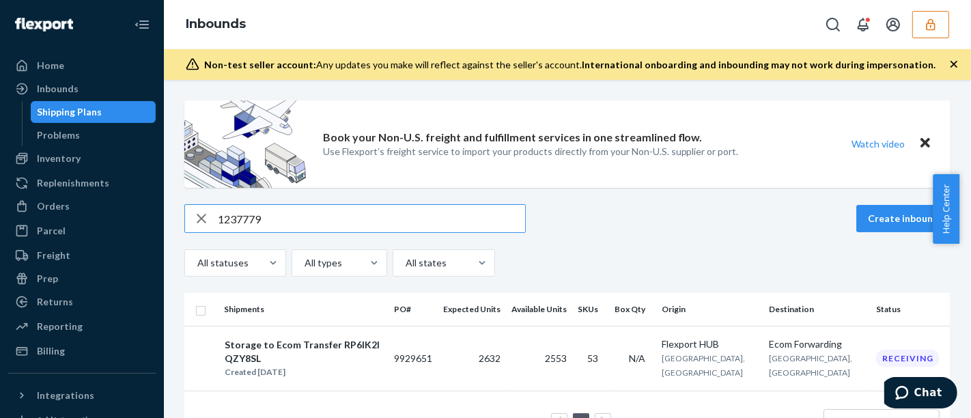
scroll to position [42, 0]
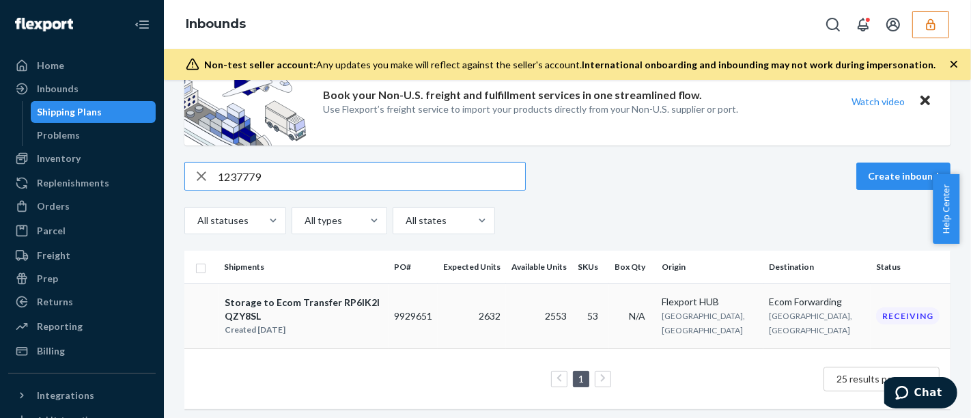
type input "1237779"
click at [365, 323] on div "Created Sep 9, 2025" at bounding box center [304, 330] width 158 height 14
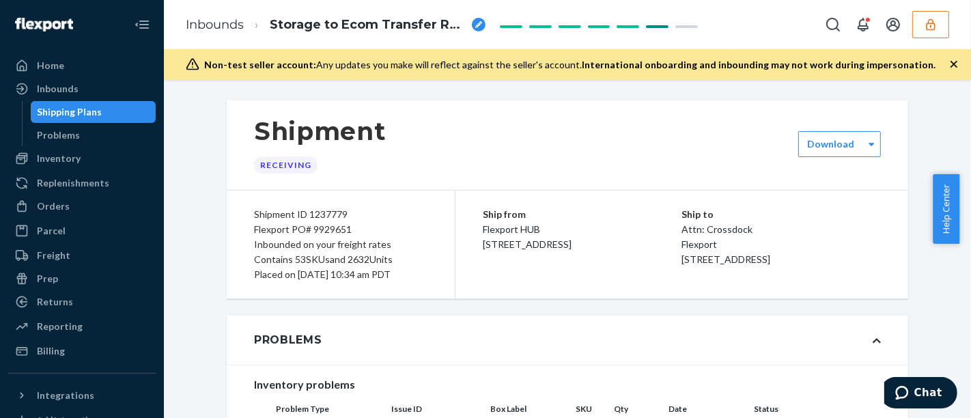
click at [328, 226] on div "Flexport PO# 9929651" at bounding box center [340, 229] width 173 height 15
copy div "9929651"
click at [608, 126] on div "Shipment Receiving" at bounding box center [567, 144] width 681 height 89
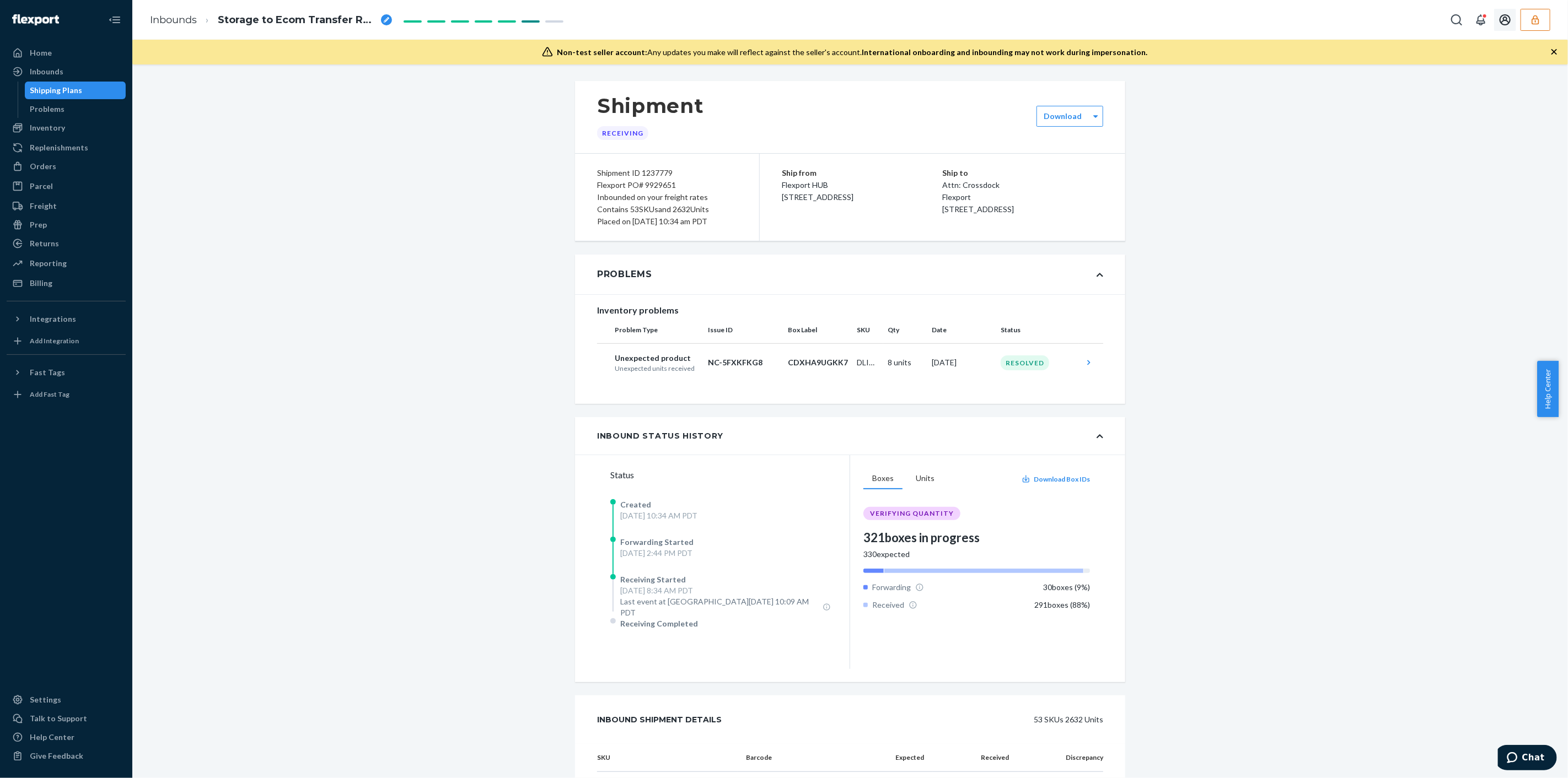
click at [774, 27] on button "button" at bounding box center [1535, 19] width 30 height 22
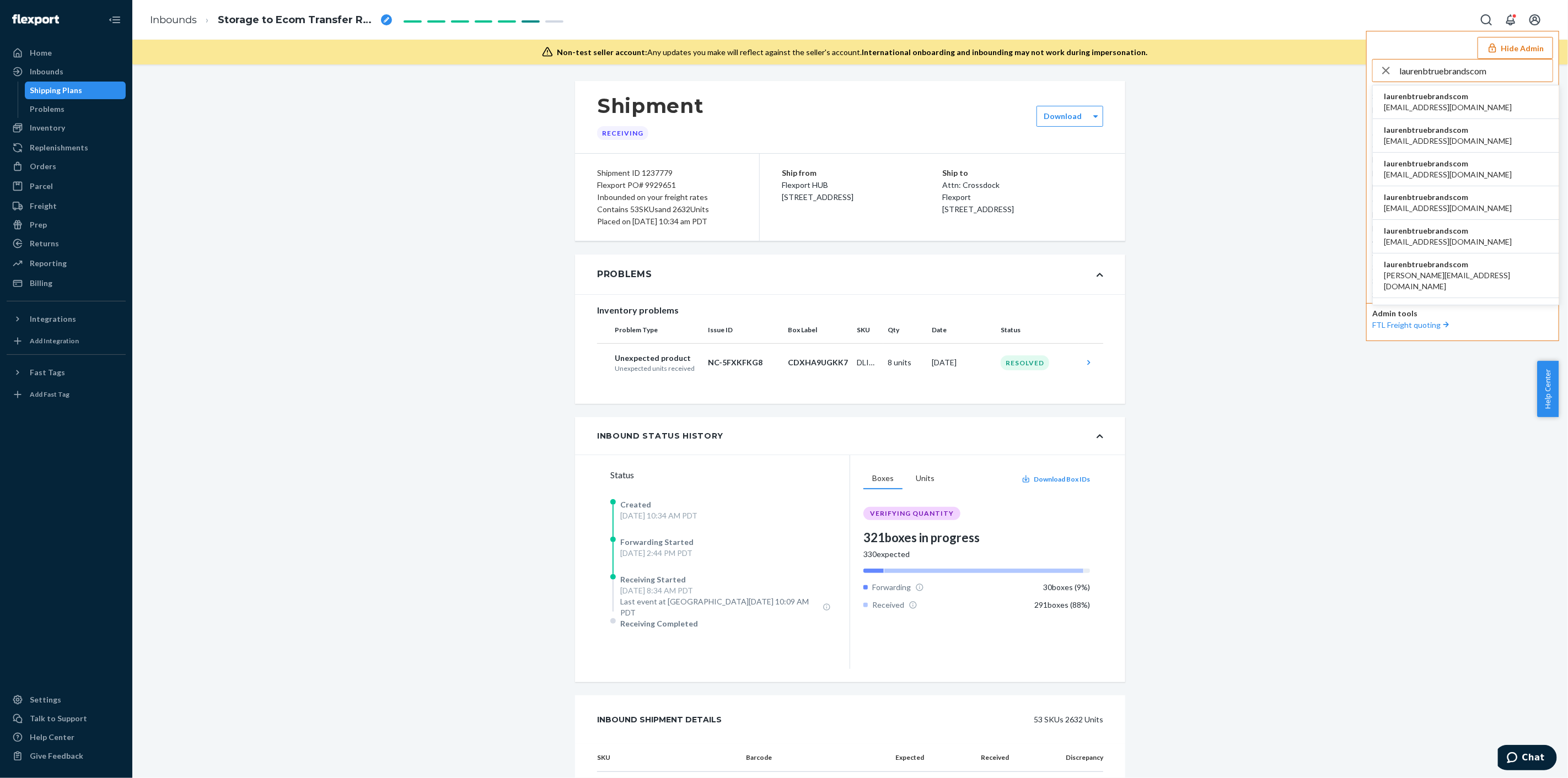
type input "laurenbtruebrandscom"
click at [774, 97] on span "laurenbtruebrandscom" at bounding box center [1448, 97] width 128 height 11
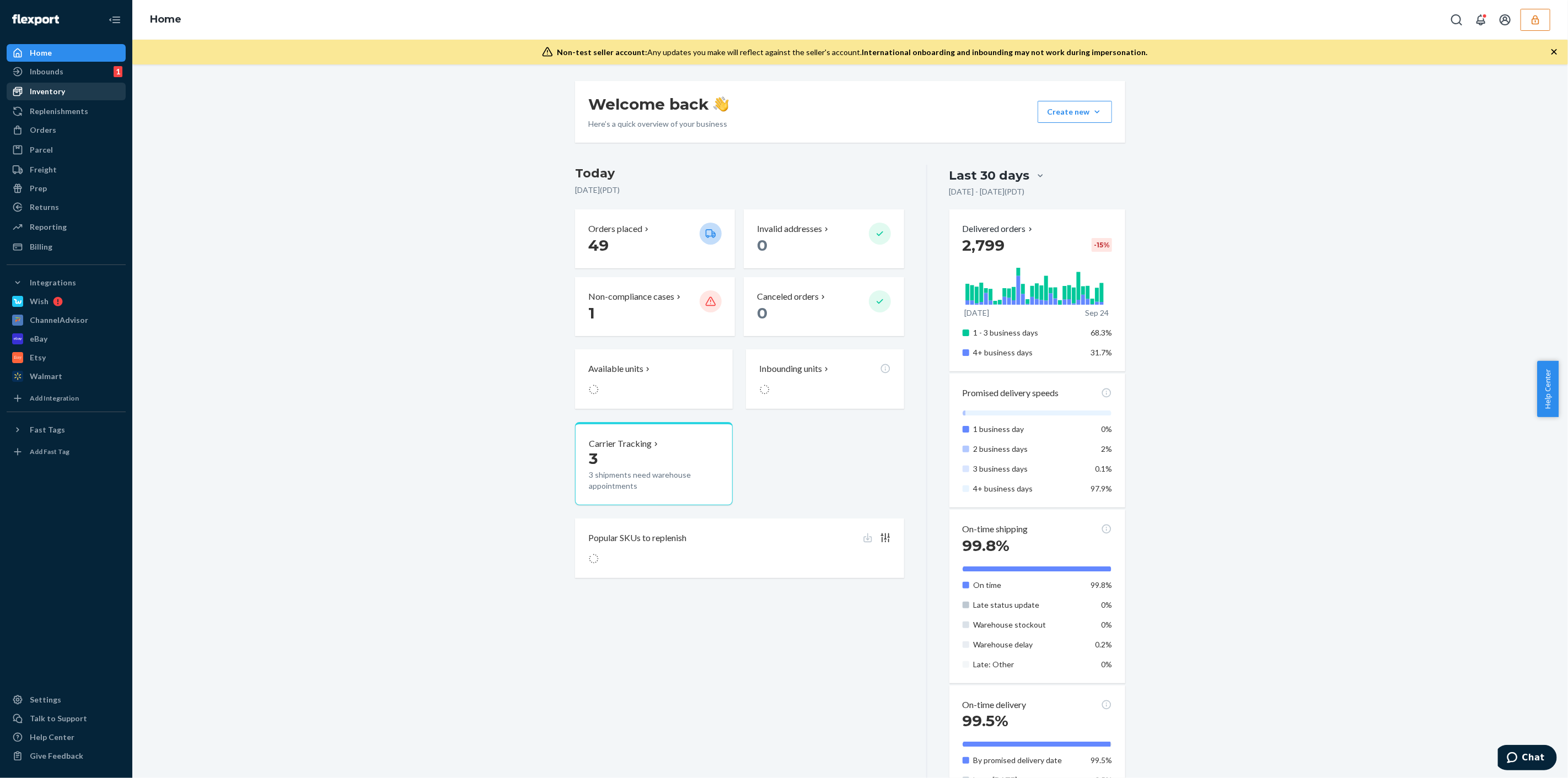
click at [83, 97] on div "Inventory" at bounding box center [66, 91] width 117 height 15
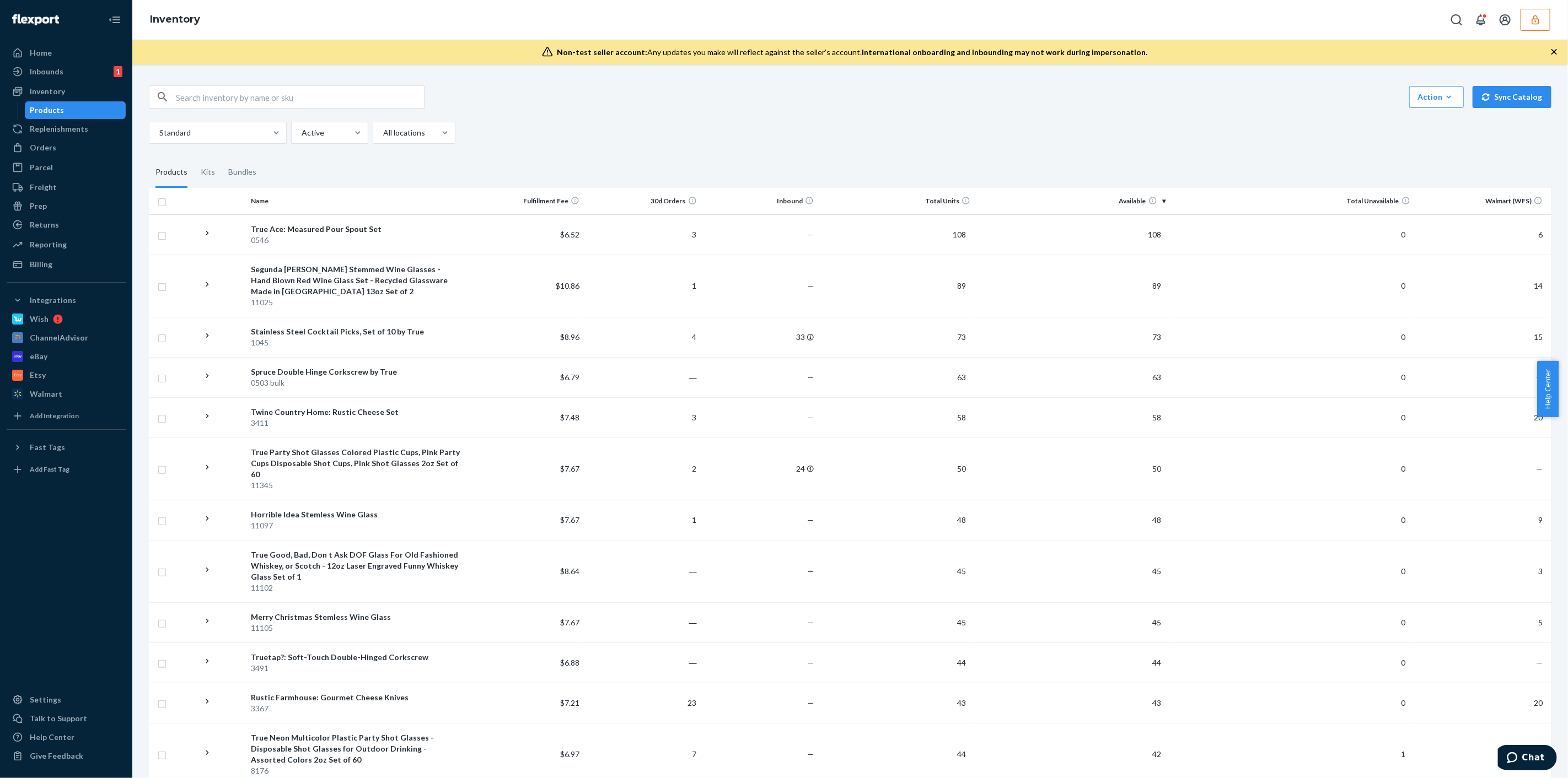
click at [371, 99] on input "text" at bounding box center [300, 96] width 248 height 22
paste input "842094111053"
type input "842094111053"
click at [378, 125] on div "All locations" at bounding box center [404, 132] width 61 height 20
click at [382, 128] on input "All locations" at bounding box center [382, 133] width 1 height 11
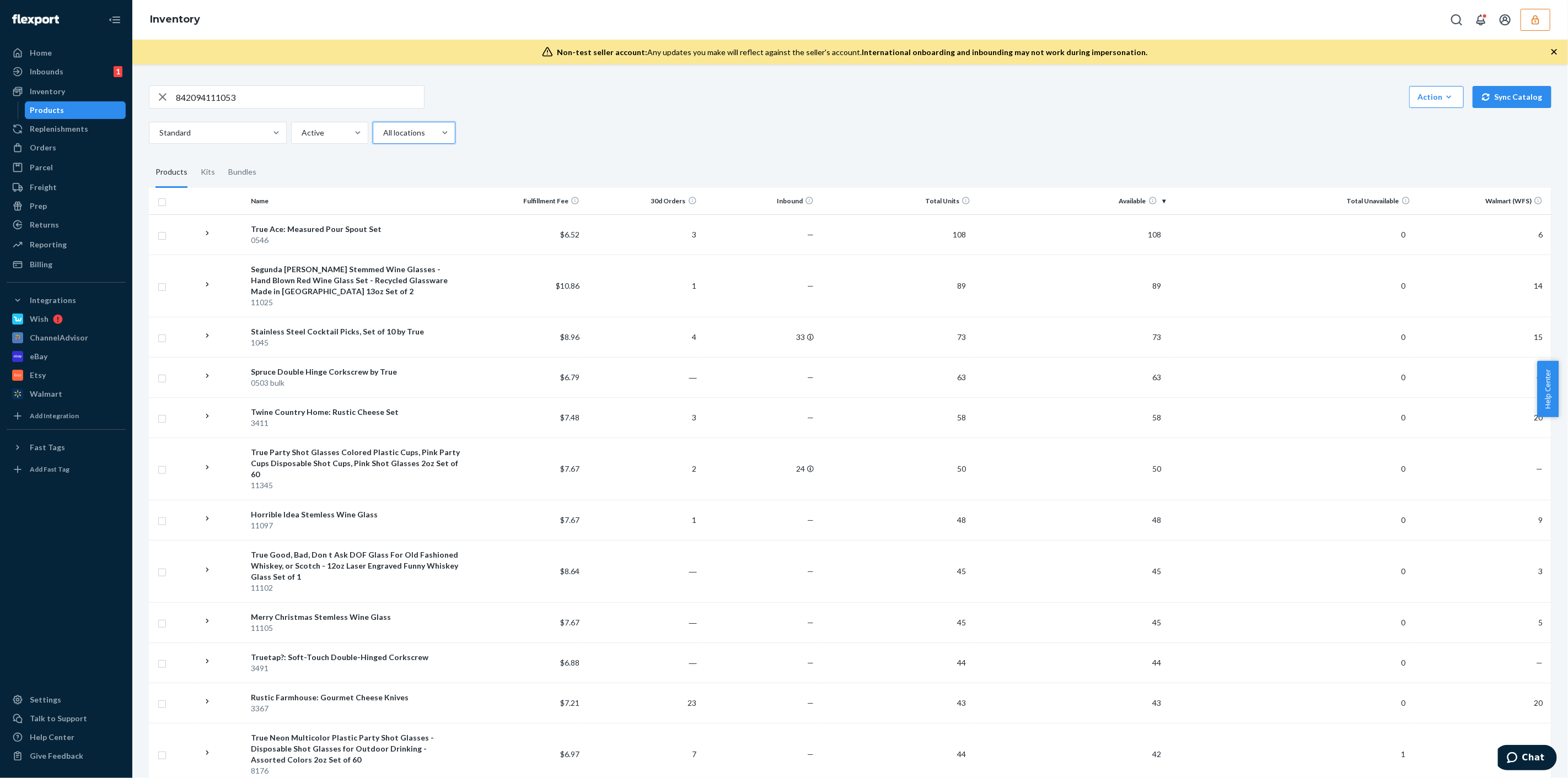
click at [1540, 18] on icon "button" at bounding box center [1535, 20] width 11 height 11
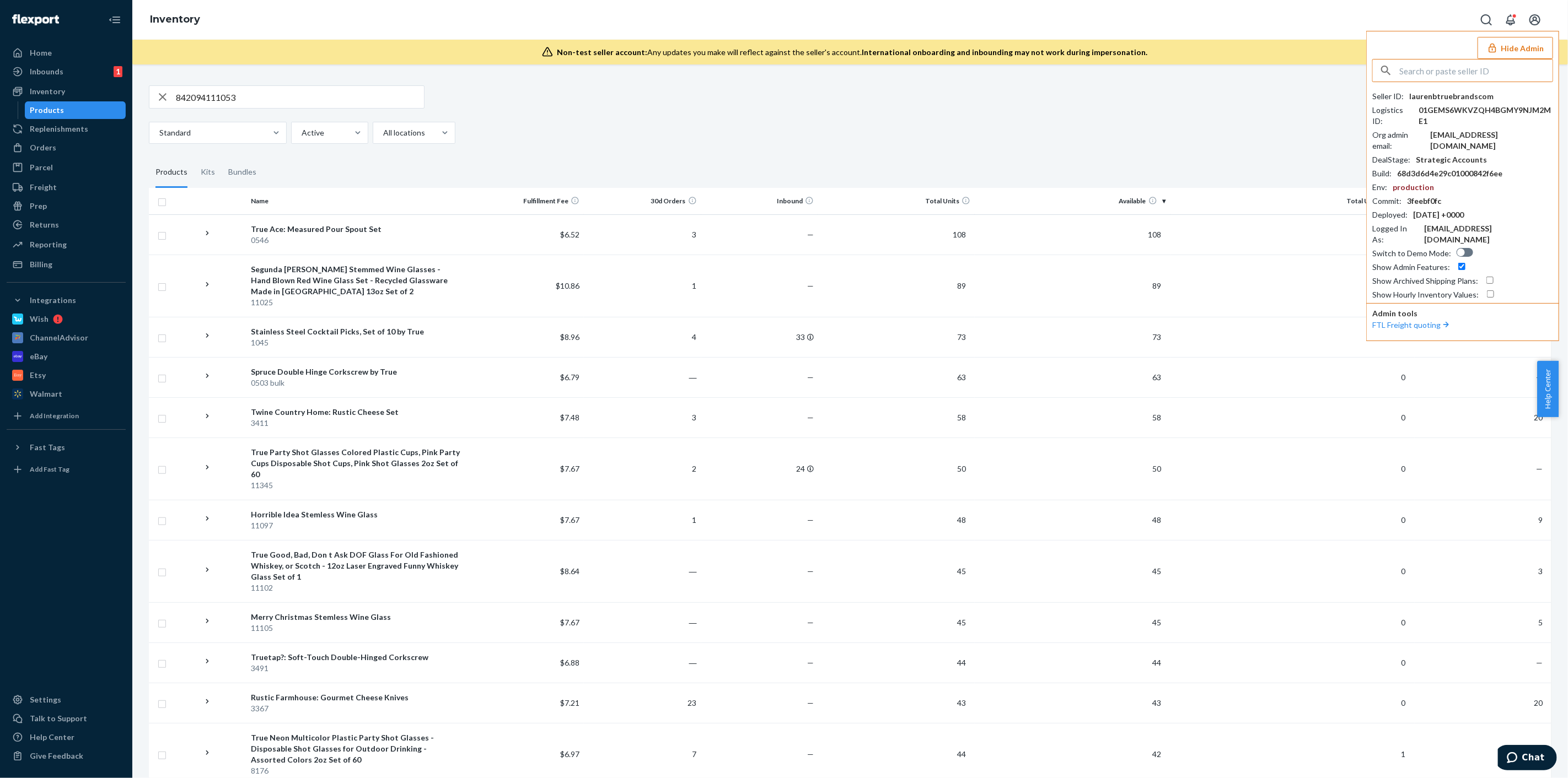
click at [1540, 18] on icon "Open account menu" at bounding box center [1535, 20] width 11 height 11
click at [459, 157] on fieldset "Products Kits Bundles" at bounding box center [849, 173] width 1402 height 31
click at [320, 95] on input "842094111053" at bounding box center [300, 96] width 248 height 22
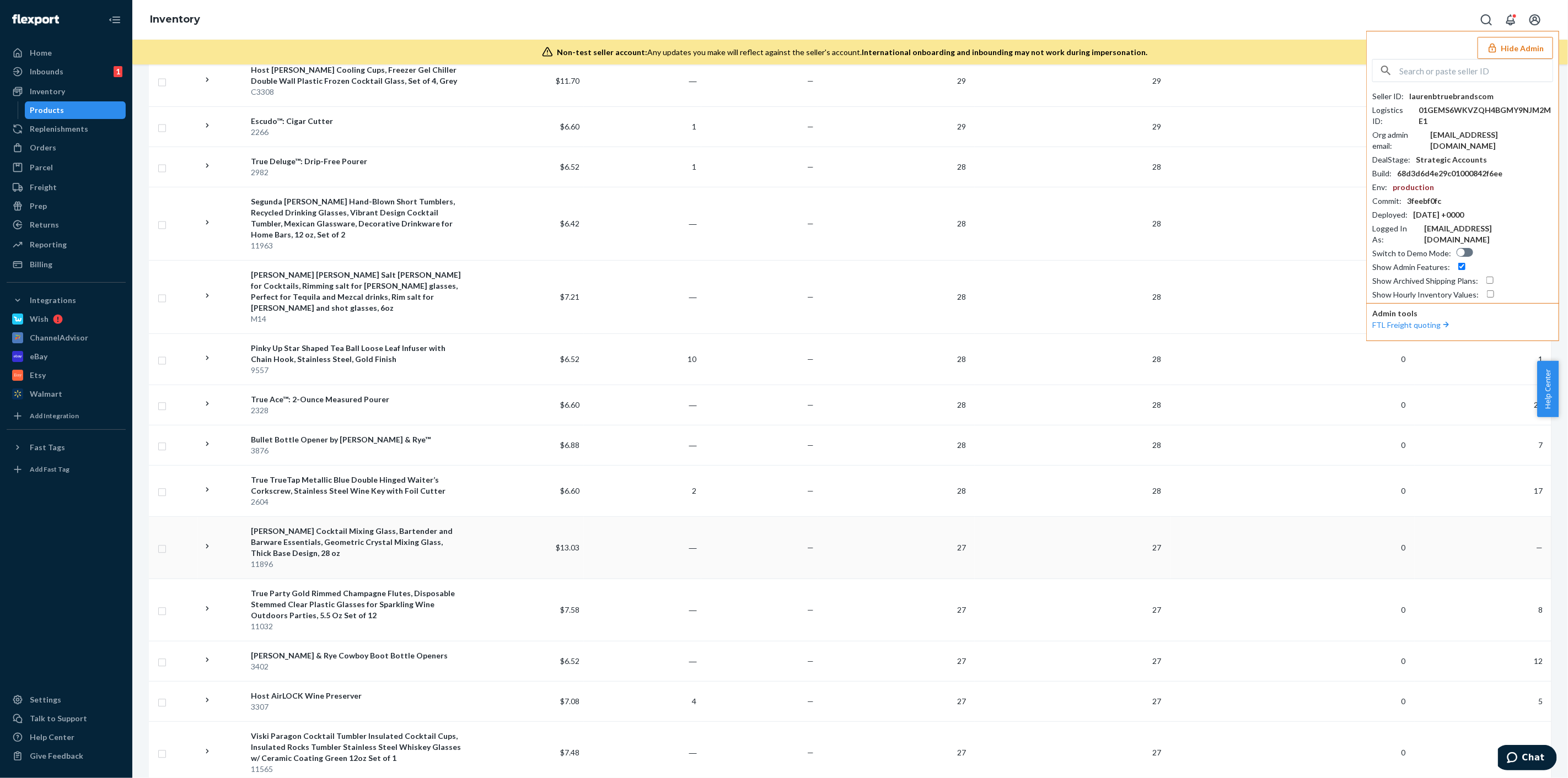
scroll to position [1893, 0]
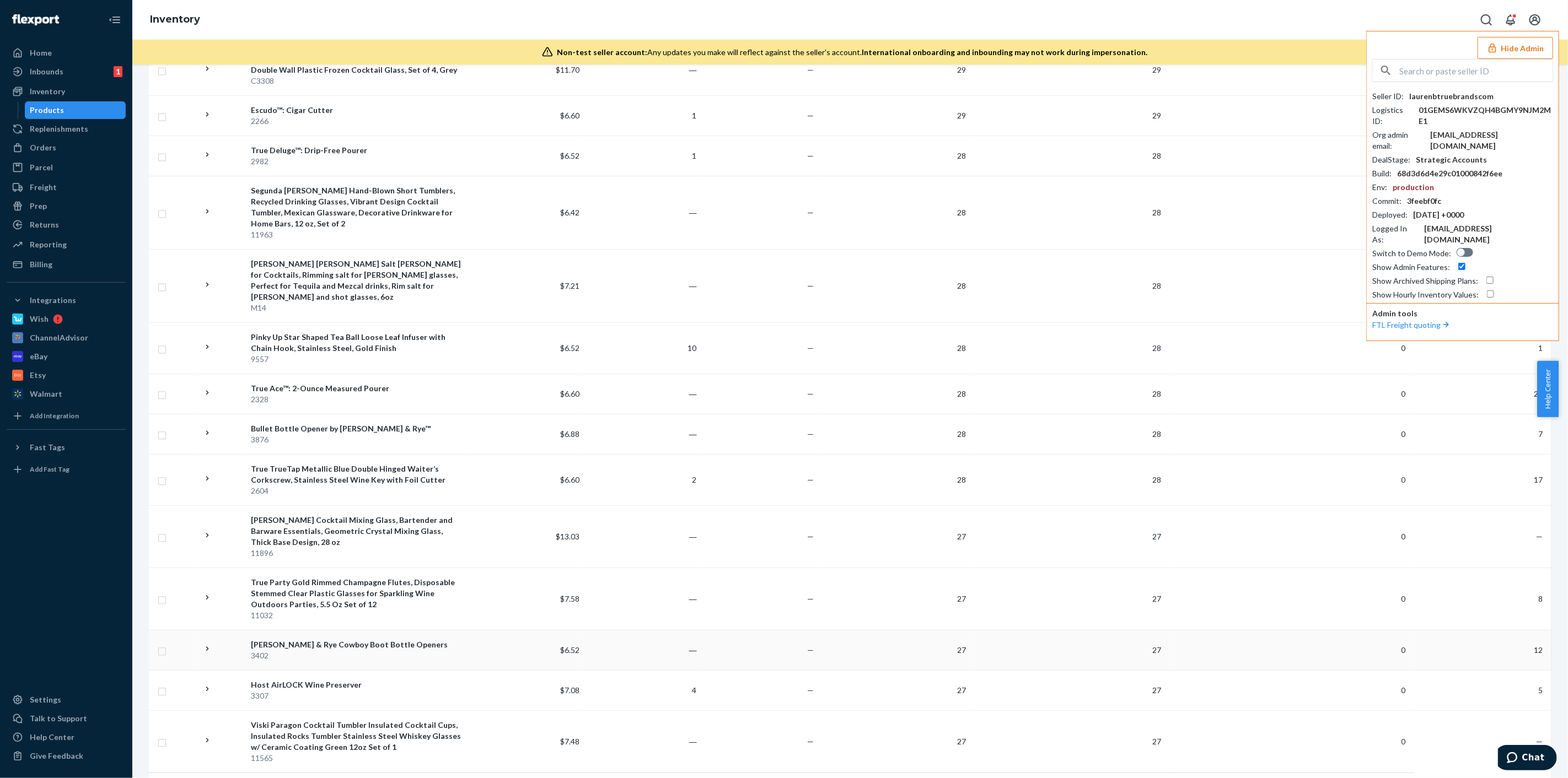
drag, startPoint x: 477, startPoint y: 590, endPoint x: 479, endPoint y: 575, distance: 15.1
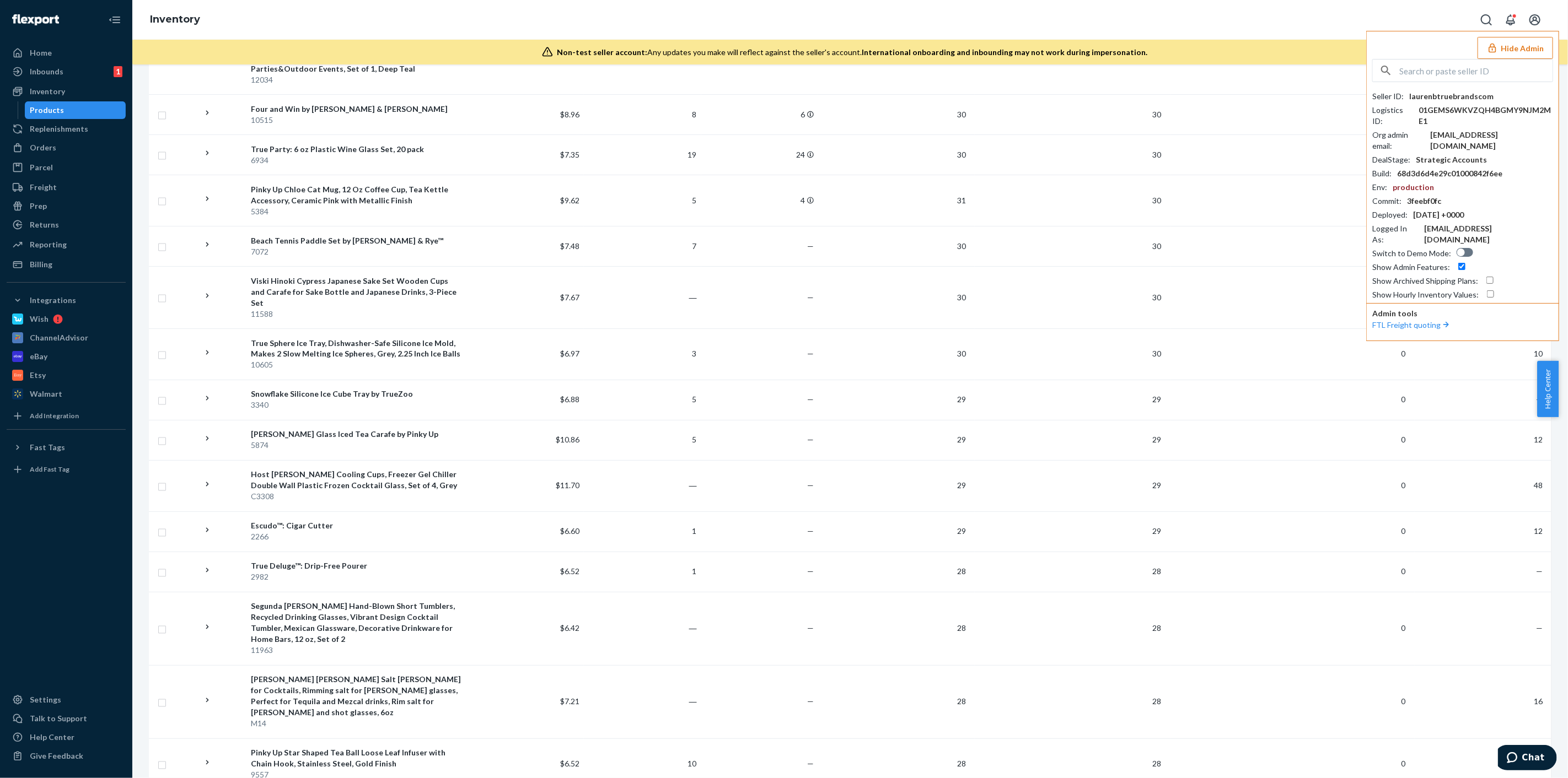
scroll to position [0, 0]
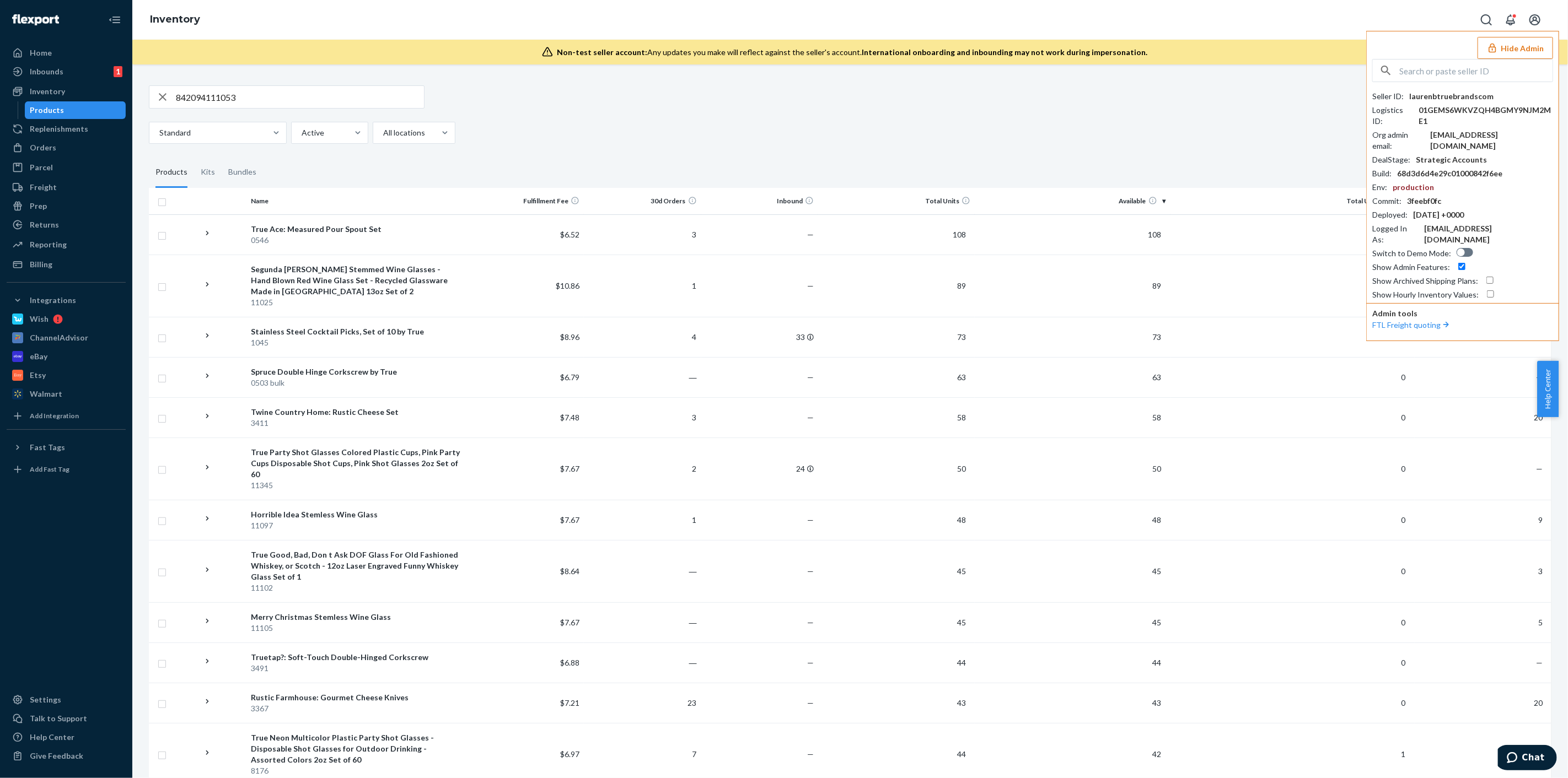
click at [388, 91] on input "842094111053" at bounding box center [300, 96] width 248 height 22
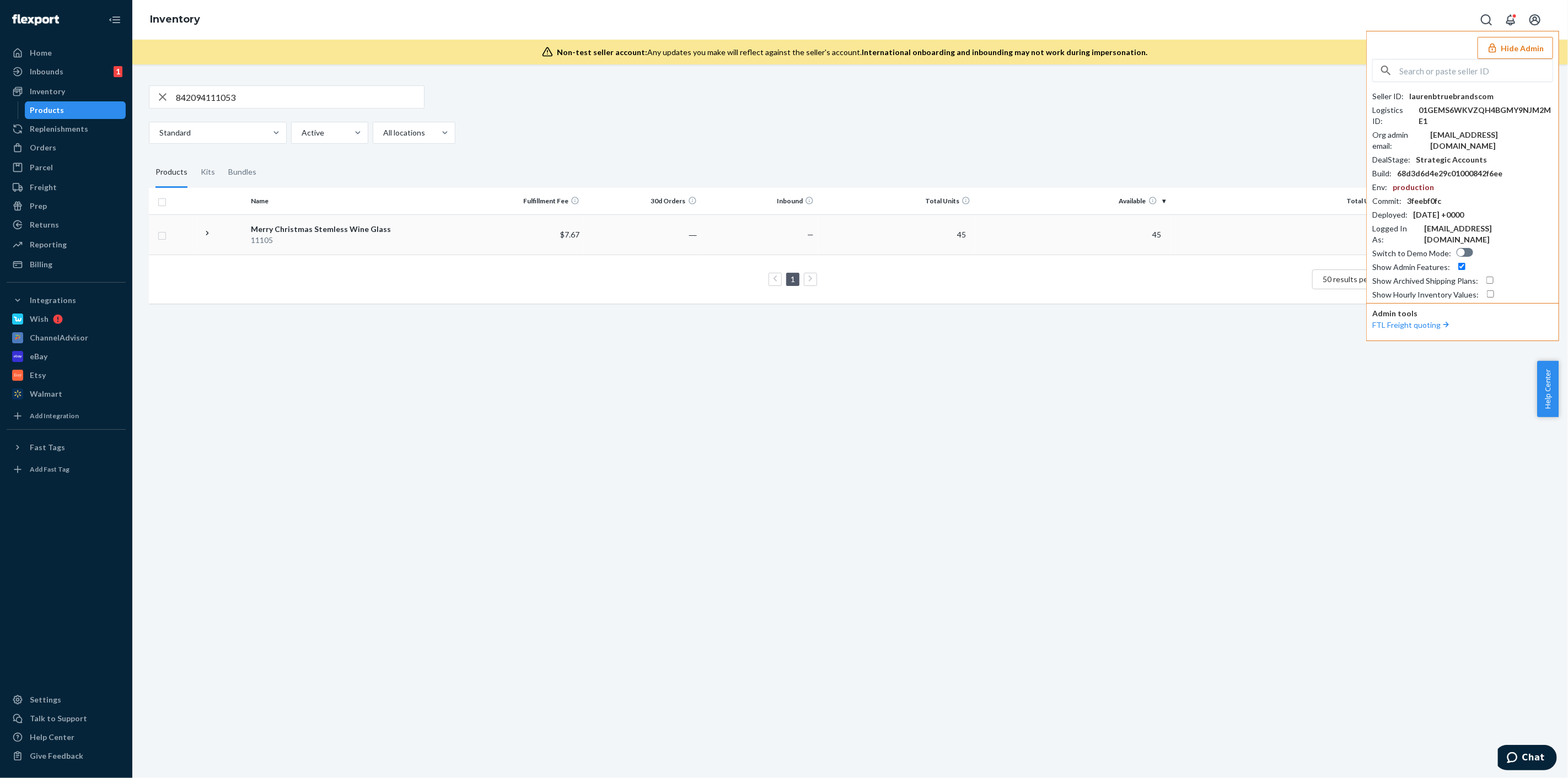
click at [451, 235] on div "11105" at bounding box center [356, 241] width 211 height 11
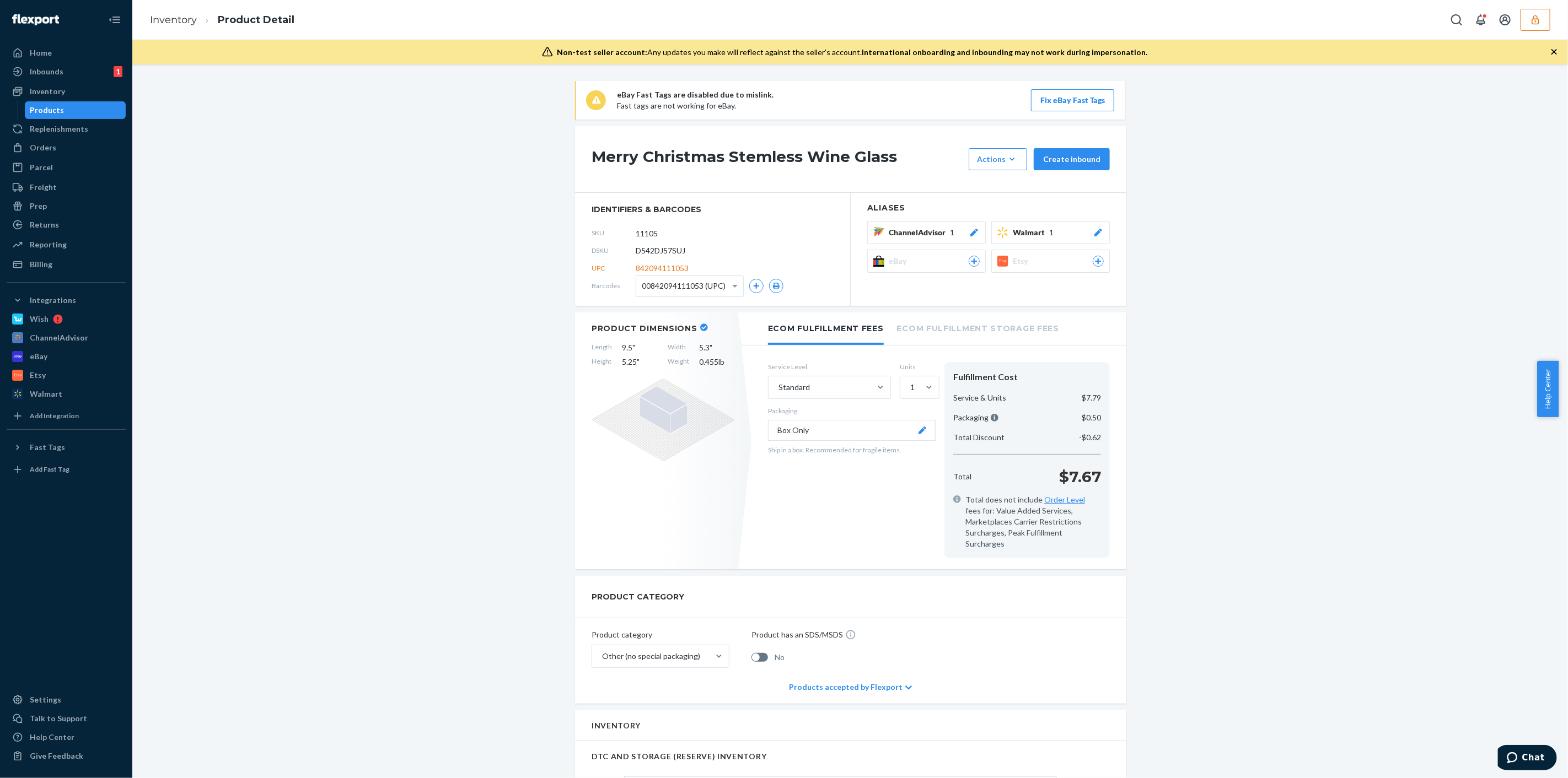
click at [663, 251] on span "D542DJ57SUJ" at bounding box center [660, 251] width 49 height 11
click at [663, 250] on span "D542DJ57SUJ" at bounding box center [660, 251] width 49 height 11
copy span "D542DJ57SUJ"
drag, startPoint x: 1547, startPoint y: 19, endPoint x: 1537, endPoint y: 29, distance: 14.1
click at [1547, 19] on button "button" at bounding box center [1535, 19] width 30 height 22
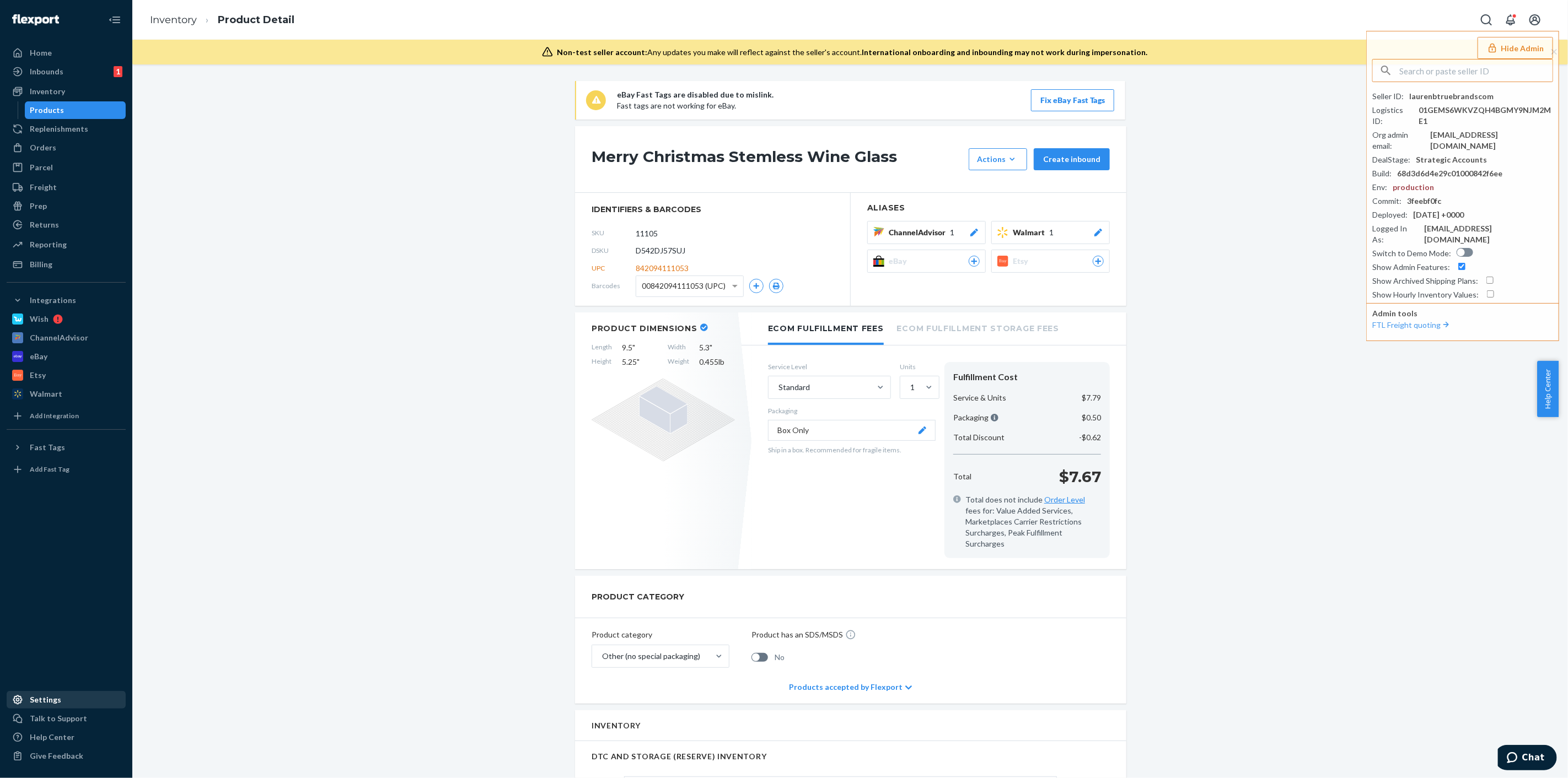
click at [40, 704] on div "Settings" at bounding box center [45, 700] width 31 height 11
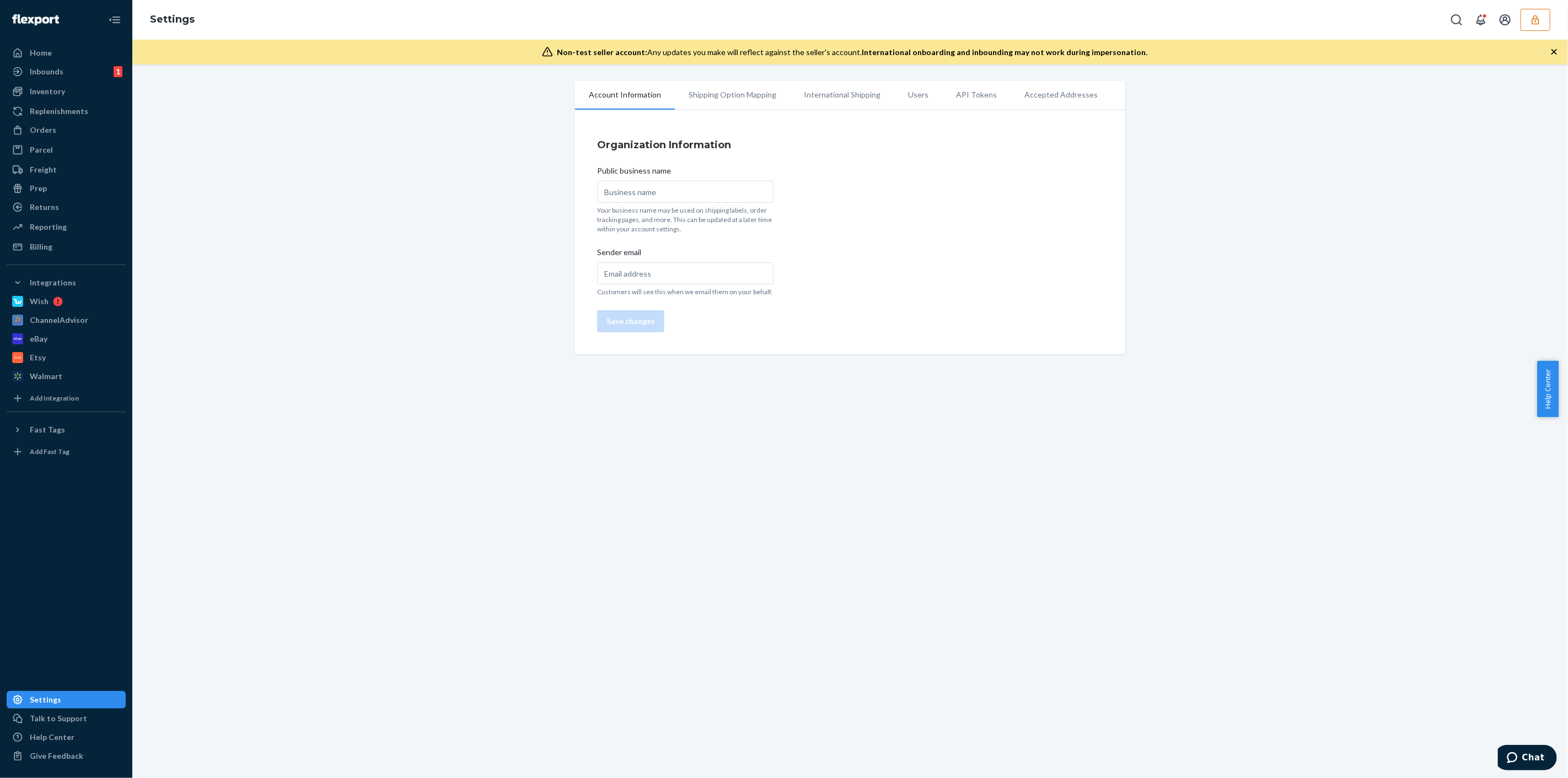
click at [911, 97] on li "Users" at bounding box center [917, 94] width 48 height 27
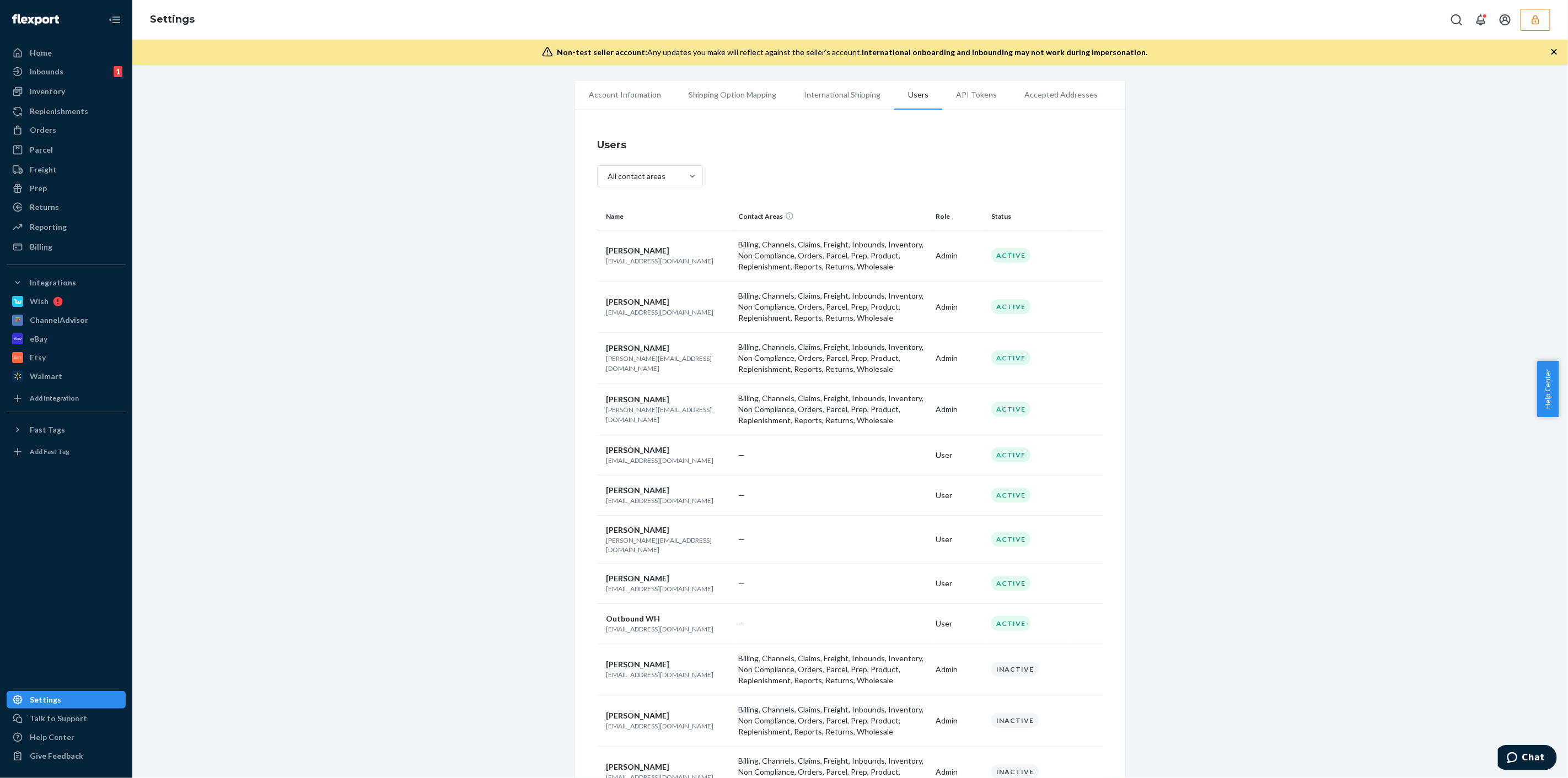
click at [665, 262] on p "christinasantiago@truebrands.com" at bounding box center [667, 261] width 124 height 10
copy p "christinasantiago@truebrands.com"
click at [1541, 27] on button "button" at bounding box center [1535, 19] width 30 height 22
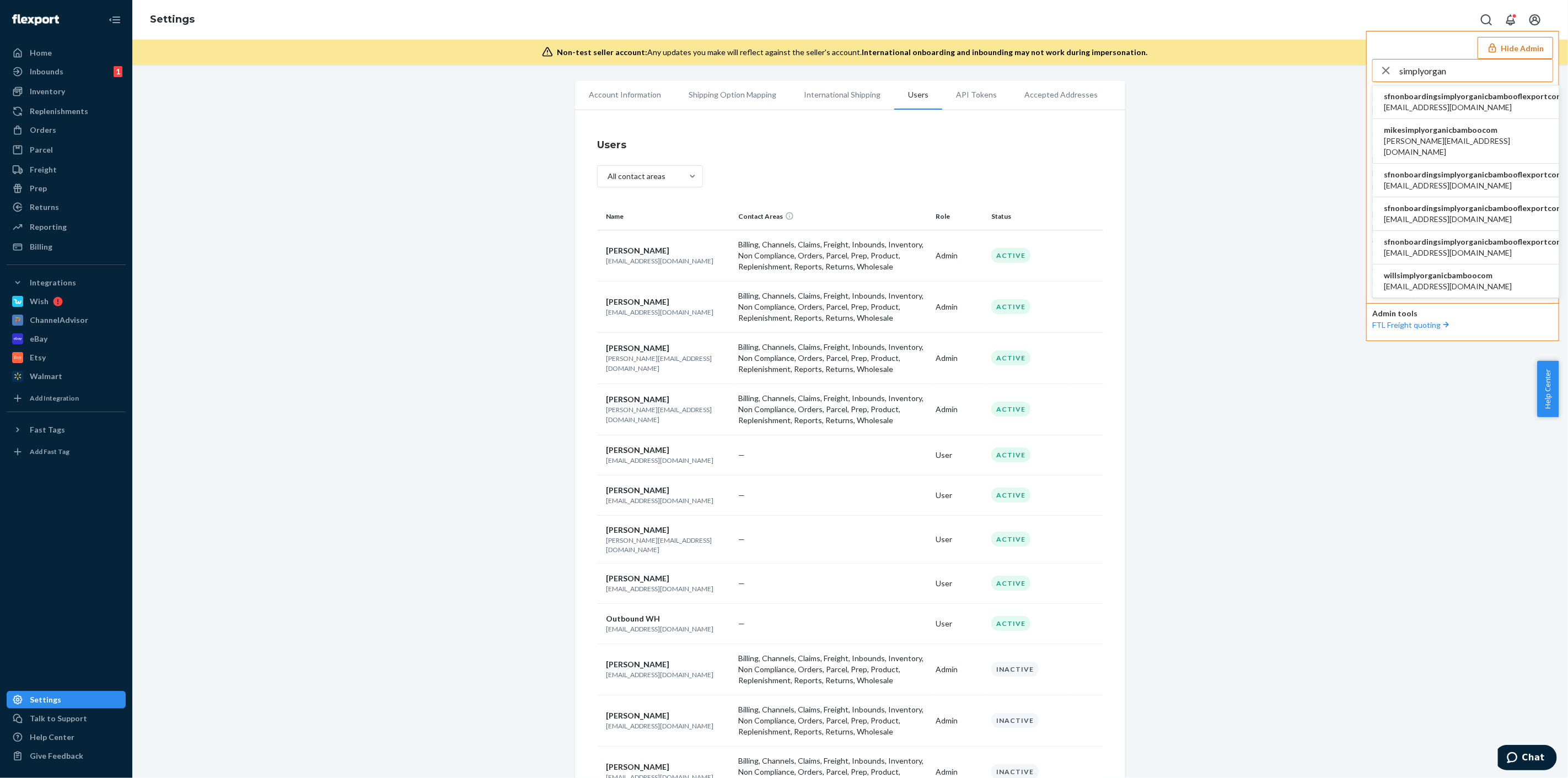
type input "simplyorgan"
click at [1495, 102] on span "mandy@simplyorganicbamboo.com" at bounding box center [1474, 107] width 179 height 11
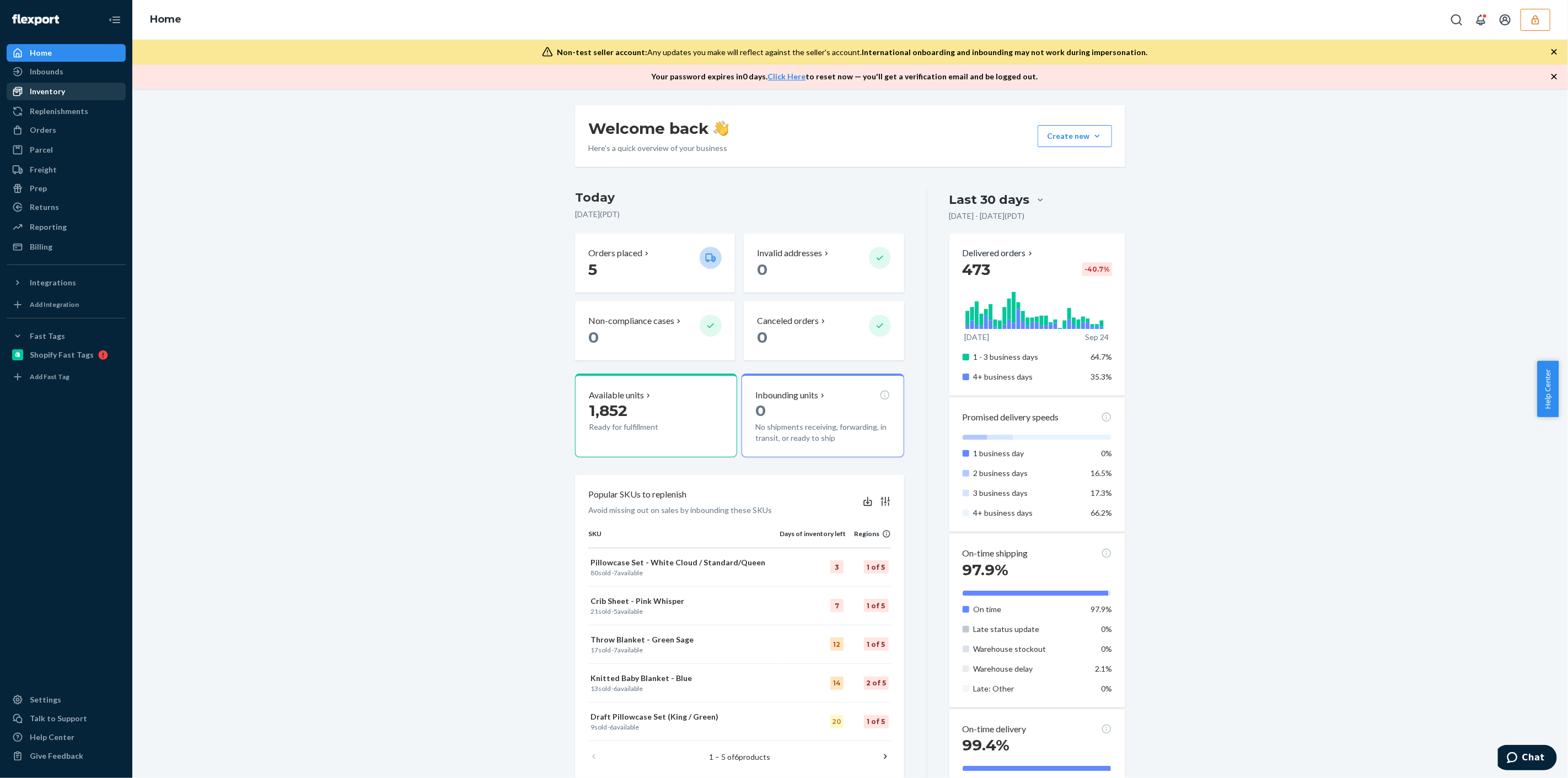
click at [60, 90] on div "Inventory" at bounding box center [48, 91] width 36 height 11
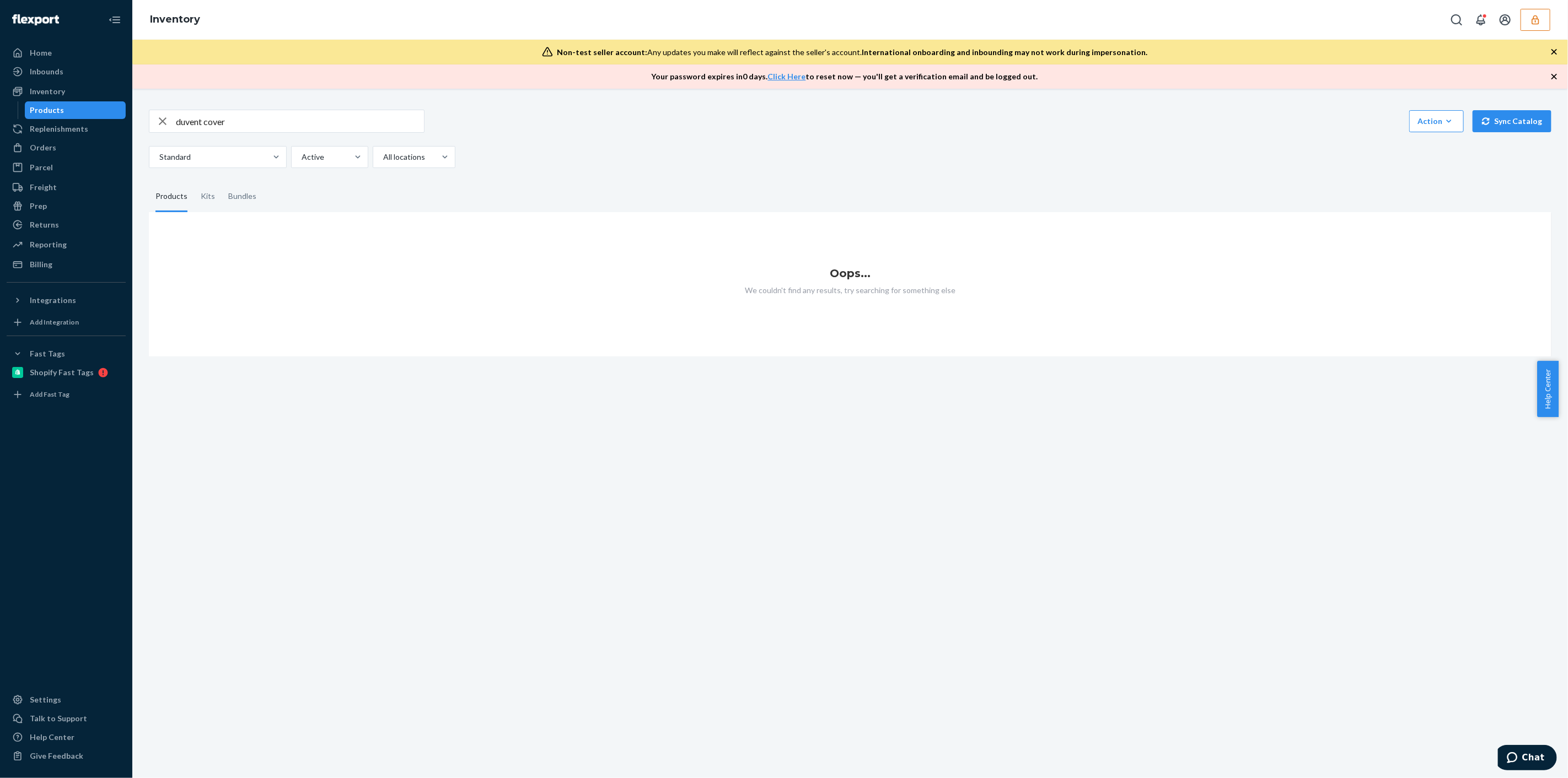
click at [195, 122] on input "duvent cover" at bounding box center [300, 121] width 248 height 22
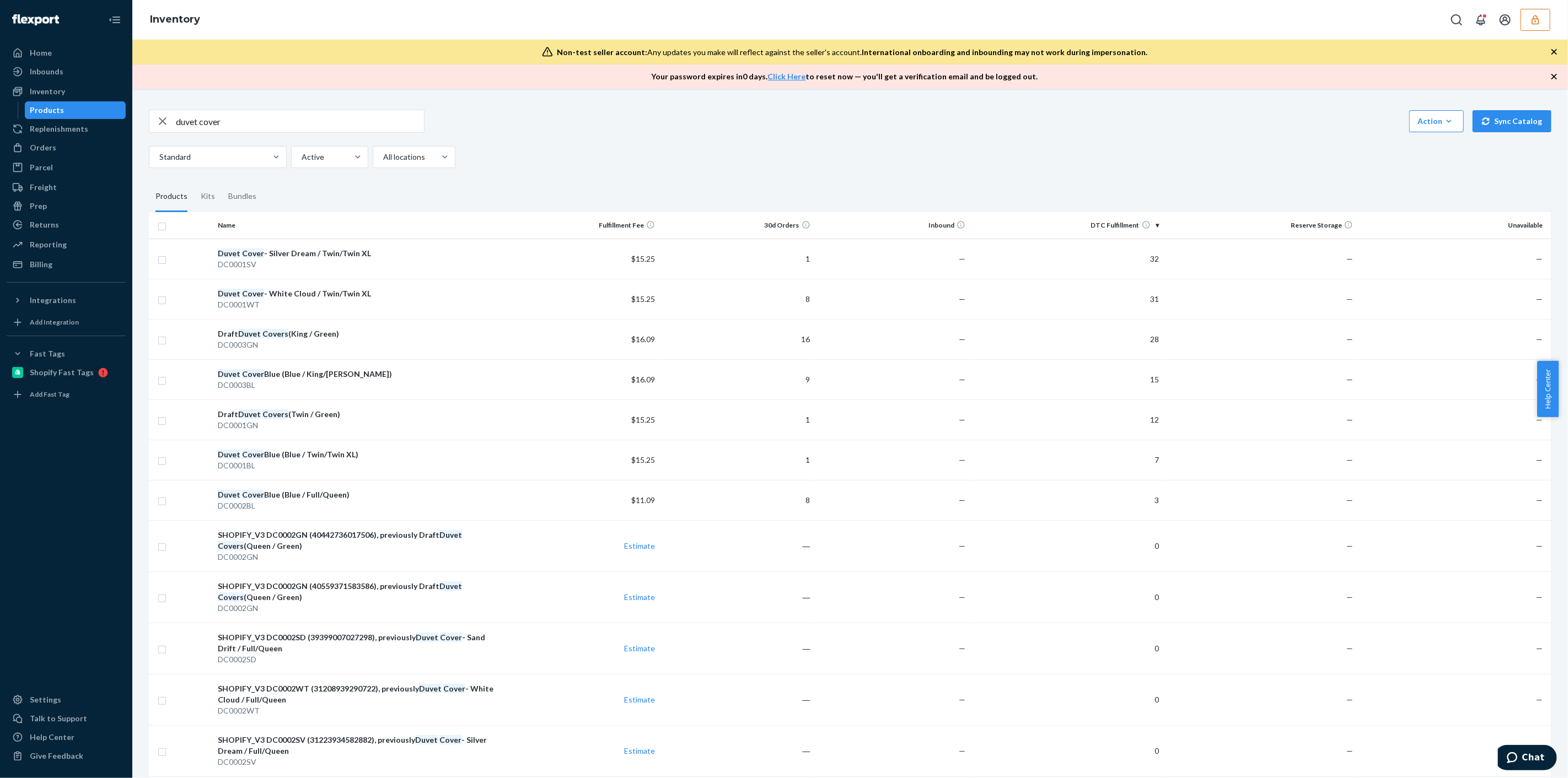
click at [375, 119] on input "duvet cover" at bounding box center [300, 121] width 248 height 22
click at [375, 122] on input "duvet cover" at bounding box center [300, 121] width 248 height 22
drag, startPoint x: 304, startPoint y: 125, endPoint x: 307, endPoint y: 120, distance: 5.8
click at [307, 121] on input "duvet cover" at bounding box center [300, 121] width 248 height 22
click at [310, 120] on input "duvet cover" at bounding box center [300, 121] width 248 height 22
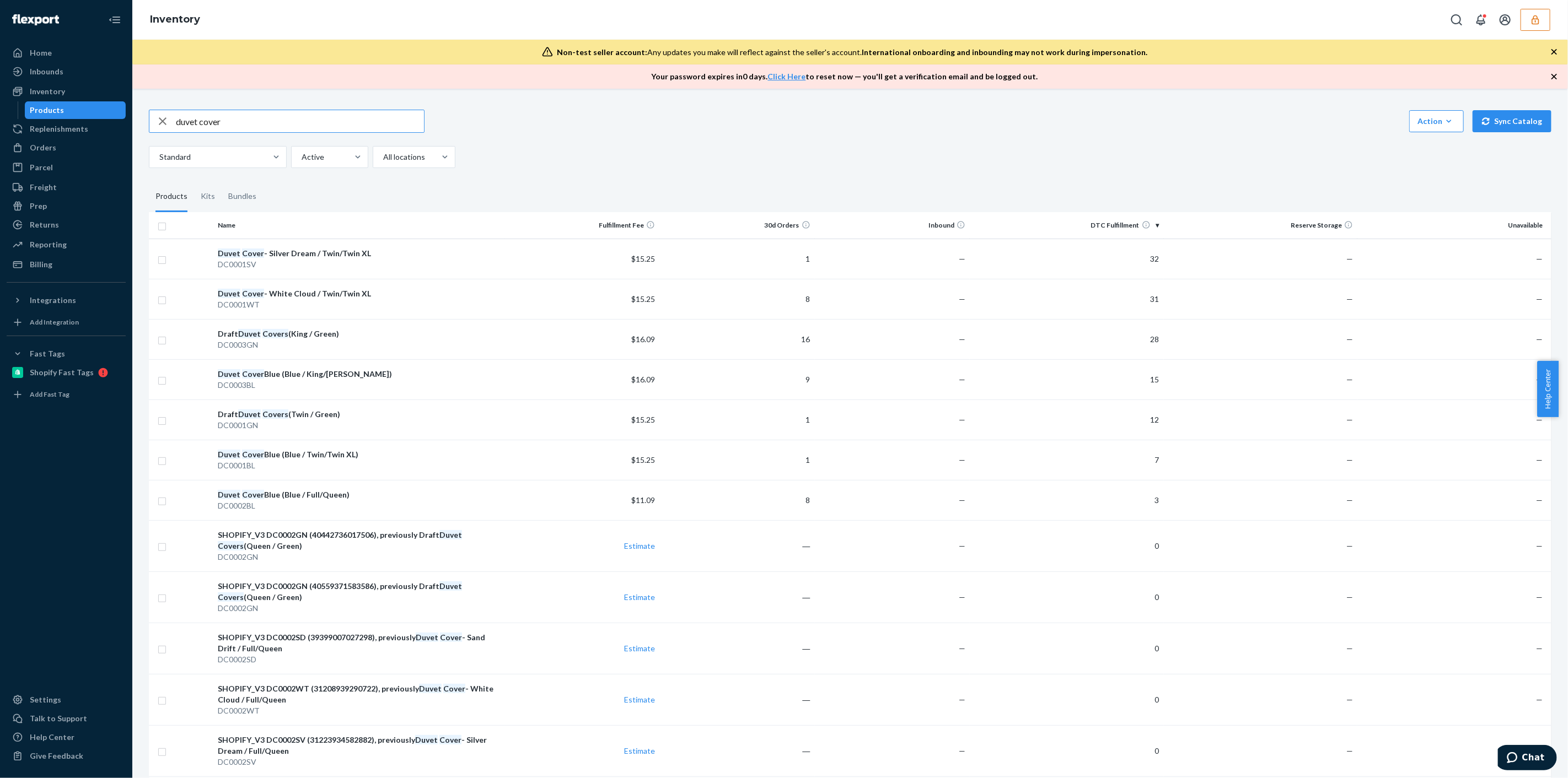
click at [312, 116] on input "duvet cover" at bounding box center [300, 121] width 248 height 22
click at [241, 119] on input "duvet cover" at bounding box center [300, 121] width 248 height 22
click at [206, 114] on input "duvet cover" at bounding box center [300, 121] width 248 height 22
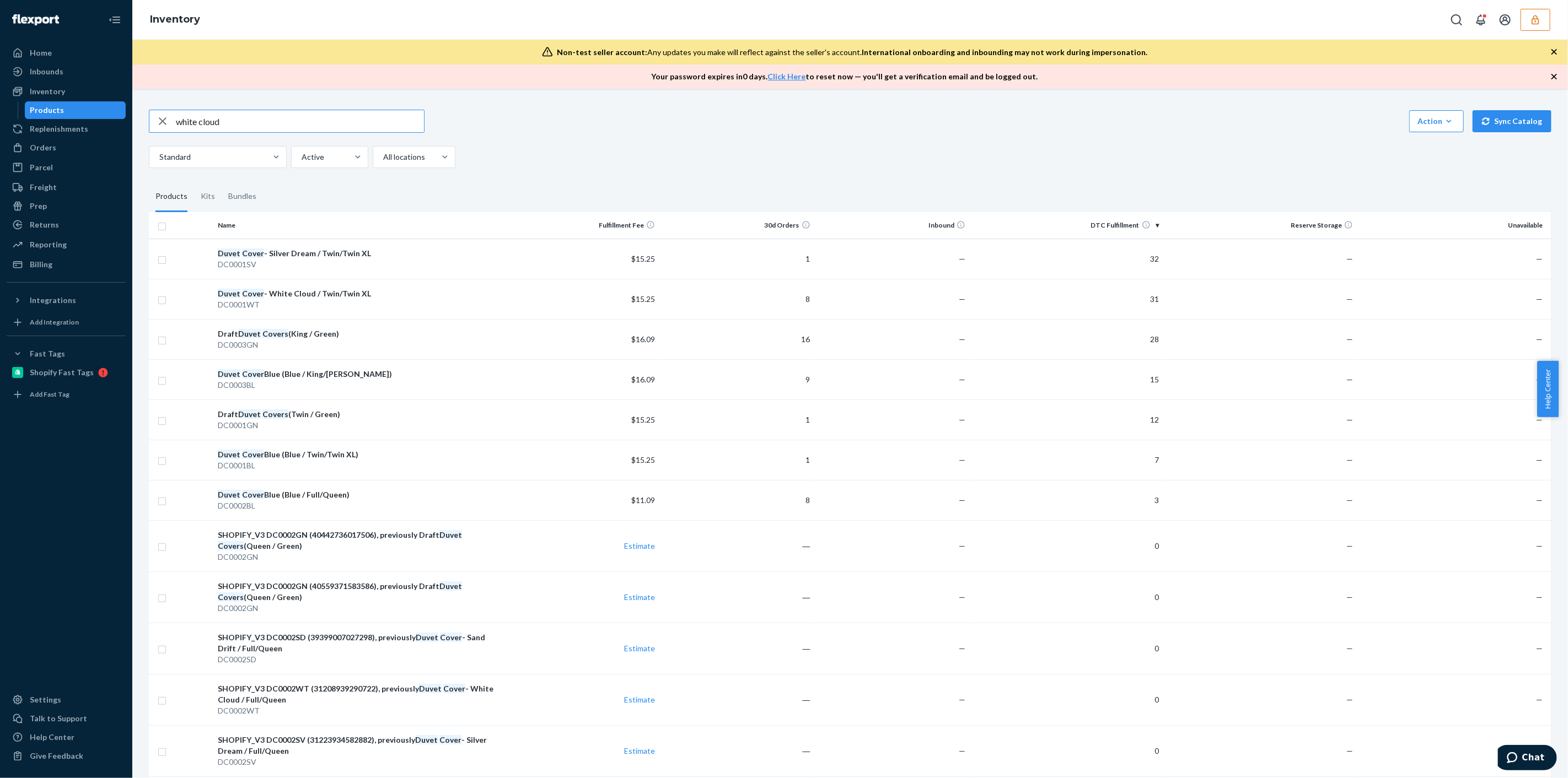
type input "white cloud"
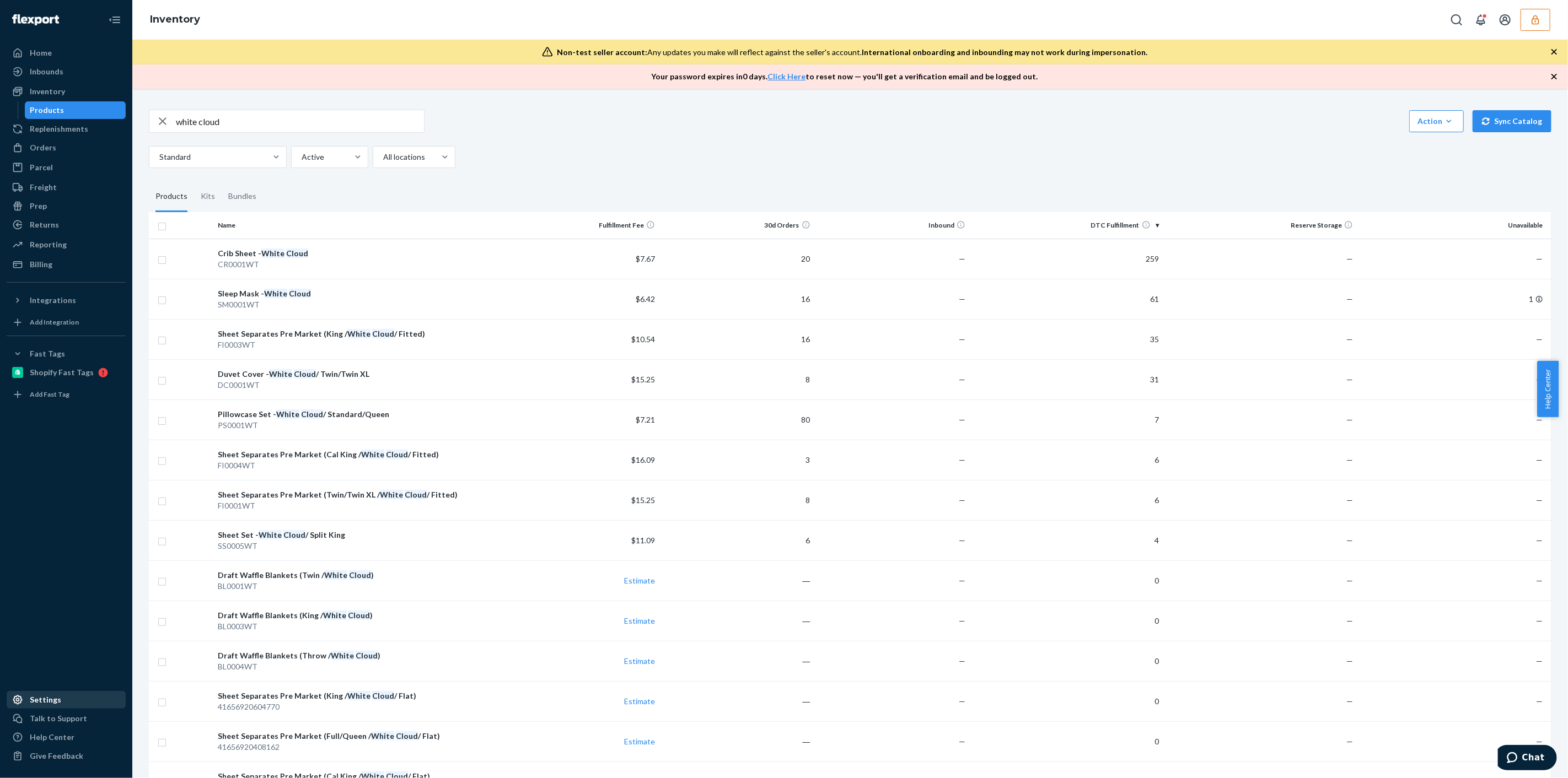
click at [36, 696] on div "Settings" at bounding box center [45, 700] width 31 height 11
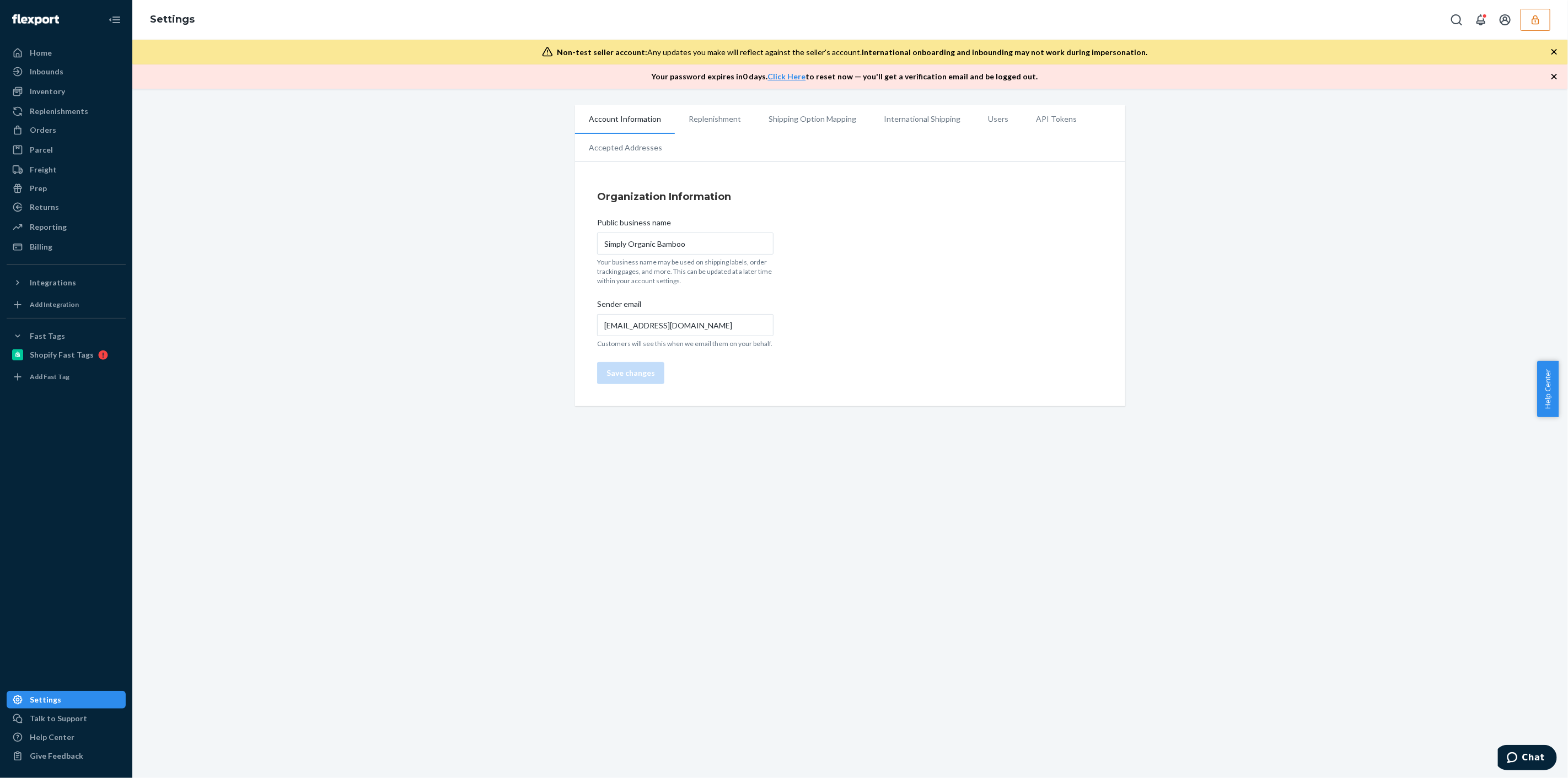
click at [974, 123] on li "Users" at bounding box center [997, 119] width 48 height 27
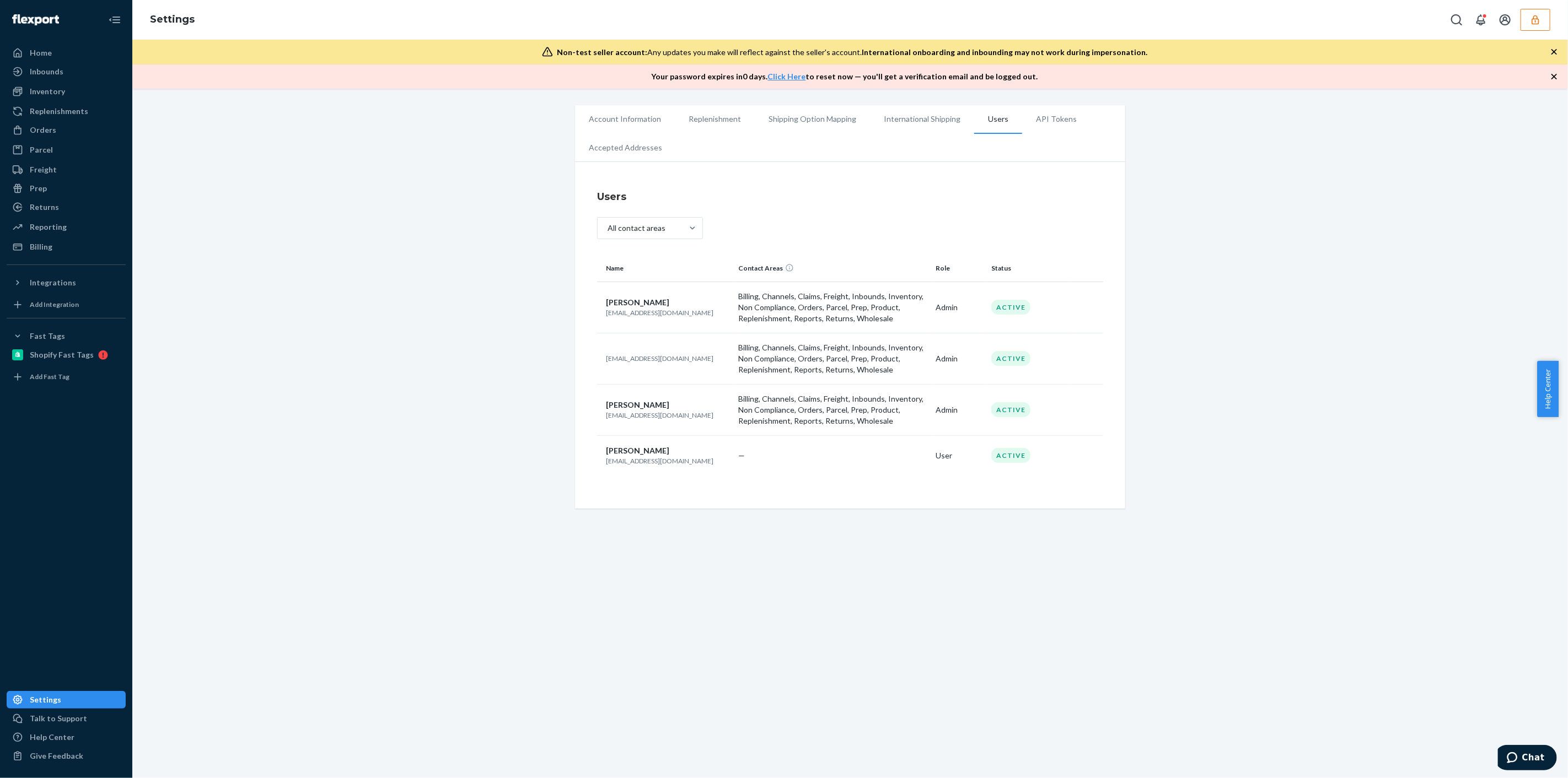
click at [663, 310] on p "[EMAIL_ADDRESS][DOMAIN_NAME]" at bounding box center [667, 313] width 124 height 10
copy p "[EMAIL_ADDRESS][DOMAIN_NAME]"
click at [1540, 23] on icon "button" at bounding box center [1535, 20] width 11 height 11
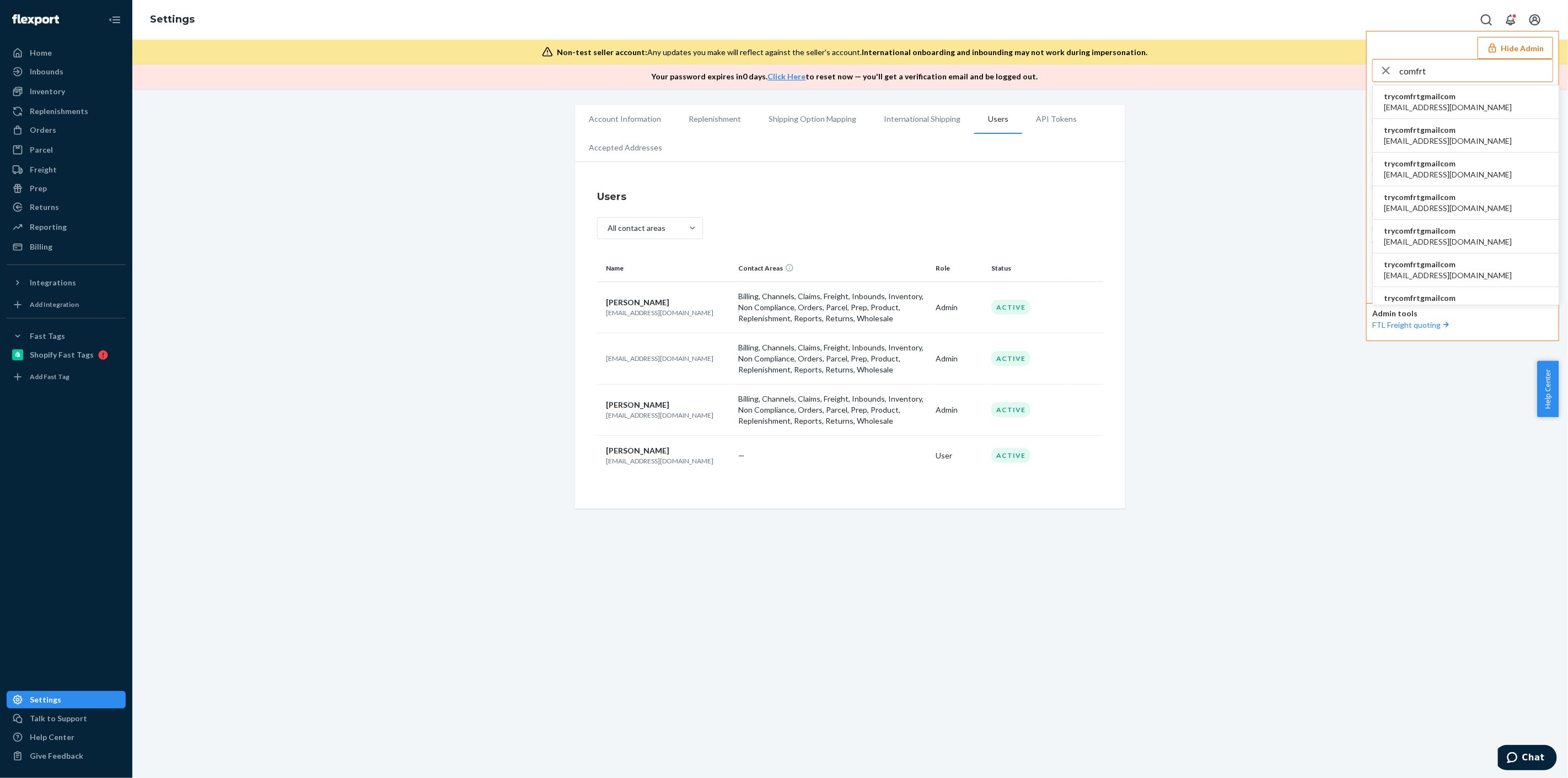
type input "comfrt"
click at [1458, 100] on li "trycomfrtgmailcom [EMAIL_ADDRESS][DOMAIN_NAME]" at bounding box center [1465, 102] width 187 height 34
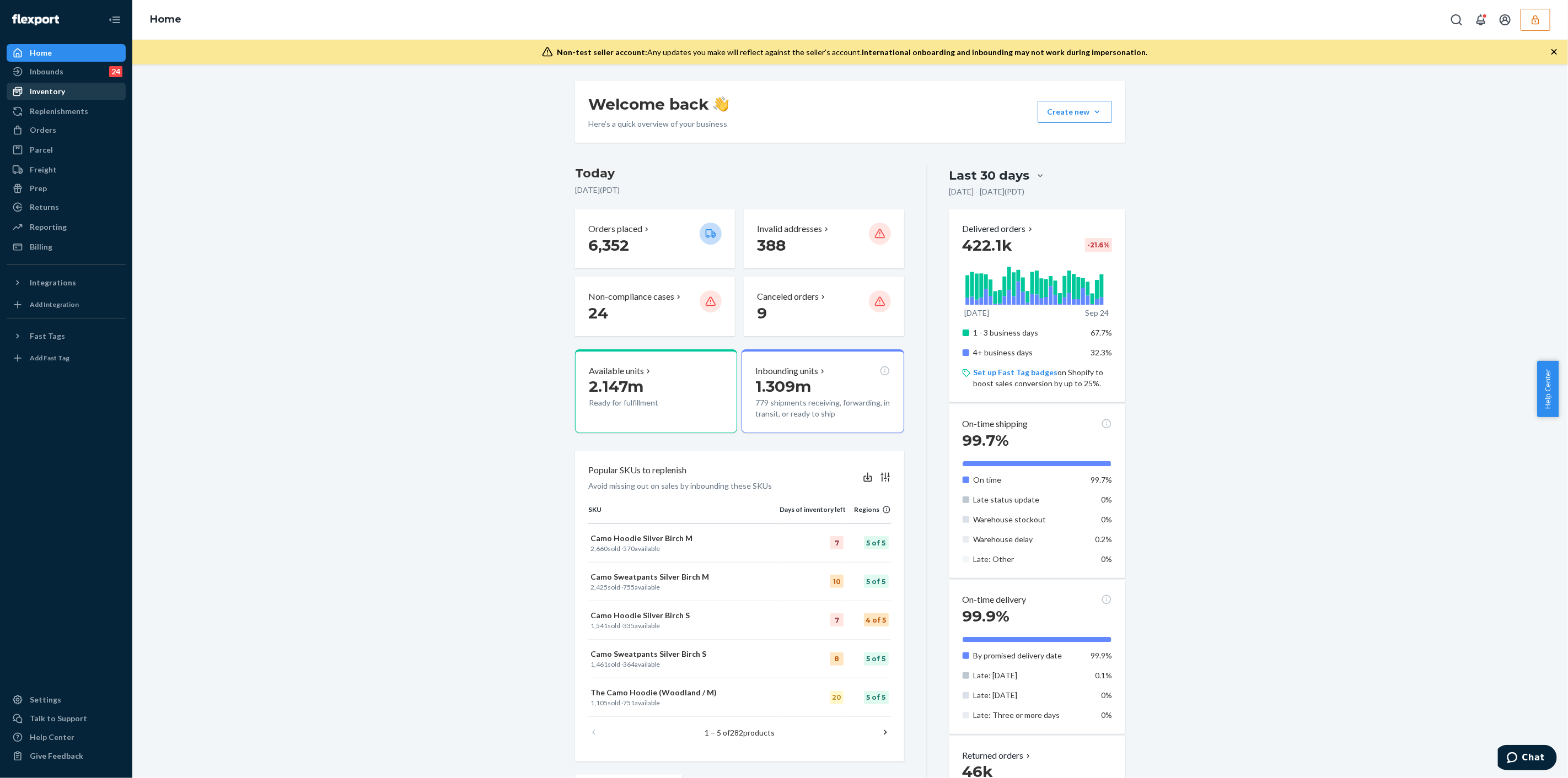
click at [82, 97] on div "Inventory" at bounding box center [66, 91] width 117 height 15
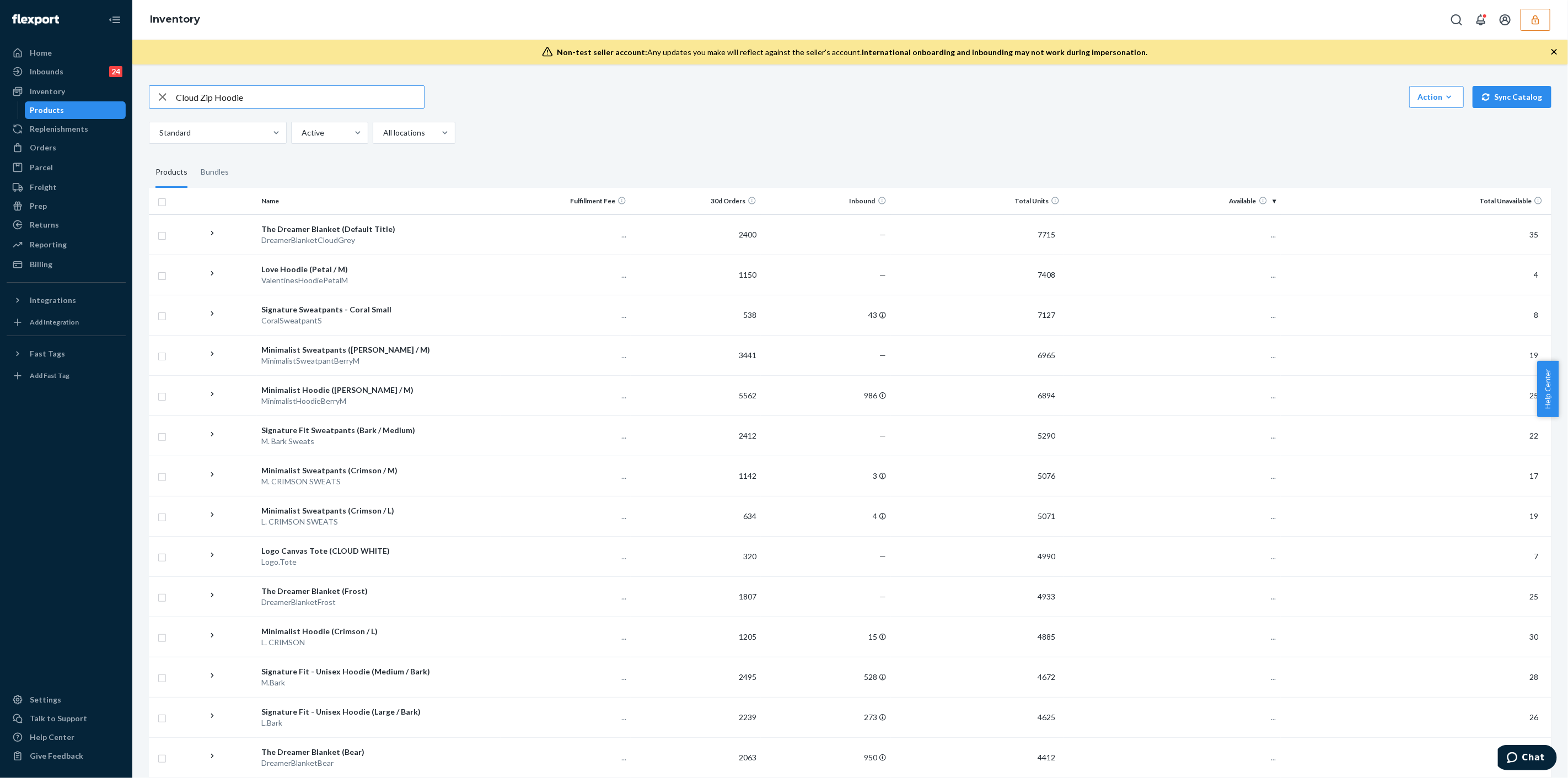
type input "Cloud Zip Hoodie"
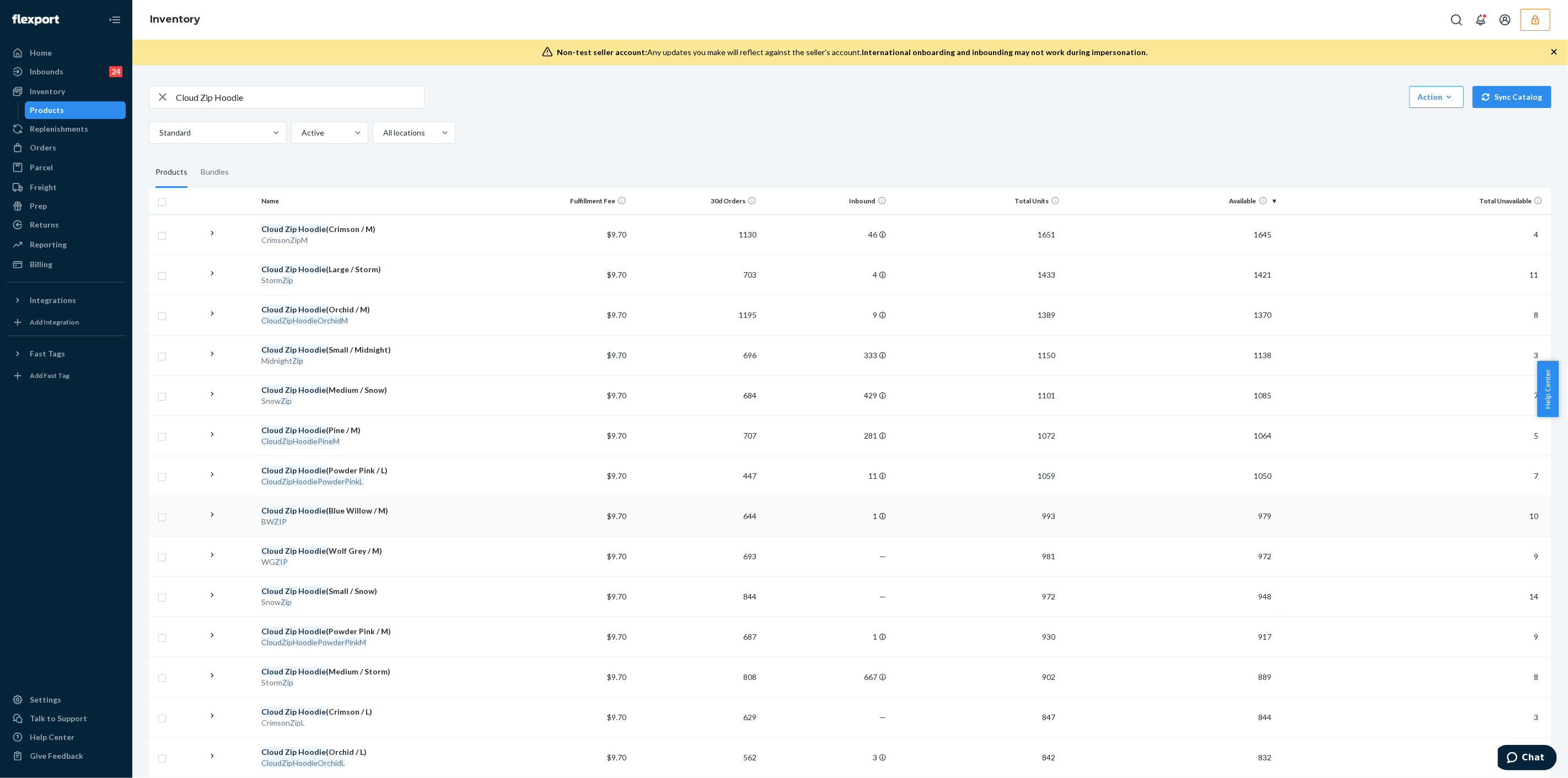
click at [439, 517] on div "BW ZIP" at bounding box center [379, 522] width 235 height 11
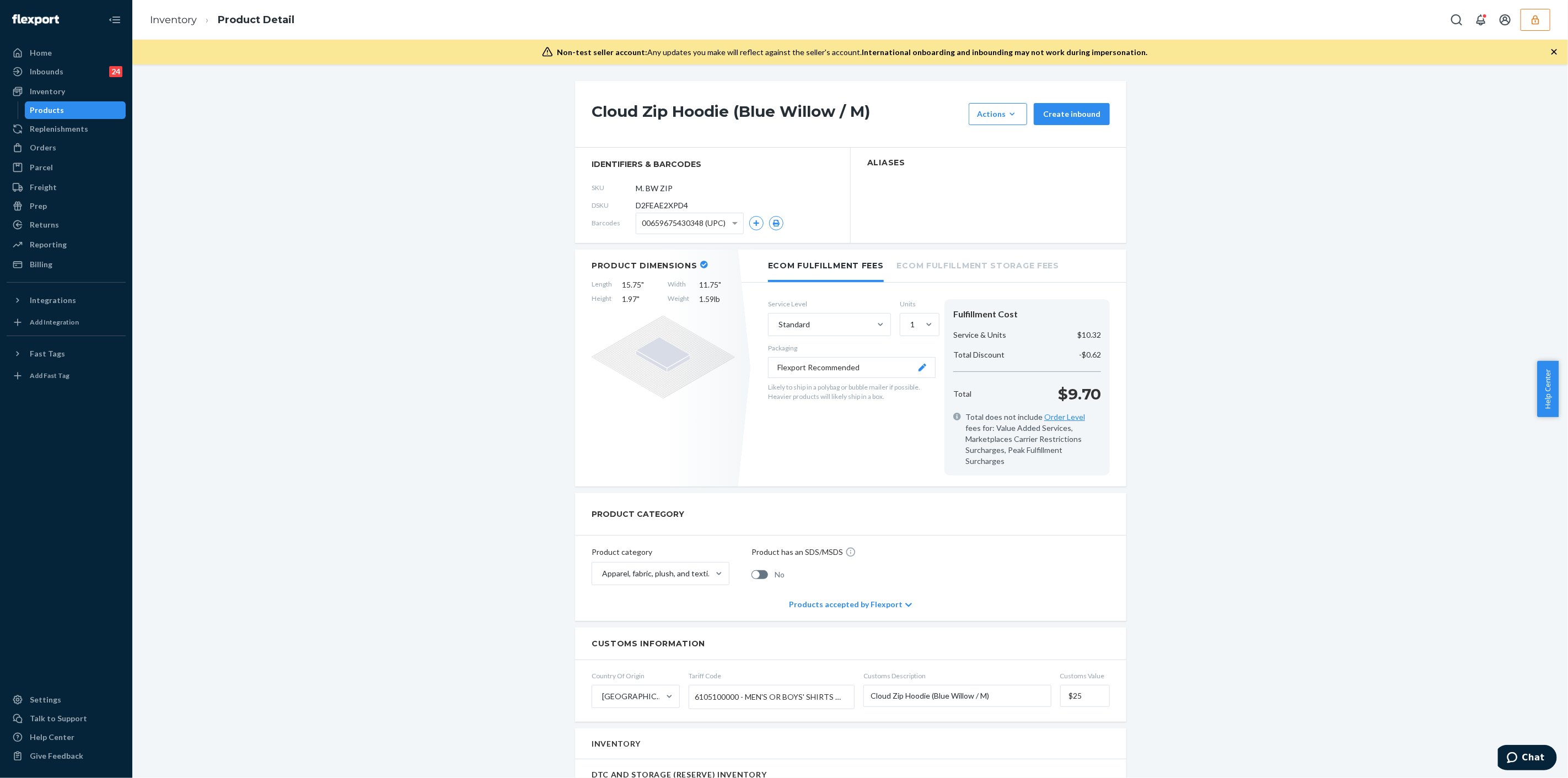
click at [671, 200] on span "D2FEAE2XPD4" at bounding box center [661, 206] width 52 height 11
copy span "D2FEAE2XPD4"
click at [1534, 25] on button "button" at bounding box center [1535, 19] width 30 height 22
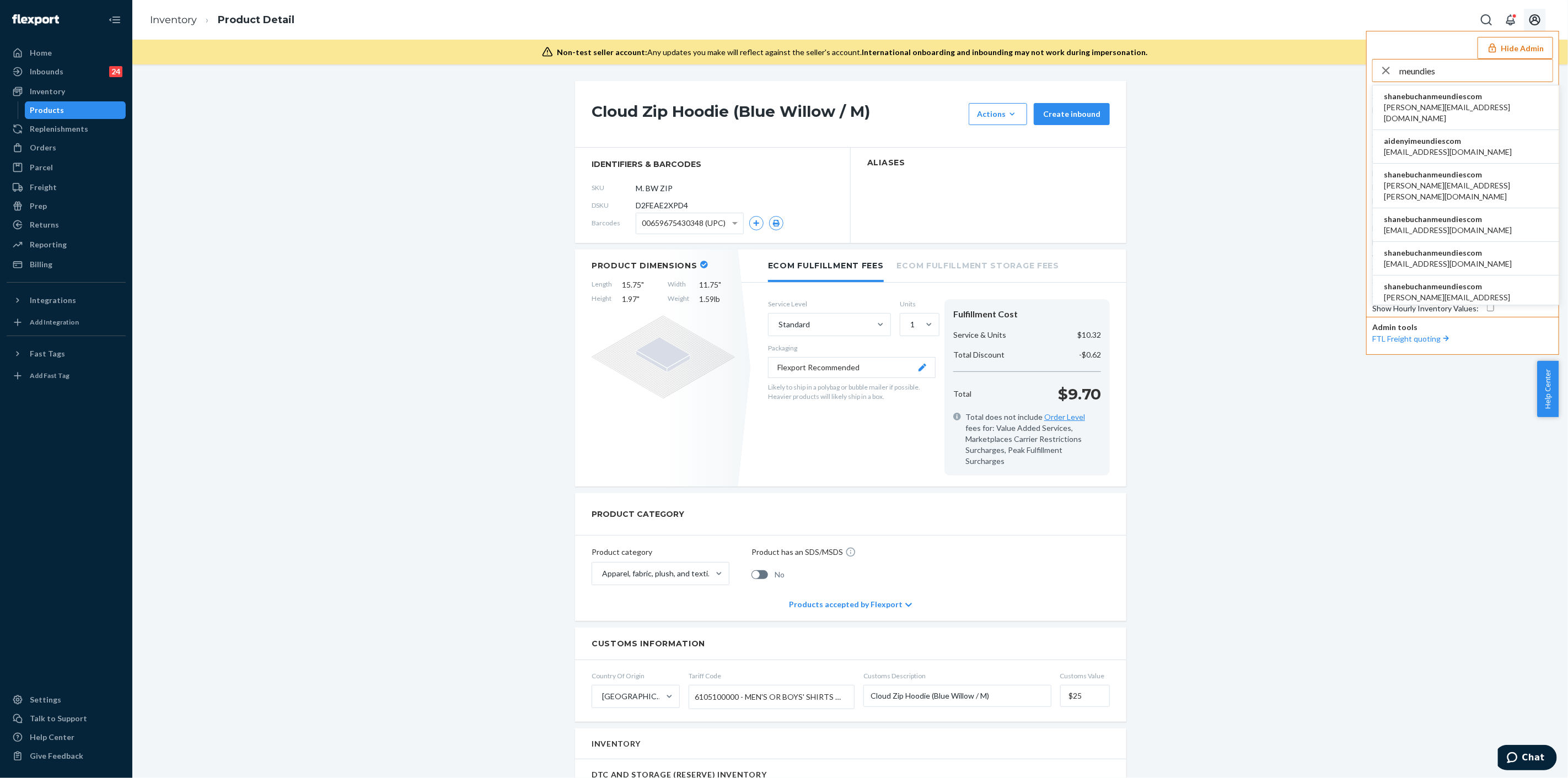
type input "meundies"
click at [1457, 104] on span "aaronjhon.ygay@awesomecx.com" at bounding box center [1465, 112] width 164 height 22
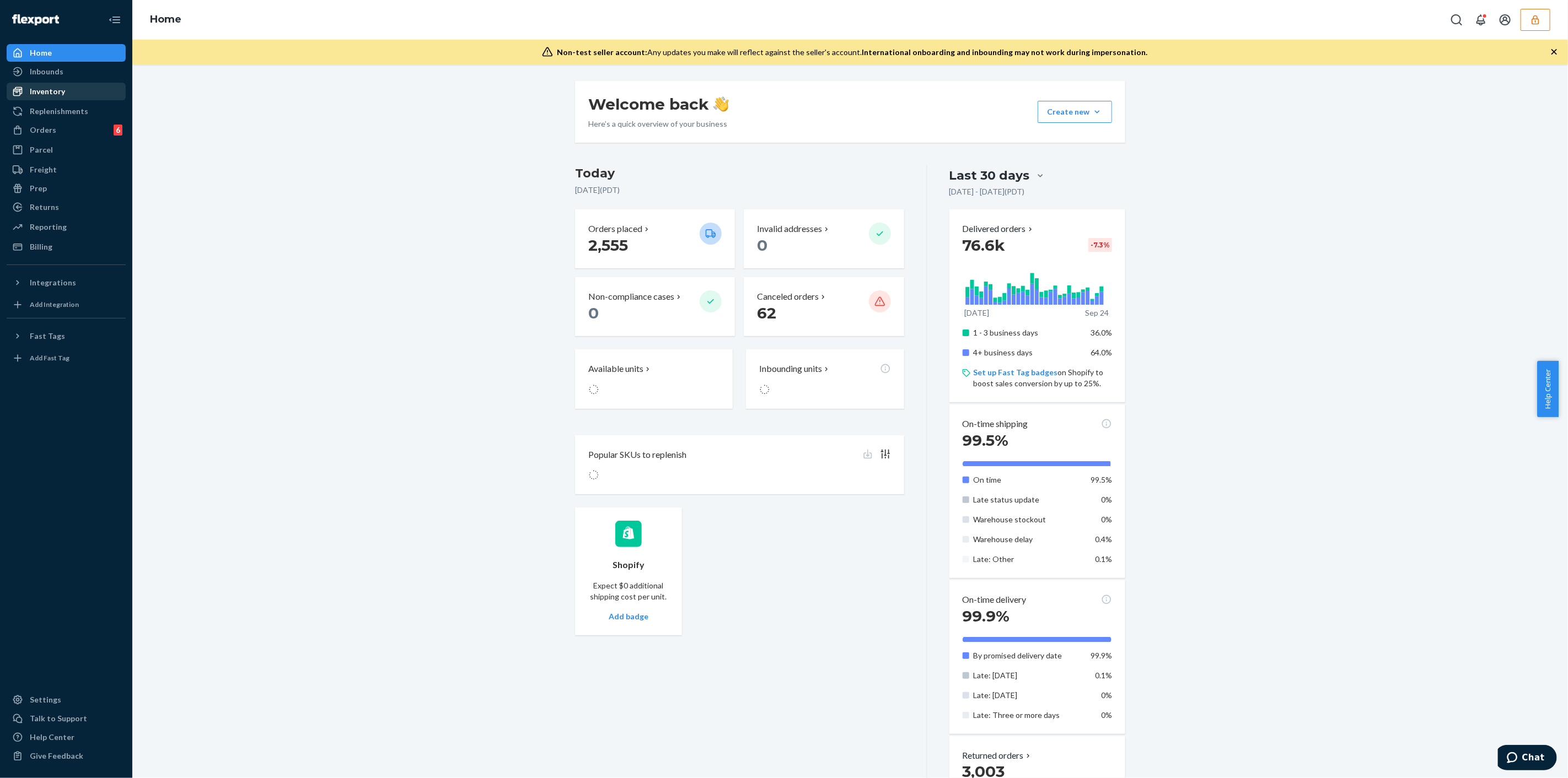
click at [76, 88] on div "Inventory" at bounding box center [66, 91] width 117 height 15
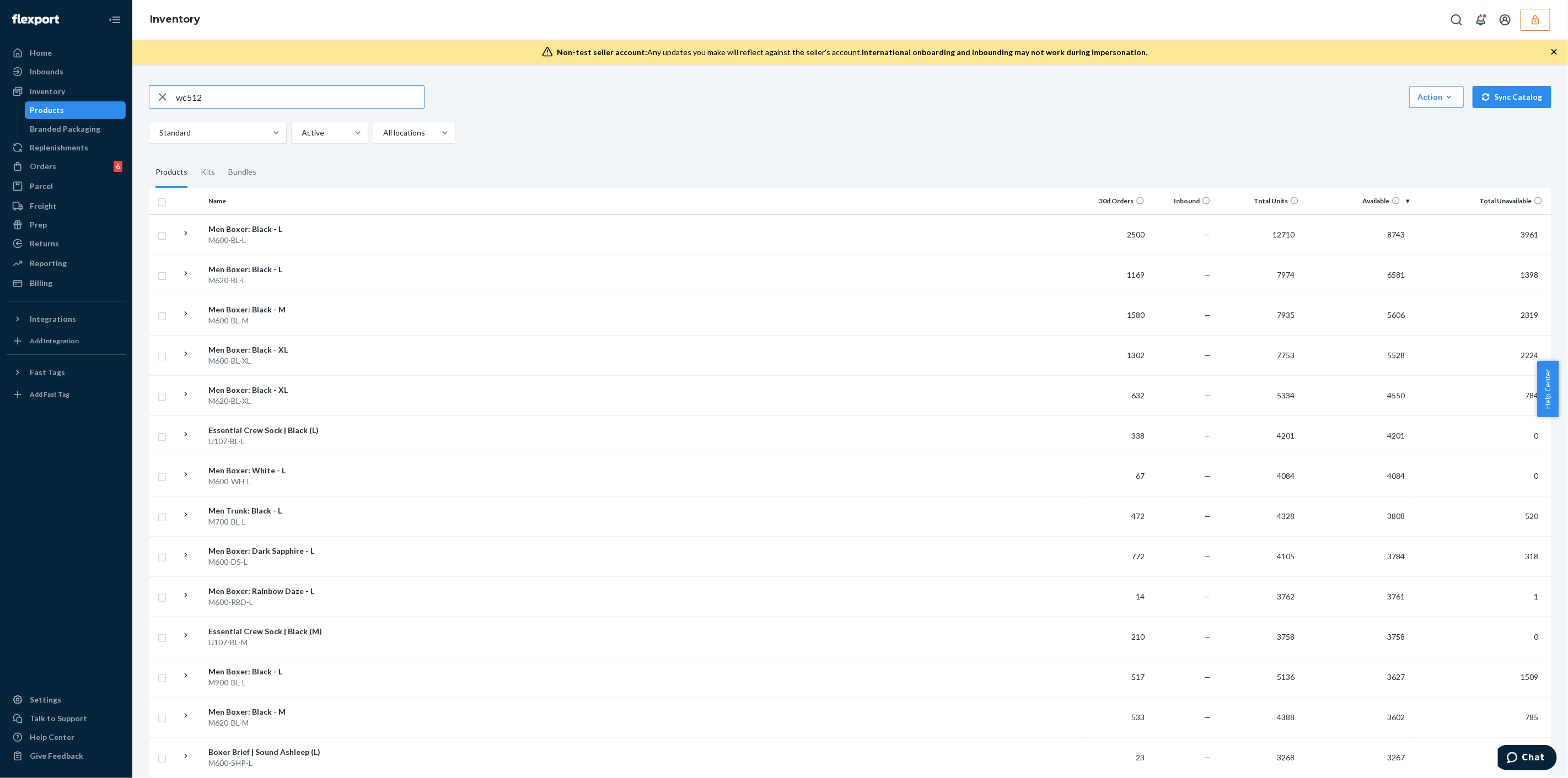
type input "wc512"
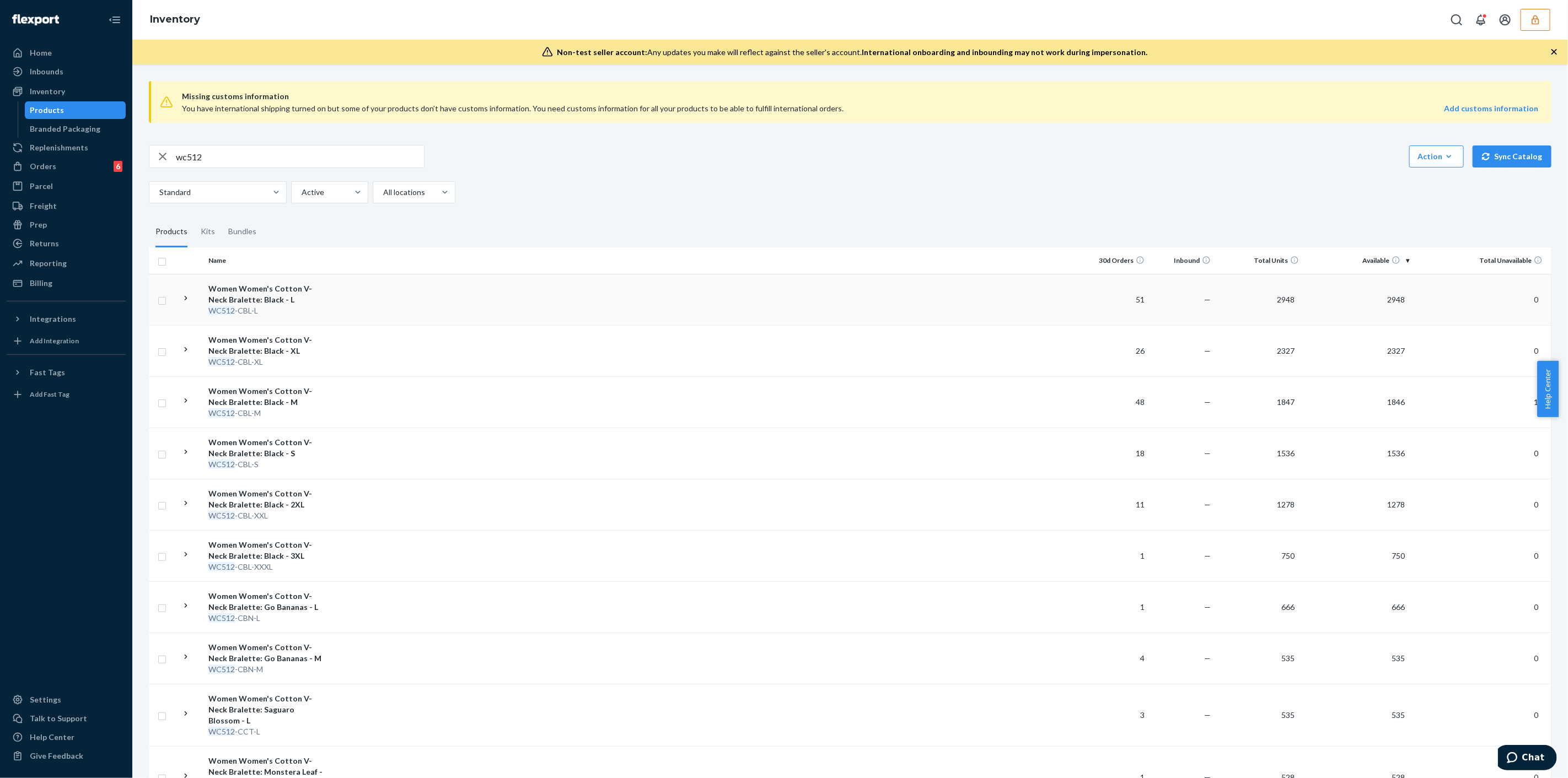
click at [363, 303] on td at bounding box center [705, 299] width 755 height 51
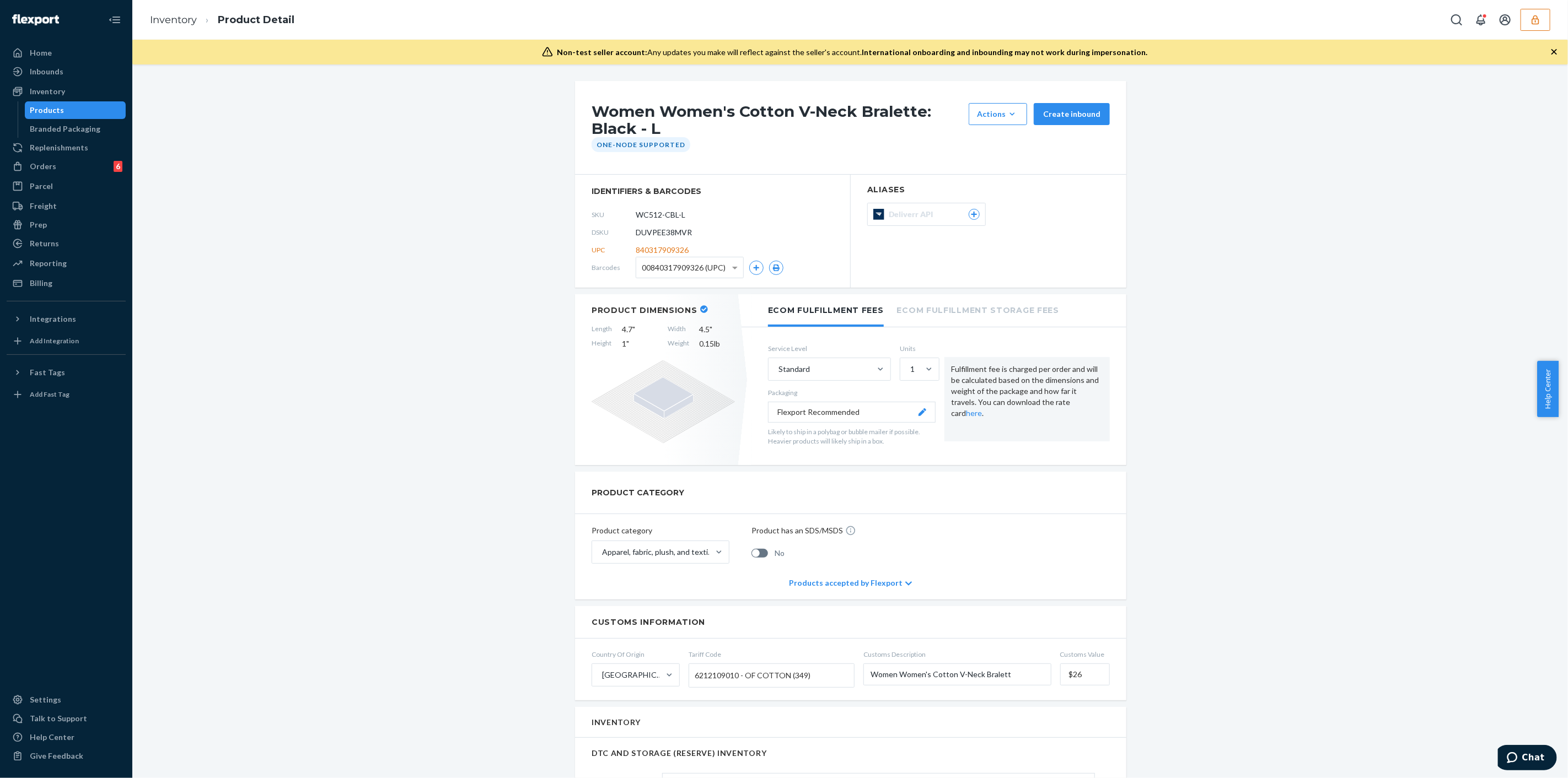
click at [675, 236] on span "DUVPEE38MVR" at bounding box center [664, 232] width 57 height 11
copy span "DUVPEE38MVR"
click at [717, 203] on section "identifiers & barcodes SKU WC512-CBL-L DSKU DUVPEE38MVR UPC 840317909326 Barcod…" at bounding box center [712, 231] width 275 height 113
click at [669, 215] on input "WC512-CBL-L" at bounding box center [685, 215] width 86 height 21
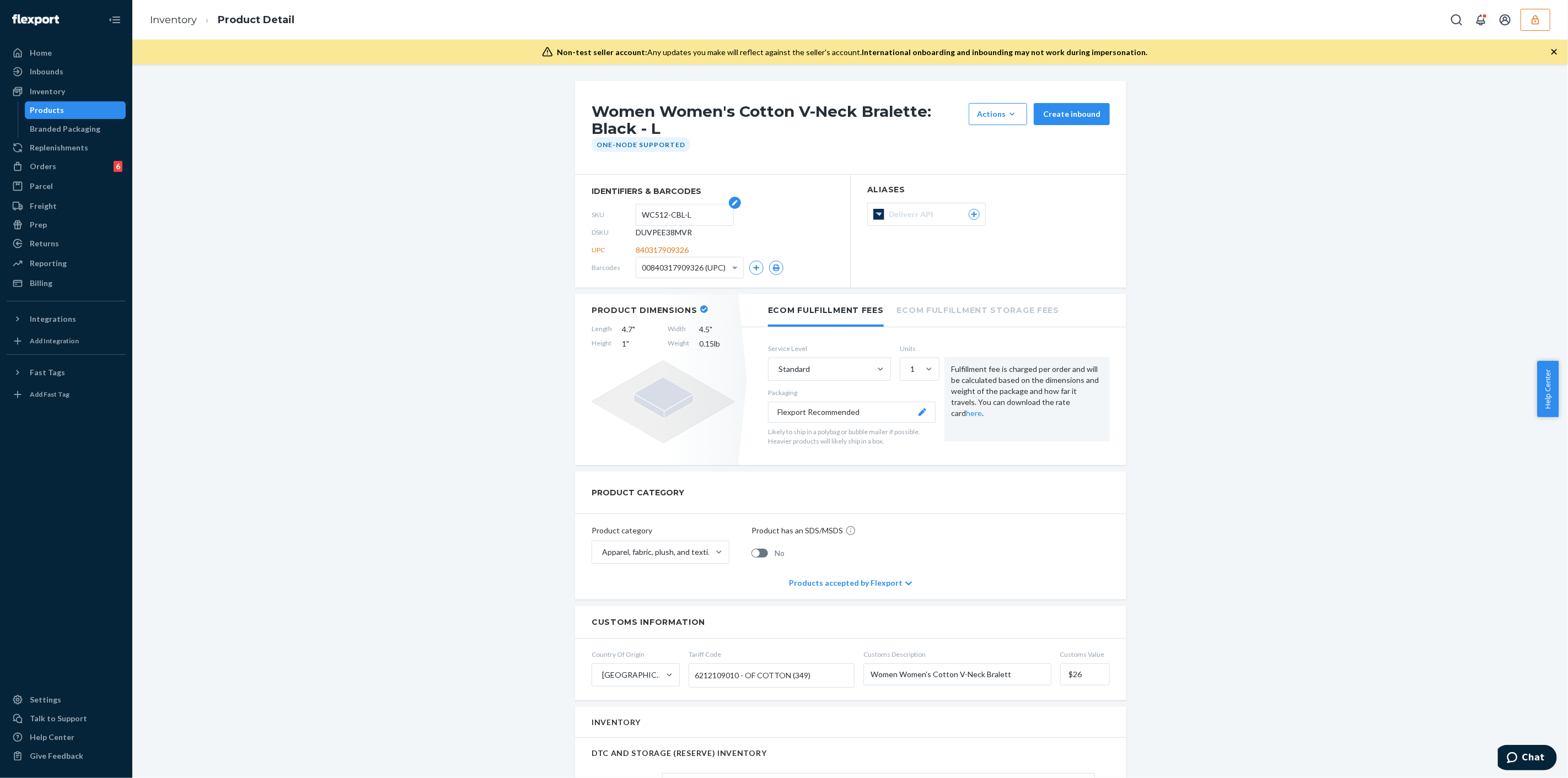
click at [669, 215] on input "WC512-CBL-L" at bounding box center [685, 215] width 86 height 21
